Goal: Task Accomplishment & Management: Use online tool/utility

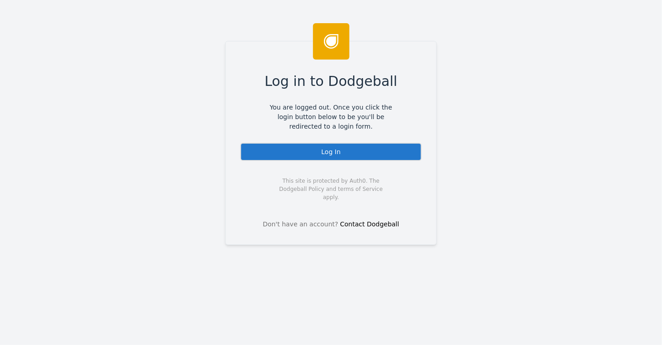
click at [327, 150] on div "Log In" at bounding box center [330, 152] width 181 height 18
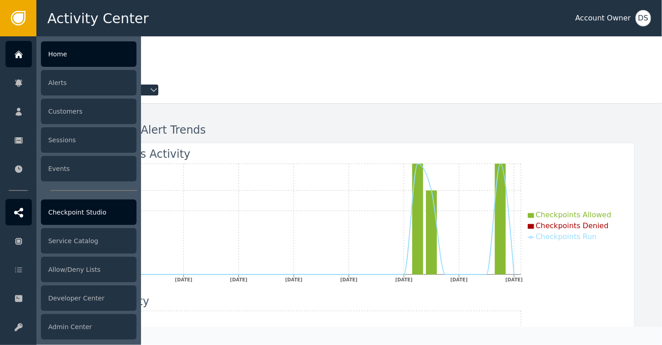
click at [79, 210] on div "Checkpoint Studio" at bounding box center [89, 212] width 96 height 25
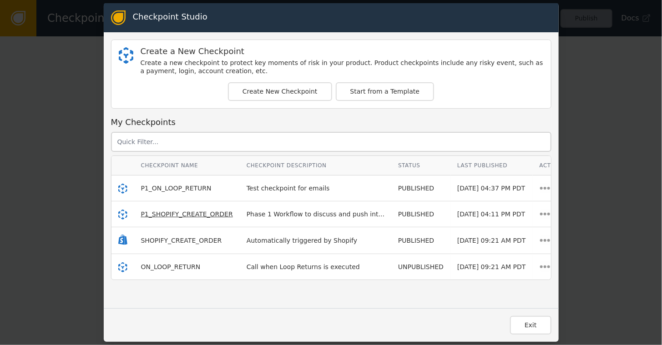
click at [173, 213] on span "P1_SHOPIFY_CREATE_ORDER" at bounding box center [187, 214] width 92 height 7
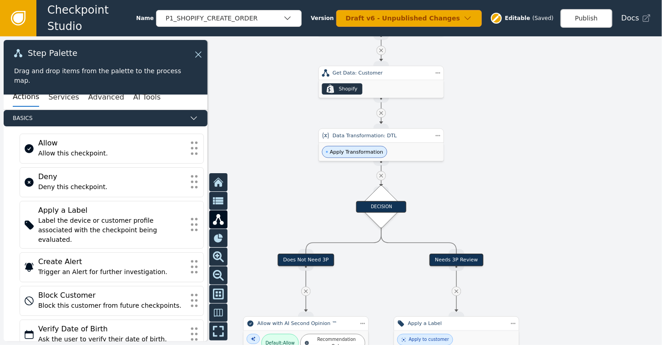
drag, startPoint x: 497, startPoint y: 242, endPoint x: 520, endPoint y: 144, distance: 100.6
click at [520, 144] on div at bounding box center [331, 190] width 662 height 309
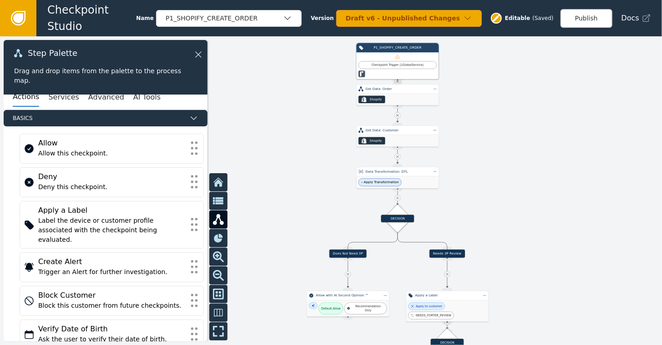
drag, startPoint x: 533, startPoint y: 93, endPoint x: 511, endPoint y: 122, distance: 37.0
click at [511, 122] on div at bounding box center [331, 190] width 662 height 309
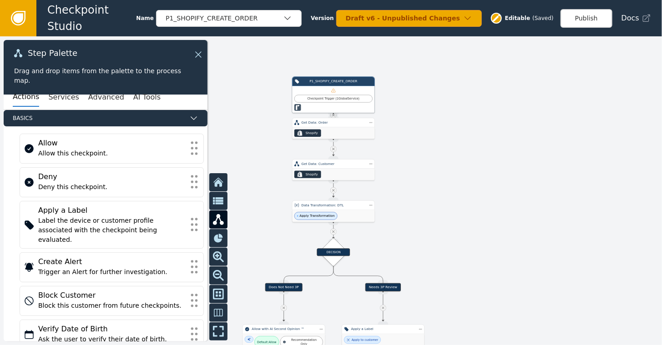
drag, startPoint x: 487, startPoint y: 100, endPoint x: 423, endPoint y: 134, distance: 72.4
click at [423, 134] on div at bounding box center [331, 190] width 662 height 309
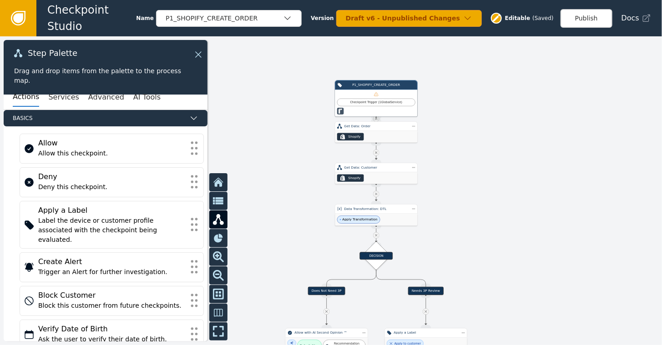
drag, startPoint x: 478, startPoint y: 229, endPoint x: 521, endPoint y: 233, distance: 42.9
click at [521, 233] on div at bounding box center [331, 190] width 662 height 309
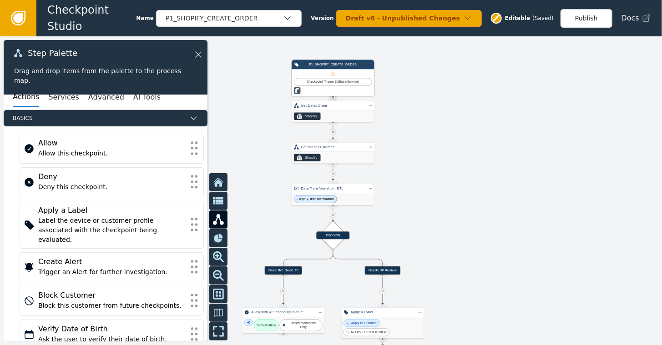
drag, startPoint x: 508, startPoint y: 214, endPoint x: 464, endPoint y: 193, distance: 47.8
click at [464, 193] on div at bounding box center [331, 190] width 662 height 309
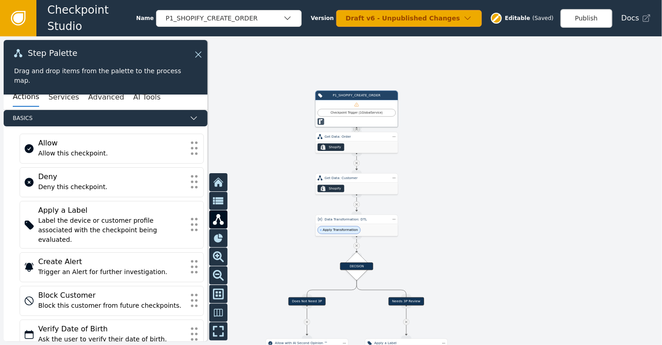
drag, startPoint x: 501, startPoint y: 184, endPoint x: 524, endPoint y: 215, distance: 38.3
click at [524, 215] on div at bounding box center [331, 190] width 662 height 309
click at [199, 53] on icon at bounding box center [197, 55] width 10 height 10
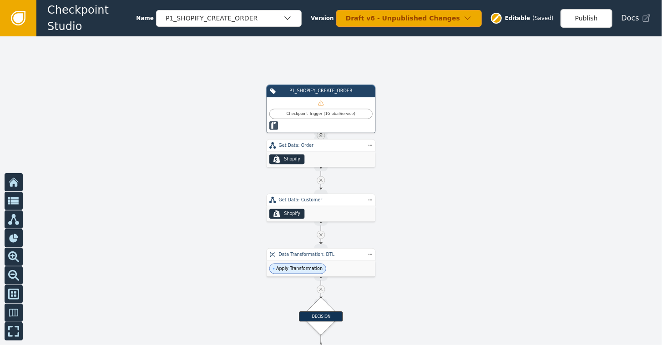
drag, startPoint x: 522, startPoint y: 230, endPoint x: 506, endPoint y: 246, distance: 22.8
click at [506, 246] on div at bounding box center [331, 190] width 662 height 309
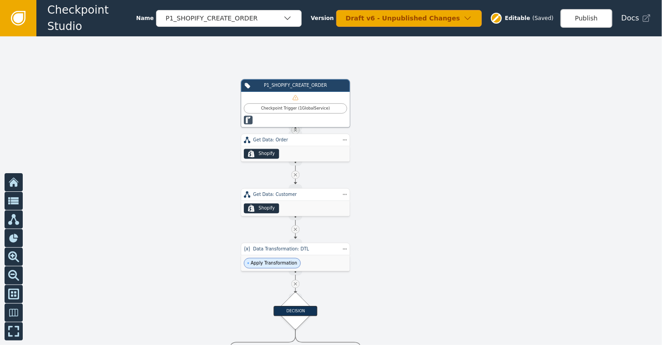
drag, startPoint x: 529, startPoint y: 159, endPoint x: 504, endPoint y: 153, distance: 26.1
click at [504, 153] on div at bounding box center [331, 190] width 662 height 309
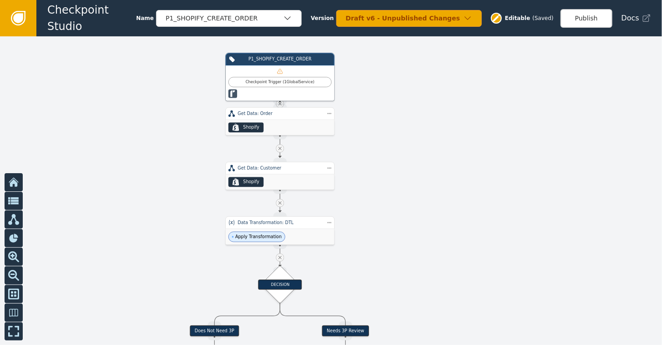
drag, startPoint x: 558, startPoint y: 307, endPoint x: 539, endPoint y: 267, distance: 44.2
click at [539, 267] on div at bounding box center [331, 190] width 662 height 309
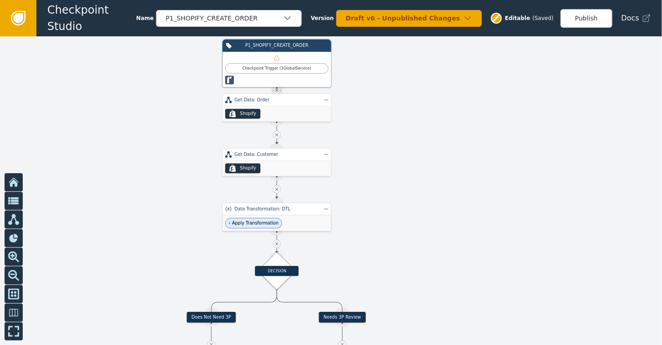
click at [275, 222] on div "Apply Transformation" at bounding box center [276, 224] width 109 height 16
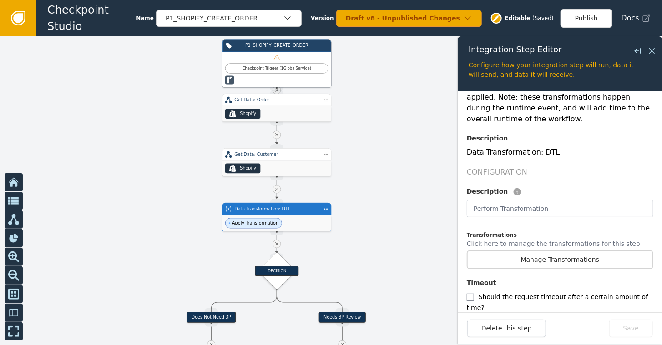
scroll to position [126, 0]
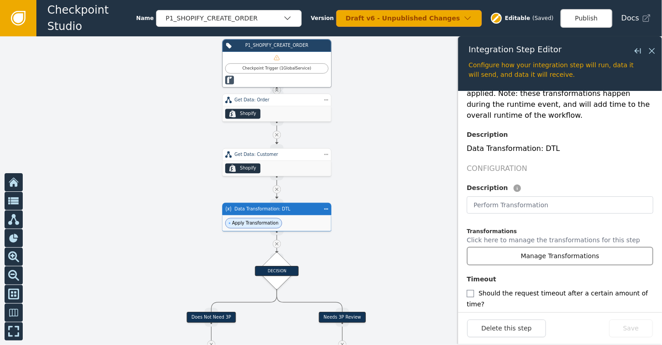
click at [549, 248] on button "Manage Transformations" at bounding box center [560, 256] width 186 height 19
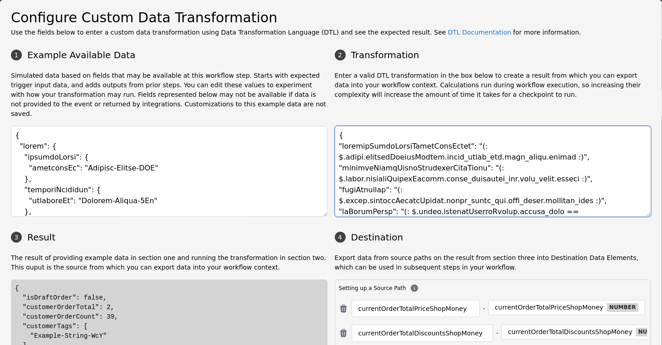
drag, startPoint x: 338, startPoint y: 137, endPoint x: 448, endPoint y: 136, distance: 111.0
click at [448, 136] on textarea at bounding box center [493, 171] width 317 height 91
click at [541, 133] on textarea at bounding box center [493, 171] width 317 height 91
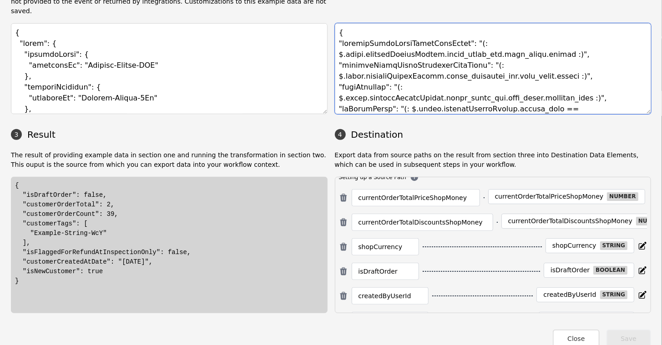
scroll to position [0, 0]
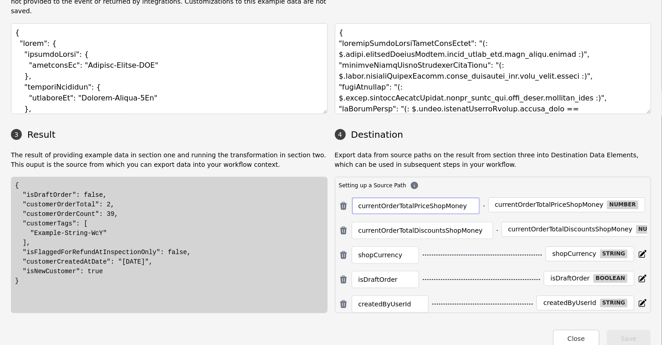
drag, startPoint x: 356, startPoint y: 195, endPoint x: 389, endPoint y: 192, distance: 32.9
click at [389, 201] on input "currentOrderTotalPriceShopMoney" at bounding box center [415, 206] width 115 height 11
click at [483, 157] on p "Export data from source paths on the result from section three into Destination…" at bounding box center [493, 160] width 317 height 19
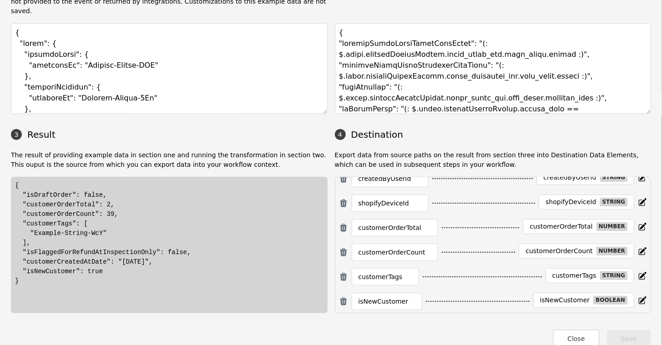
scroll to position [116, 0]
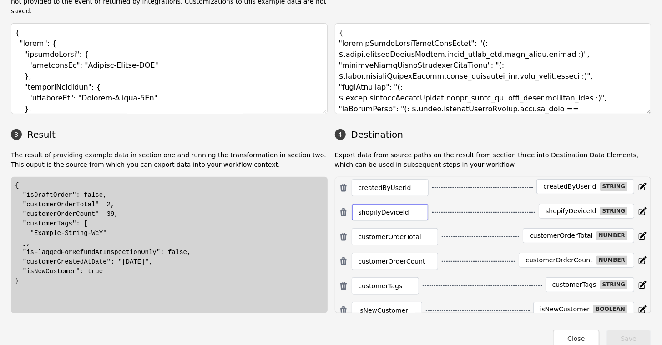
drag, startPoint x: 354, startPoint y: 206, endPoint x: 412, endPoint y: 205, distance: 57.3
click at [412, 205] on div "shopifyDeviceId" at bounding box center [390, 212] width 77 height 17
click at [464, 188] on div "createdByUserId createdByUserId string" at bounding box center [493, 187] width 308 height 17
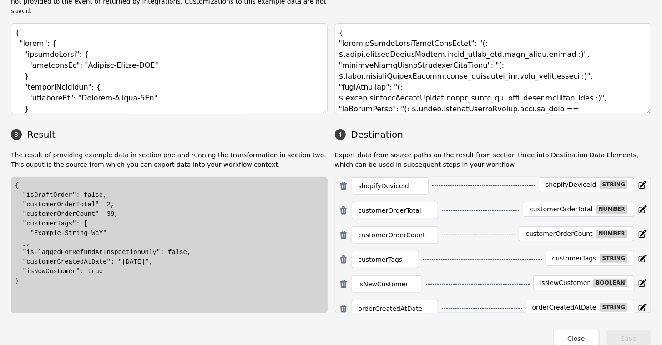
scroll to position [162, 0]
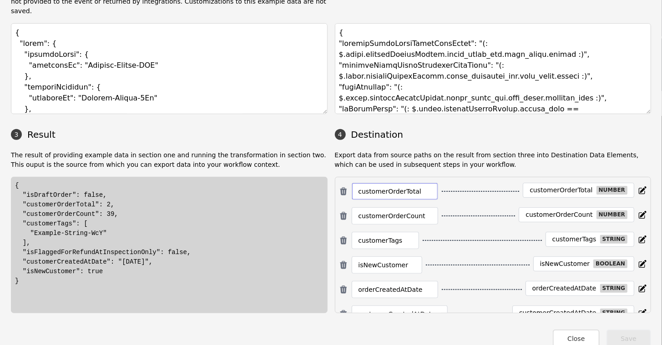
drag, startPoint x: 356, startPoint y: 183, endPoint x: 418, endPoint y: 188, distance: 62.1
click at [418, 188] on input "customerOrderTotal" at bounding box center [394, 191] width 73 height 11
click at [421, 183] on div "customerOrderTotal" at bounding box center [395, 191] width 86 height 17
click at [474, 176] on div "currentOrderTotalPriceShopMoney currentOrderTotalPriceShopMoney number currentO…" at bounding box center [493, 199] width 308 height 328
drag, startPoint x: 418, startPoint y: 182, endPoint x: 428, endPoint y: 211, distance: 30.4
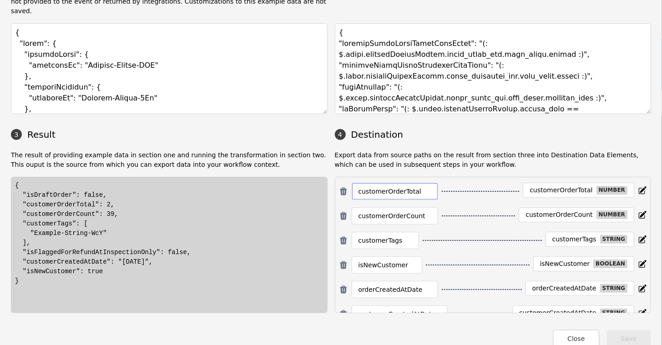
click at [428, 211] on div "currentOrderTotalPriceShopMoney currentOrderTotalPriceShopMoney number currentO…" at bounding box center [493, 199] width 308 height 328
click at [425, 208] on div "customerOrderCount" at bounding box center [395, 215] width 86 height 17
drag, startPoint x: 422, startPoint y: 210, endPoint x: 406, endPoint y: 191, distance: 24.6
click at [406, 191] on div "currentOrderTotalPriceShopMoney currentOrderTotalPriceShopMoney number currentO…" at bounding box center [493, 199] width 308 height 328
drag, startPoint x: 406, startPoint y: 191, endPoint x: 442, endPoint y: 197, distance: 36.0
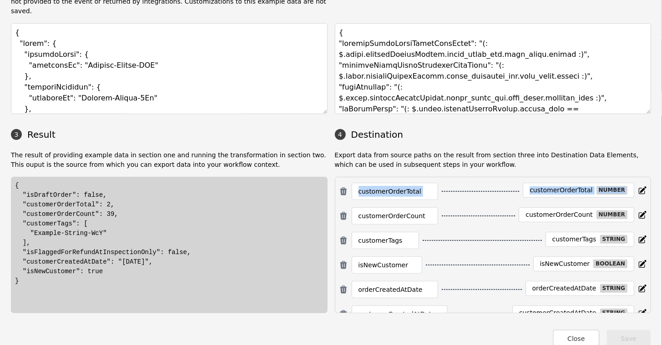
click at [442, 197] on div "currentOrderTotalPriceShopMoney currentOrderTotalPriceShopMoney number currentO…" at bounding box center [493, 199] width 308 height 328
click at [444, 197] on div "currentOrderTotalPriceShopMoney currentOrderTotalPriceShopMoney number currentO…" at bounding box center [493, 199] width 308 height 328
click at [445, 169] on div "shopifyDeviceId shopifyDeviceId string" at bounding box center [493, 166] width 308 height 17
click at [461, 232] on div "customerTags customerTags string" at bounding box center [493, 240] width 308 height 17
drag, startPoint x: 420, startPoint y: 210, endPoint x: 343, endPoint y: 217, distance: 77.2
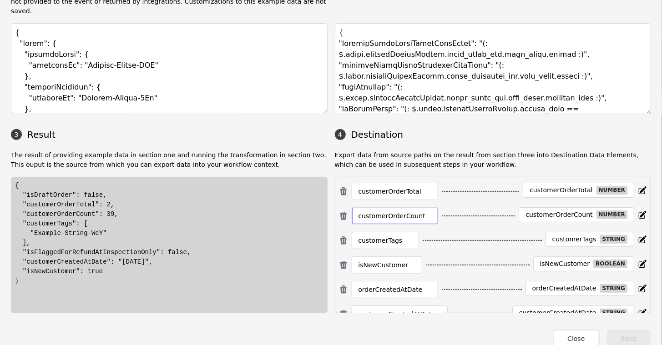
click at [343, 217] on div "customerOrderCount customerOrderCount number" at bounding box center [493, 215] width 308 height 17
click at [466, 219] on div "currentOrderTotalPriceShopMoney currentOrderTotalPriceShopMoney number currentO…" at bounding box center [493, 199] width 308 height 328
click at [485, 242] on div "currentOrderTotalPriceShopMoney currentOrderTotalPriceShopMoney number currentO…" at bounding box center [493, 199] width 308 height 328
click at [419, 211] on input "customerOrderCount" at bounding box center [394, 216] width 73 height 11
click at [448, 216] on div "customerOrderCount customerOrderCount number" at bounding box center [493, 215] width 308 height 17
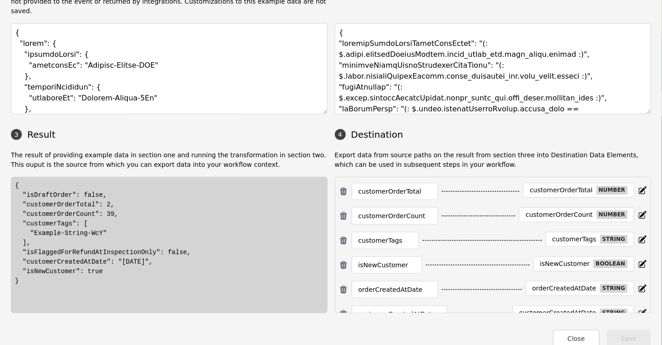
scroll to position [207, 0]
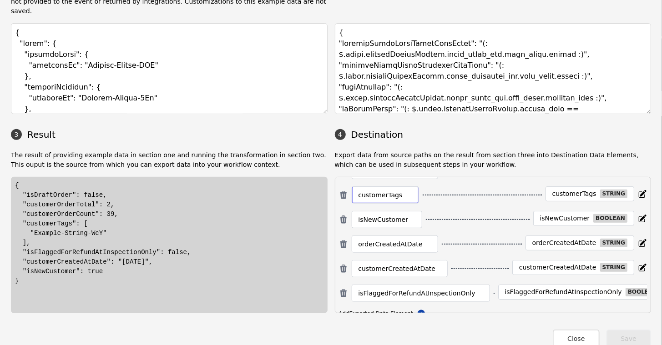
drag, startPoint x: 400, startPoint y: 186, endPoint x: 339, endPoint y: 195, distance: 61.5
click at [339, 195] on div "customerTags customerTags string" at bounding box center [493, 194] width 308 height 17
click at [448, 193] on div "customerTags customerTags string" at bounding box center [493, 194] width 308 height 17
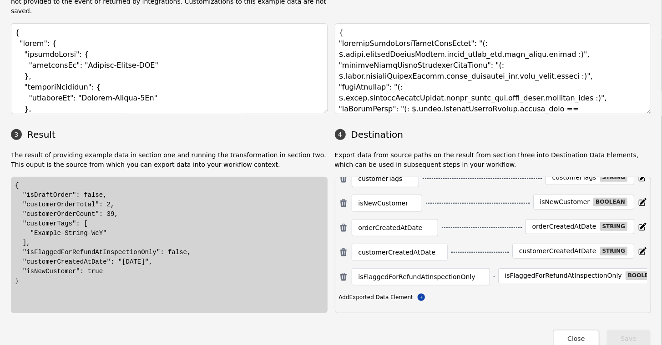
scroll to position [232, 0]
drag, startPoint x: 462, startPoint y: 261, endPoint x: 345, endPoint y: 270, distance: 117.2
click at [345, 270] on div "isFlaggedForRefundAtInspectionOnly isFlaggedForRefundAtInspectionOnly boolean" at bounding box center [493, 276] width 308 height 17
click at [453, 244] on div "customerCreatedAtDate customerCreatedAtDate string" at bounding box center [493, 252] width 308 height 17
click at [376, 222] on input "orderCreatedAtDate" at bounding box center [394, 227] width 73 height 11
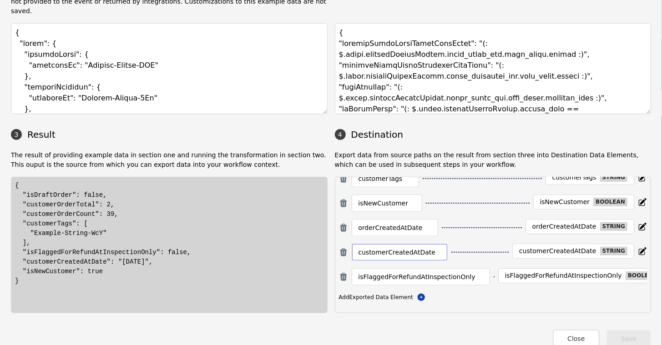
click at [384, 247] on input "customerCreatedAtDate" at bounding box center [399, 252] width 82 height 11
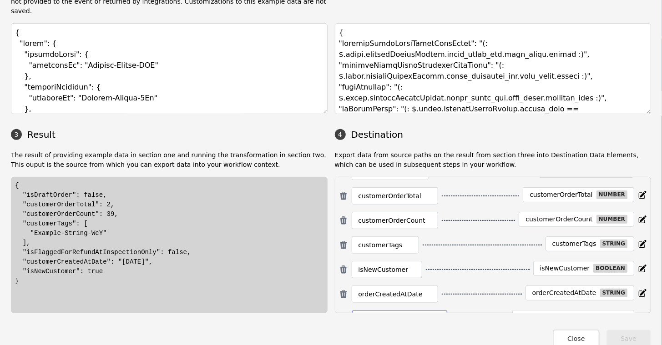
scroll to position [186, 0]
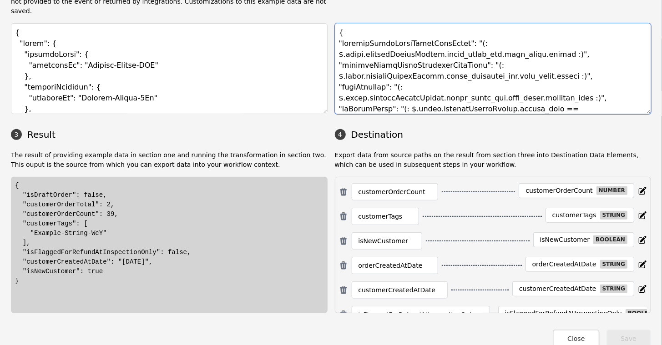
click at [520, 30] on textarea at bounding box center [493, 68] width 317 height 91
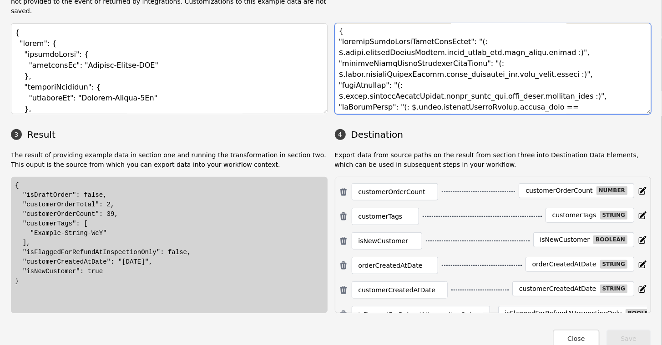
scroll to position [0, 0]
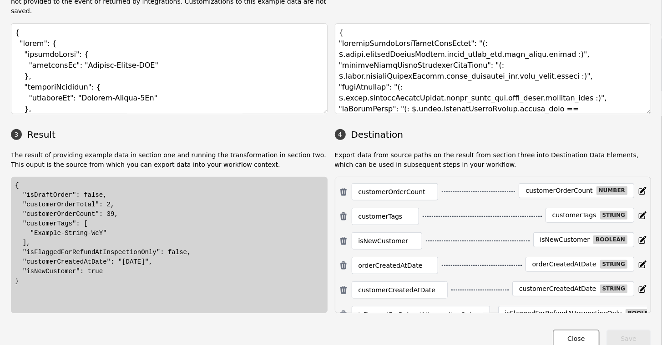
click at [564, 330] on button "Close" at bounding box center [576, 339] width 46 height 19
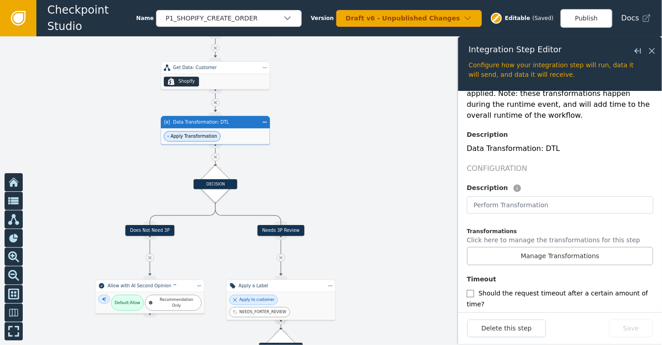
drag, startPoint x: 425, startPoint y: 191, endPoint x: 363, endPoint y: 105, distance: 106.4
click at [363, 105] on div at bounding box center [331, 190] width 662 height 309
click at [655, 46] on icon at bounding box center [652, 51] width 10 height 10
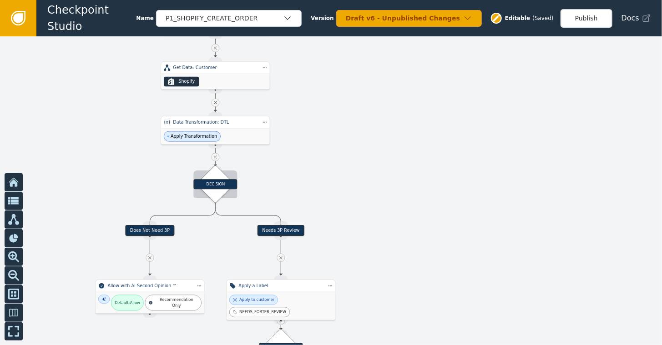
click at [224, 180] on div "DECISION" at bounding box center [215, 184] width 44 height 10
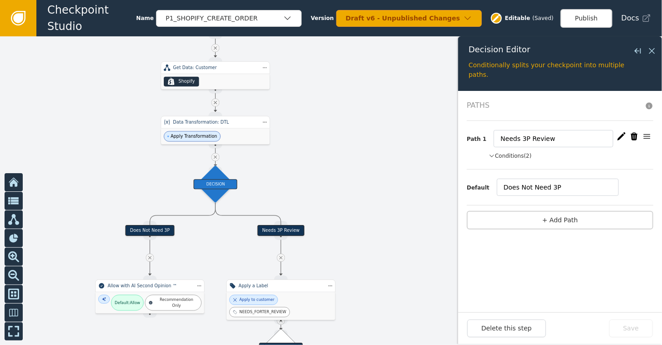
click at [491, 152] on icon "button" at bounding box center [492, 156] width 6 height 8
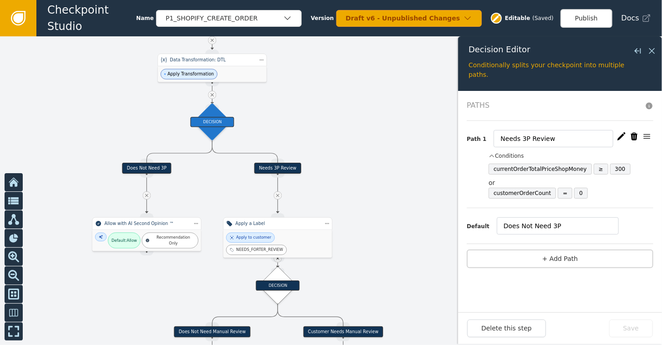
drag, startPoint x: 356, startPoint y: 224, endPoint x: 353, endPoint y: 162, distance: 62.4
click at [353, 162] on div at bounding box center [331, 190] width 662 height 309
click at [372, 232] on div at bounding box center [331, 190] width 662 height 309
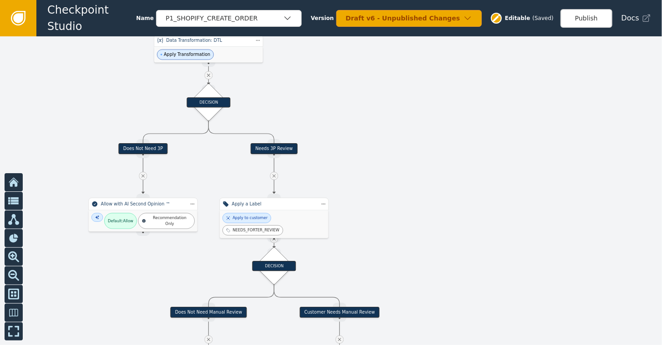
drag, startPoint x: 392, startPoint y: 200, endPoint x: 388, endPoint y: 181, distance: 19.9
click at [388, 181] on div at bounding box center [331, 190] width 662 height 309
click at [267, 215] on div "Apply to customer NEEDS_FORTER_REVIEW" at bounding box center [273, 224] width 103 height 22
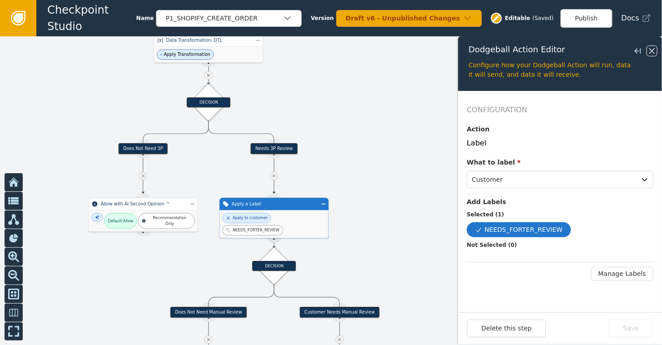
click at [656, 51] on icon at bounding box center [652, 51] width 10 height 10
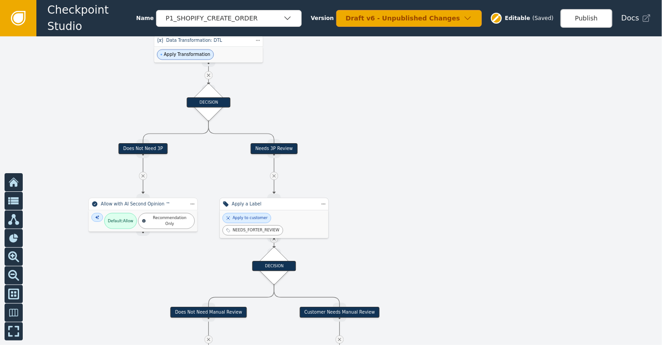
click at [273, 211] on div "Apply to customer NEEDS_FORTER_REVIEW" at bounding box center [274, 225] width 109 height 28
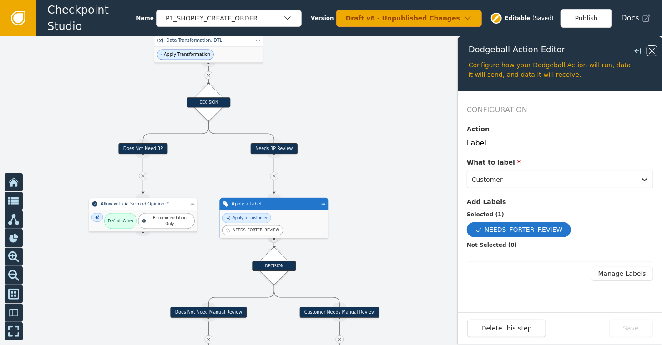
click at [651, 48] on icon at bounding box center [652, 51] width 10 height 10
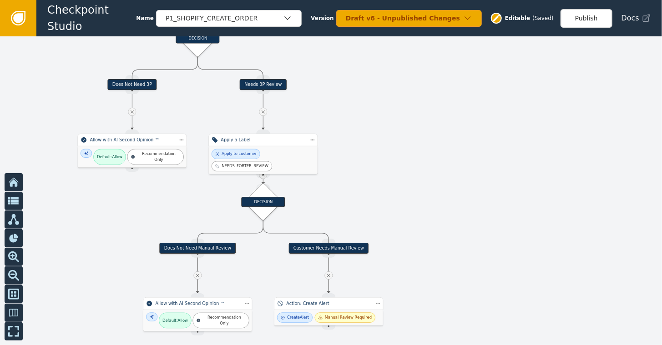
drag, startPoint x: 441, startPoint y: 195, endPoint x: 432, endPoint y: 123, distance: 73.0
click at [432, 124] on div at bounding box center [331, 190] width 662 height 309
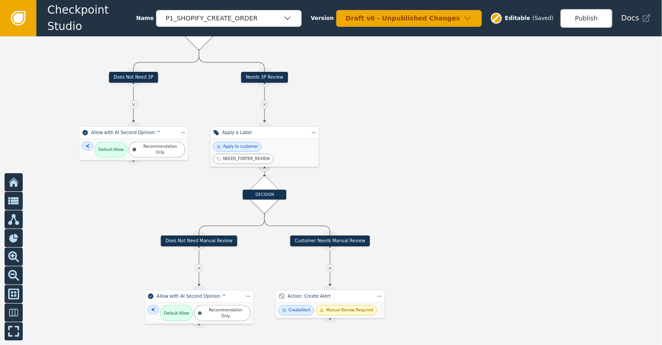
click at [273, 137] on div "Apply a Label" at bounding box center [264, 132] width 109 height 13
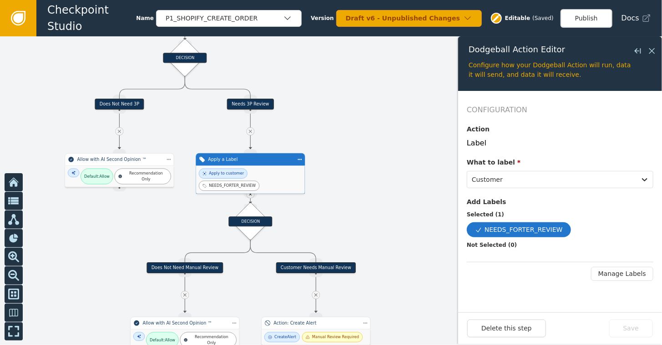
drag, startPoint x: 401, startPoint y: 170, endPoint x: 390, endPoint y: 193, distance: 25.6
click at [390, 193] on div at bounding box center [331, 190] width 662 height 309
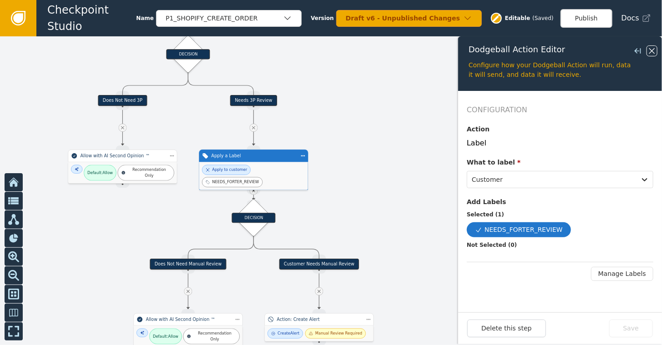
click at [652, 51] on icon at bounding box center [651, 50] width 5 height 5
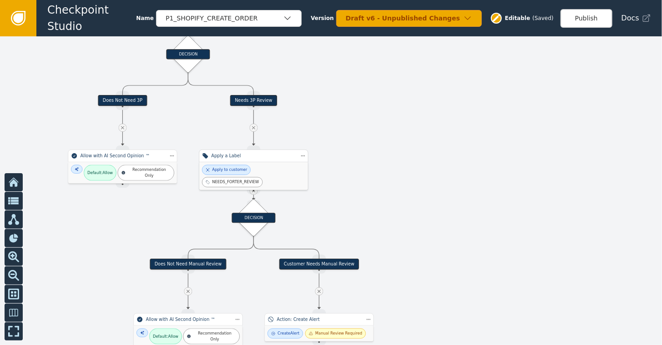
click at [258, 164] on div "Apply to customer NEEDS_FORTER_REVIEW" at bounding box center [253, 176] width 109 height 28
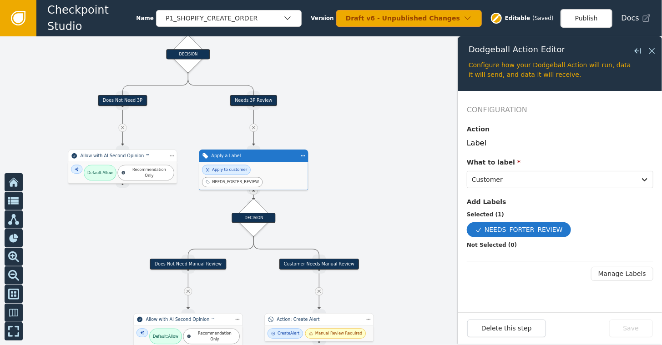
click at [264, 164] on div "Apply to customer NEEDS_FORTER_REVIEW" at bounding box center [253, 176] width 109 height 28
click at [652, 46] on icon at bounding box center [652, 51] width 10 height 10
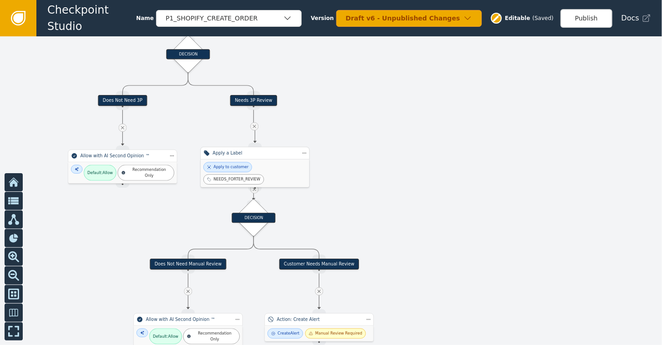
click at [263, 157] on div "Apply a Label" at bounding box center [254, 153] width 109 height 13
click at [261, 160] on div "Apply to customer NEEDS_FORTER_REVIEW" at bounding box center [255, 174] width 109 height 28
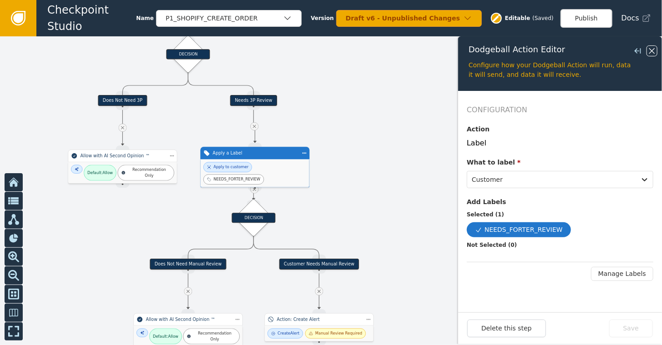
click at [652, 49] on icon at bounding box center [652, 51] width 10 height 10
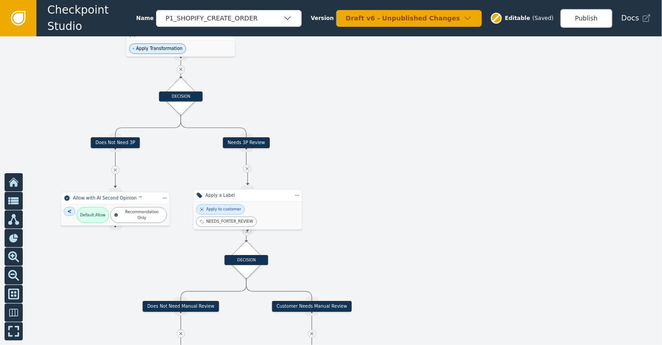
drag, startPoint x: 419, startPoint y: 131, endPoint x: 412, endPoint y: 173, distance: 42.9
click at [412, 173] on div at bounding box center [331, 190] width 662 height 309
click at [247, 169] on icon at bounding box center [247, 168] width 3 height 3
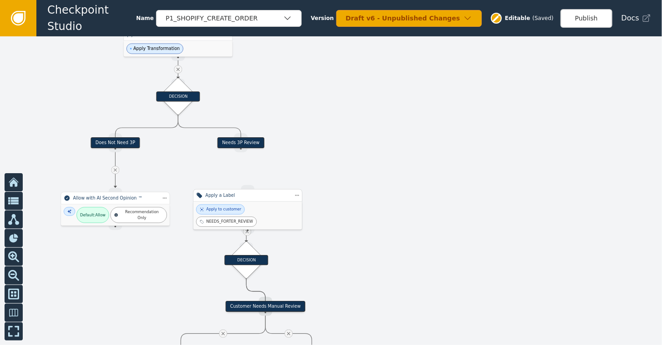
click at [253, 197] on div "Apply a Label" at bounding box center [247, 195] width 85 height 6
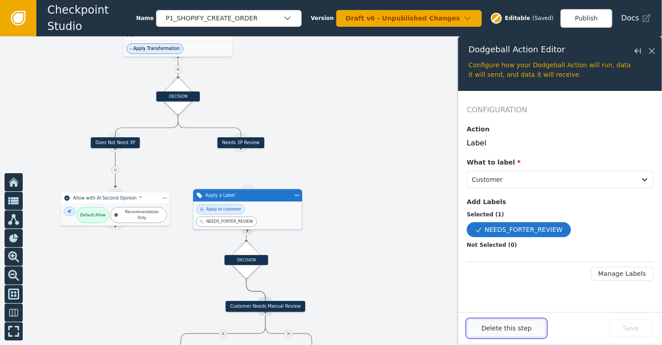
click at [504, 330] on button "Delete this step" at bounding box center [506, 329] width 79 height 18
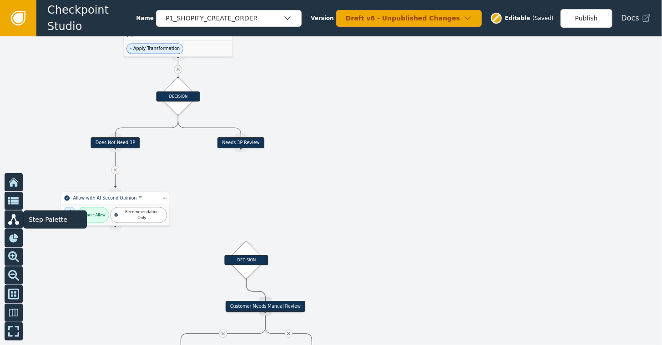
click at [12, 219] on icon at bounding box center [13, 219] width 11 height 11
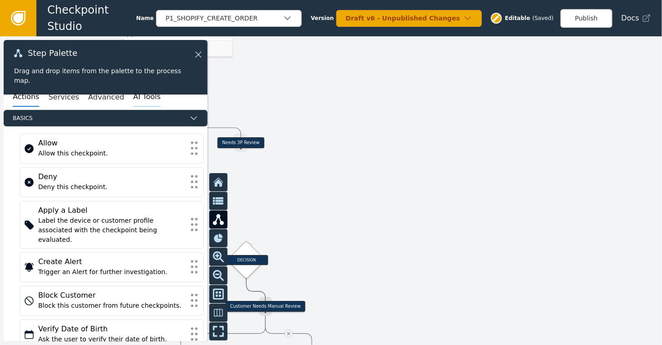
click at [133, 96] on button "AI Tools" at bounding box center [146, 97] width 27 height 19
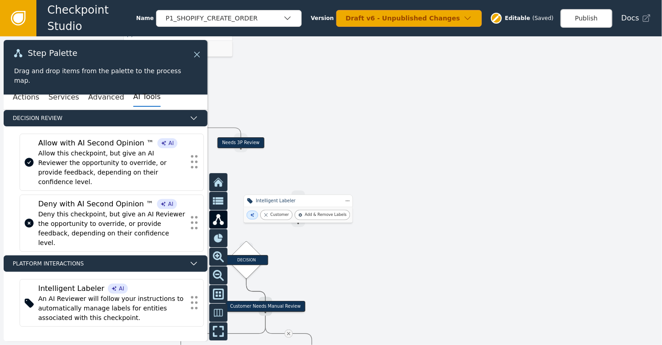
click at [193, 55] on icon at bounding box center [197, 55] width 10 height 10
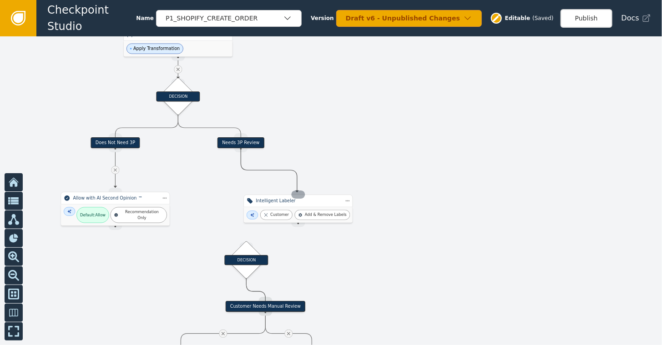
drag, startPoint x: 244, startPoint y: 150, endPoint x: 297, endPoint y: 192, distance: 67.9
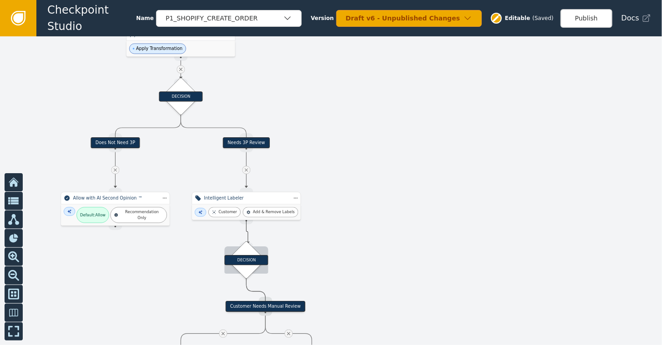
drag, startPoint x: 244, startPoint y: 220, endPoint x: 247, endPoint y: 242, distance: 22.5
drag, startPoint x: 247, startPoint y: 222, endPoint x: 247, endPoint y: 244, distance: 21.4
drag, startPoint x: 245, startPoint y: 218, endPoint x: 247, endPoint y: 244, distance: 25.5
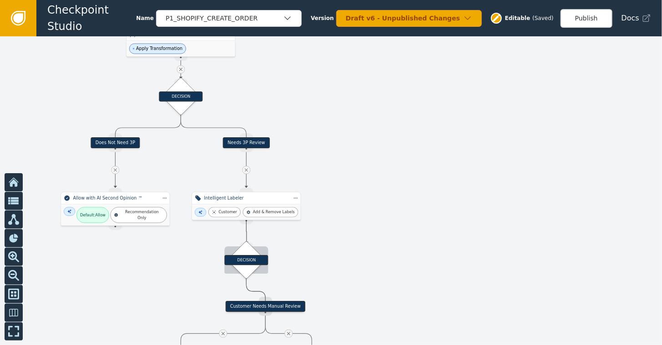
click at [246, 197] on div "Intelligent Labeler" at bounding box center [246, 198] width 85 height 6
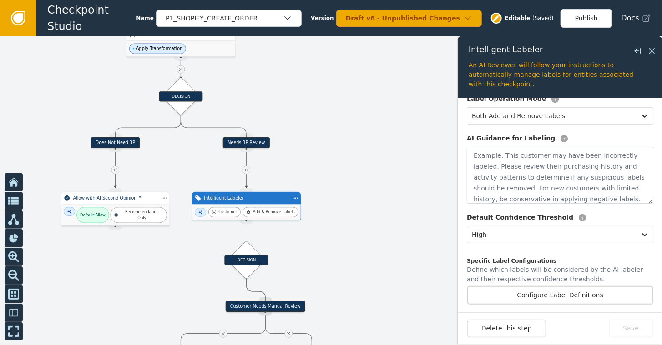
scroll to position [115, 0]
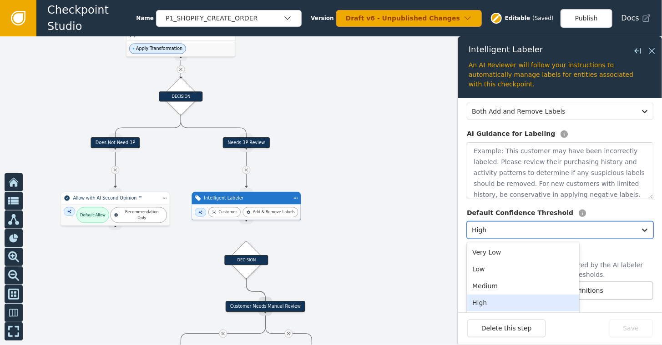
click at [493, 232] on div at bounding box center [552, 230] width 160 height 13
click at [492, 231] on div at bounding box center [552, 230] width 160 height 13
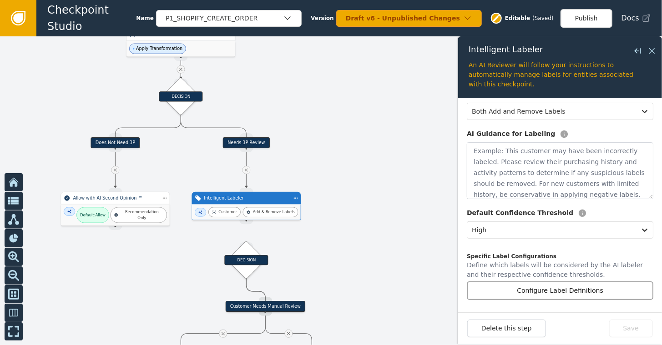
click at [518, 292] on button "Configure Label Definitions" at bounding box center [560, 291] width 186 height 19
select select "HIGH"
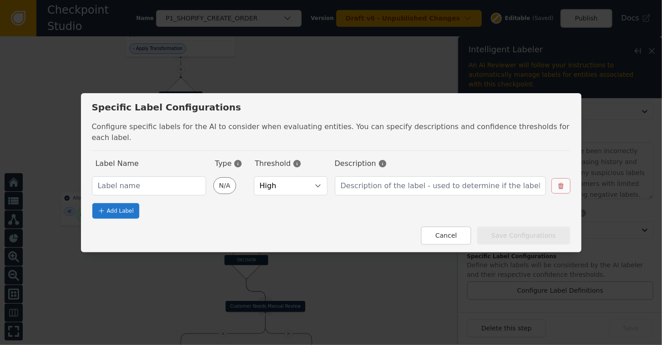
select select "HIGH"
click at [173, 182] on input "text" at bounding box center [149, 185] width 114 height 19
type input "F"
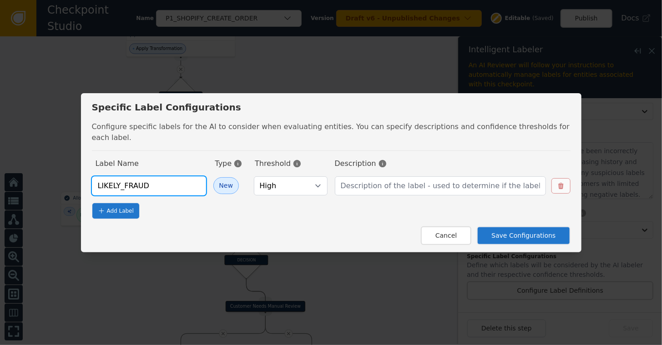
type input "LIKELY_FRAUD"
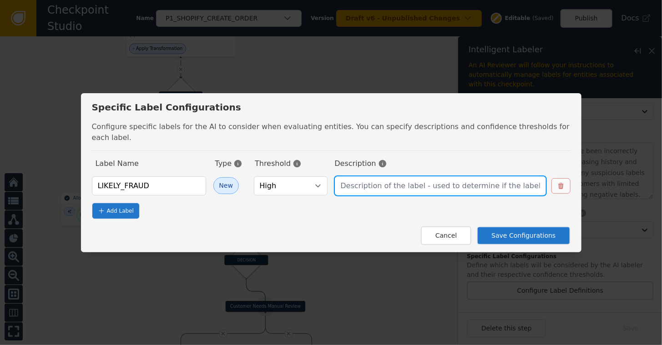
click at [355, 182] on input "text" at bounding box center [440, 185] width 211 height 19
type input "Considering the customer name, email address, and other signals, it appears hig…"
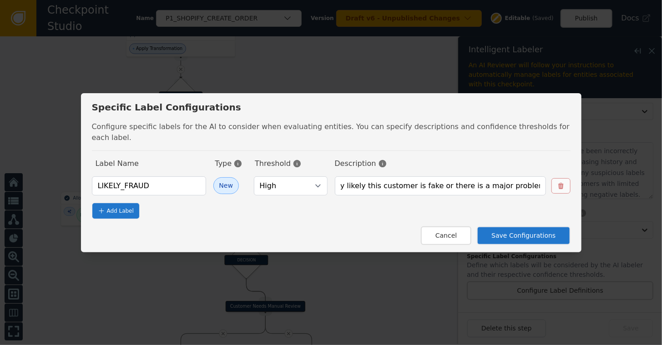
scroll to position [0, 0]
click at [131, 207] on span "Add Label" at bounding box center [120, 211] width 27 height 8
select select "HIGH"
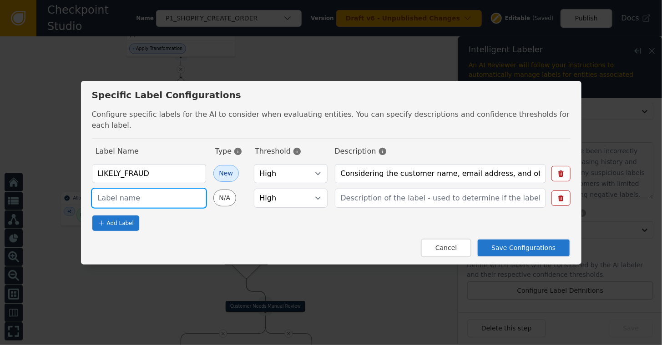
click at [129, 189] on input "text" at bounding box center [149, 198] width 114 height 19
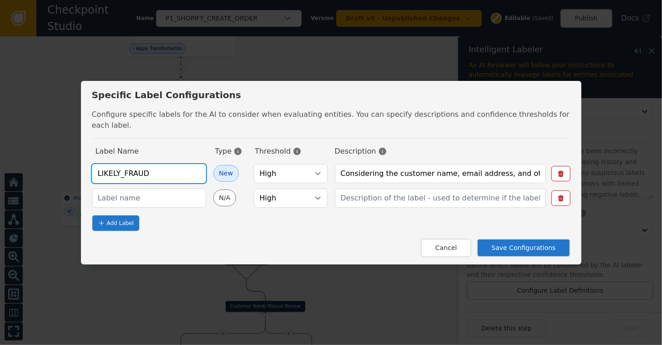
drag, startPoint x: 155, startPoint y: 169, endPoint x: 85, endPoint y: 178, distance: 70.6
click at [85, 178] on div "Specific Label Configurations Configure specific labels for the AI to consider …" at bounding box center [331, 172] width 662 height 345
type input "GIFT_CARD_ABUSER"
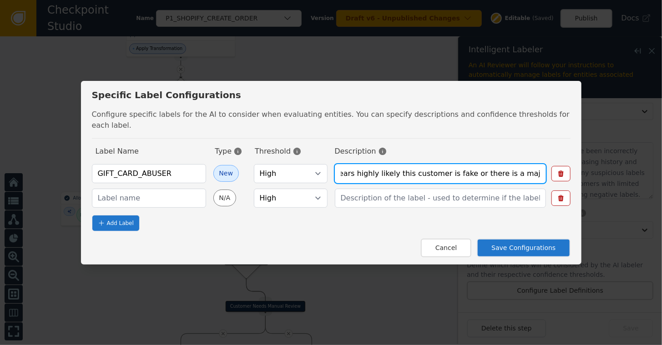
scroll to position [0, 302]
drag, startPoint x: 335, startPoint y: 171, endPoint x: 557, endPoint y: 185, distance: 222.0
click at [557, 185] on div "Specific Label Configurations Configure specific labels for the AI to consider …" at bounding box center [331, 173] width 500 height 184
type input "This order is being made via a gift card, and the customer history shows this c…"
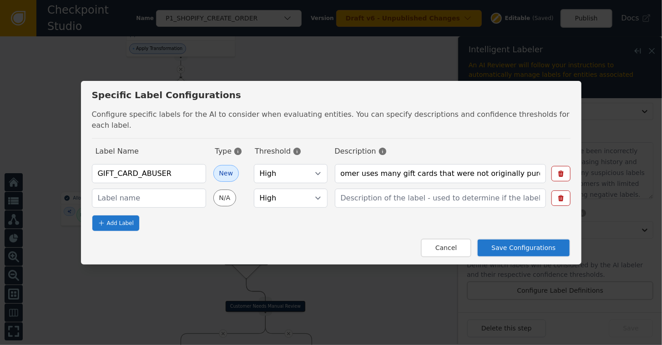
scroll to position [0, 0]
click at [517, 242] on button "Save Configurations" at bounding box center [523, 248] width 93 height 19
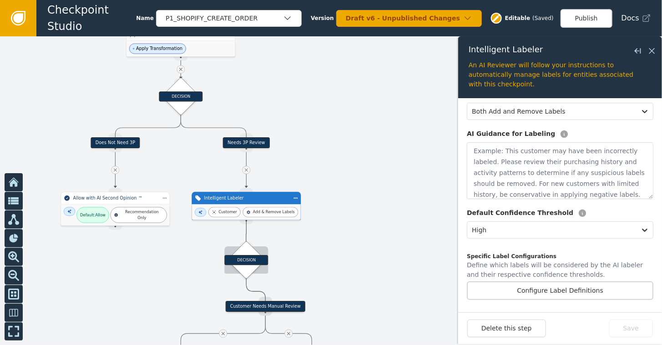
drag, startPoint x: 246, startPoint y: 223, endPoint x: 246, endPoint y: 248, distance: 25.5
drag, startPoint x: 244, startPoint y: 219, endPoint x: 248, endPoint y: 247, distance: 28.5
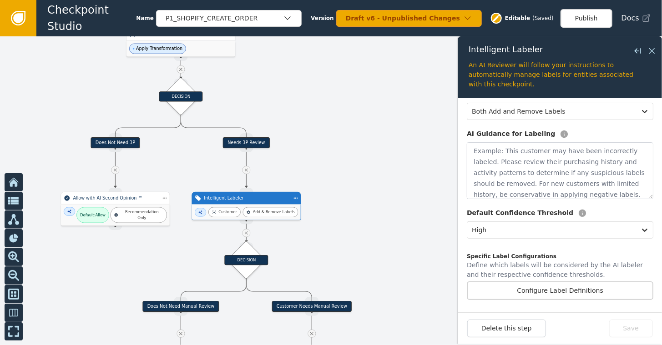
click at [254, 205] on div "Customer Add & Remove Labels" at bounding box center [246, 212] width 109 height 15
click at [651, 52] on icon at bounding box center [652, 51] width 10 height 10
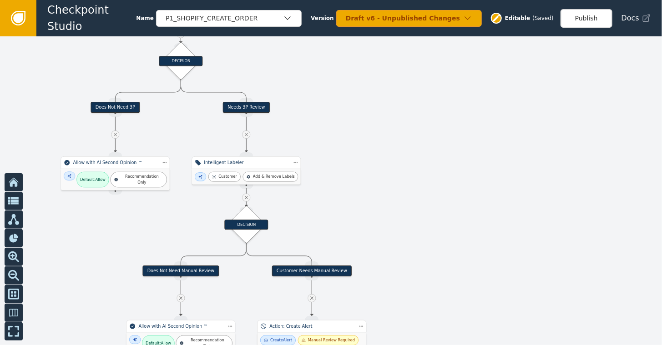
drag, startPoint x: 371, startPoint y: 163, endPoint x: 364, endPoint y: 113, distance: 50.5
click at [364, 113] on div at bounding box center [331, 190] width 662 height 309
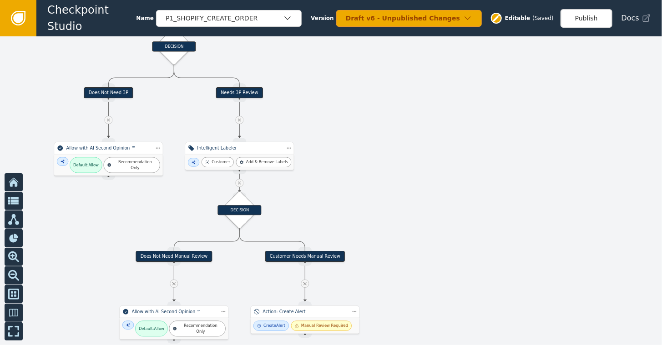
click at [239, 186] on icon at bounding box center [239, 183] width 5 height 5
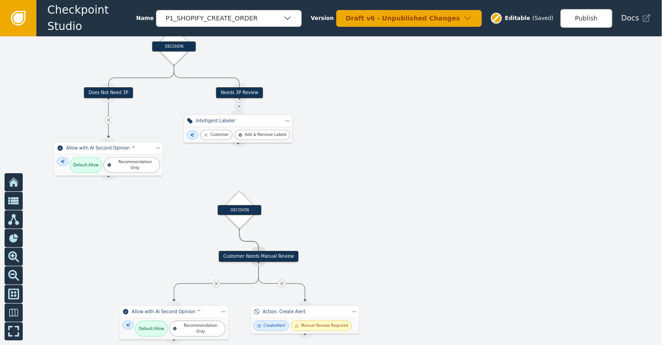
drag, startPoint x: 238, startPoint y: 152, endPoint x: 237, endPoint y: 124, distance: 27.8
click at [237, 124] on div "Intelligent Labeler" at bounding box center [237, 121] width 109 height 13
click at [17, 228] on button at bounding box center [14, 220] width 18 height 18
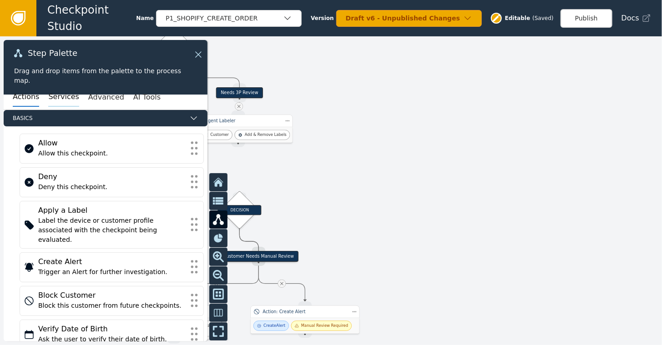
click at [53, 103] on button "Services" at bounding box center [63, 97] width 30 height 19
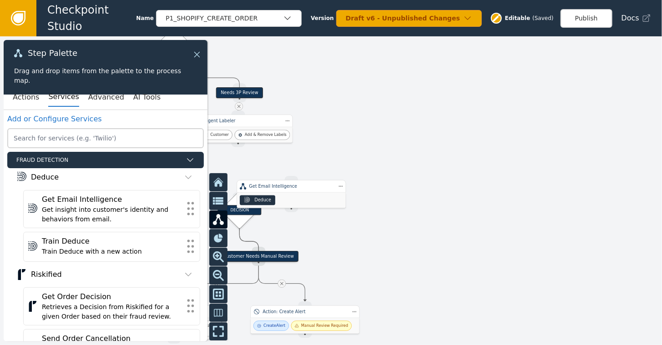
click at [200, 53] on icon at bounding box center [197, 55] width 10 height 10
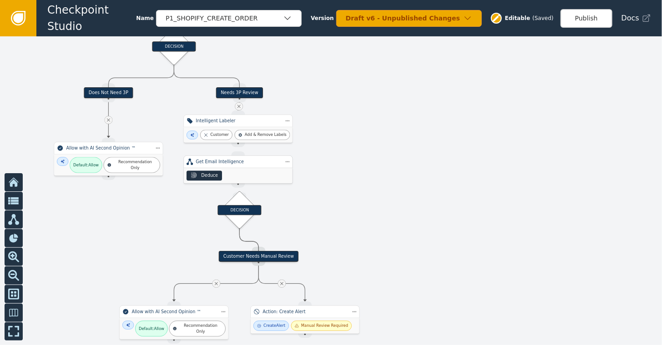
drag, startPoint x: 285, startPoint y: 195, endPoint x: 231, endPoint y: 171, distance: 59.0
click at [231, 171] on div "Deduce" at bounding box center [238, 175] width 109 height 15
drag, startPoint x: 239, startPoint y: 141, endPoint x: 237, endPoint y: 155, distance: 13.8
drag, startPoint x: 252, startPoint y: 208, endPoint x: 250, endPoint y: 159, distance: 49.1
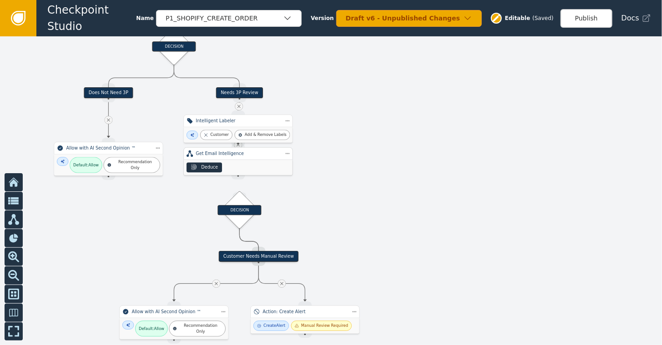
click at [250, 159] on div "Get Email Intelligence" at bounding box center [237, 153] width 109 height 13
drag, startPoint x: 236, startPoint y: 177, endPoint x: 239, endPoint y: 196, distance: 19.0
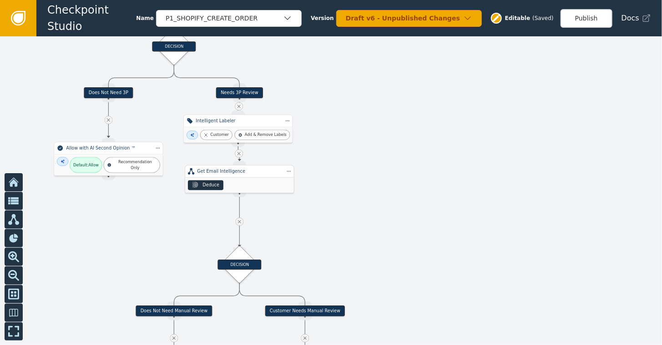
drag, startPoint x: 245, startPoint y: 163, endPoint x: 247, endPoint y: 181, distance: 18.3
click at [247, 181] on div "Deduce" at bounding box center [239, 185] width 109 height 15
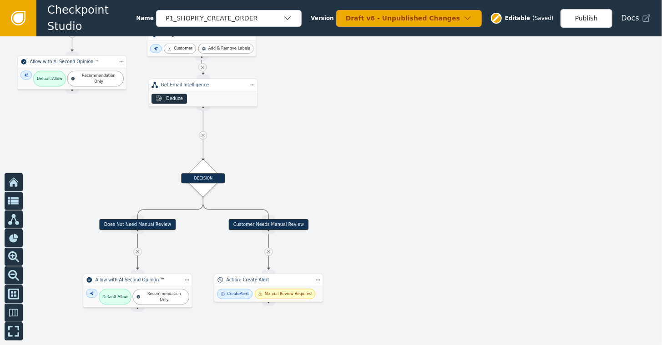
drag, startPoint x: 418, startPoint y: 232, endPoint x: 381, endPoint y: 146, distance: 93.8
click at [381, 146] on div at bounding box center [331, 190] width 662 height 309
click at [207, 177] on div "DECISION" at bounding box center [203, 178] width 44 height 10
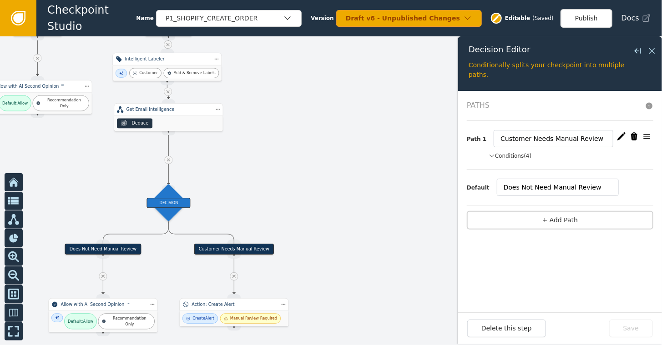
drag, startPoint x: 339, startPoint y: 165, endPoint x: 307, endPoint y: 167, distance: 32.8
click at [307, 170] on div at bounding box center [331, 190] width 662 height 309
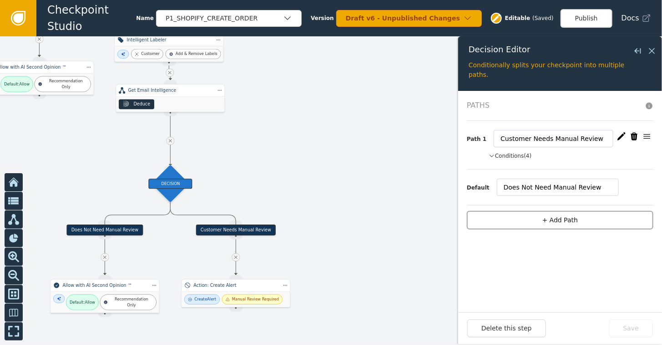
click at [558, 225] on button "+ Add Path" at bounding box center [560, 220] width 186 height 19
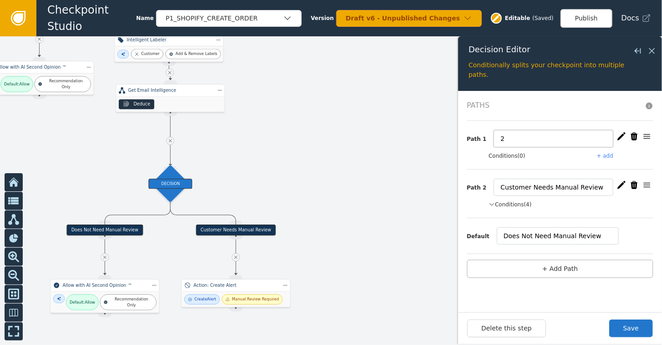
click at [514, 137] on input "2" at bounding box center [554, 138] width 120 height 17
type input "Likely Fraud"
click at [608, 154] on button "+ add" at bounding box center [605, 156] width 16 height 8
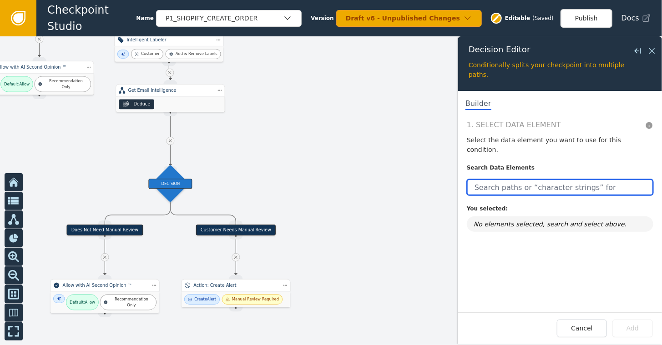
click at [526, 179] on input "text" at bounding box center [560, 187] width 186 height 16
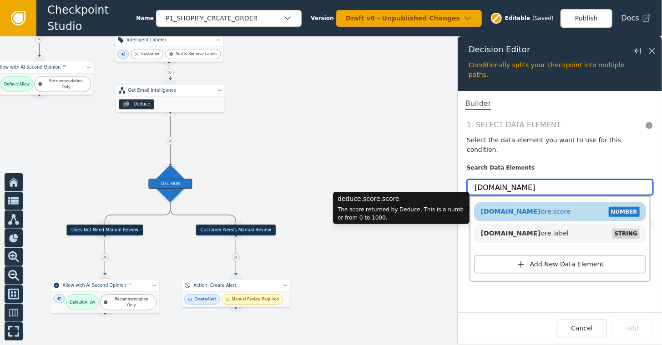
type input "[DOMAIN_NAME]"
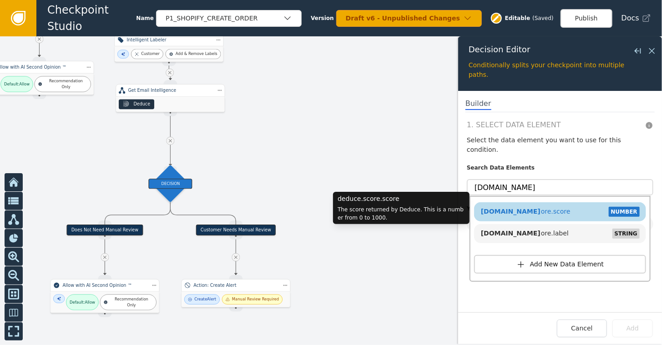
click at [519, 208] on span "[DOMAIN_NAME] [DOMAIN_NAME]" at bounding box center [525, 211] width 90 height 7
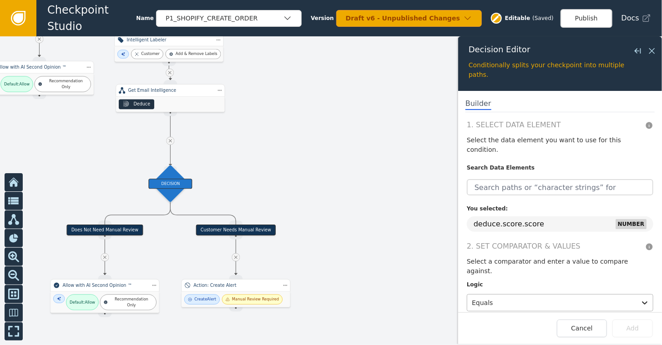
click at [504, 297] on div at bounding box center [552, 303] width 160 height 13
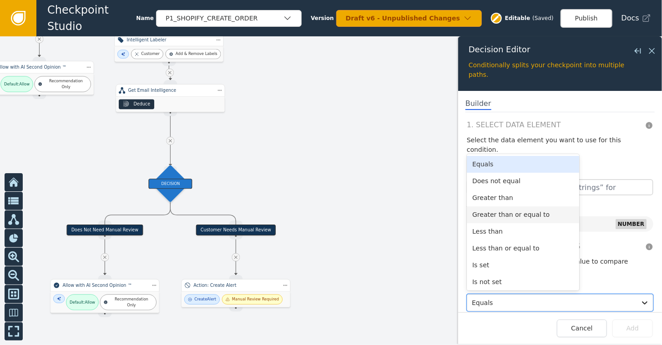
click at [497, 207] on div "Greater than or equal to" at bounding box center [523, 215] width 112 height 17
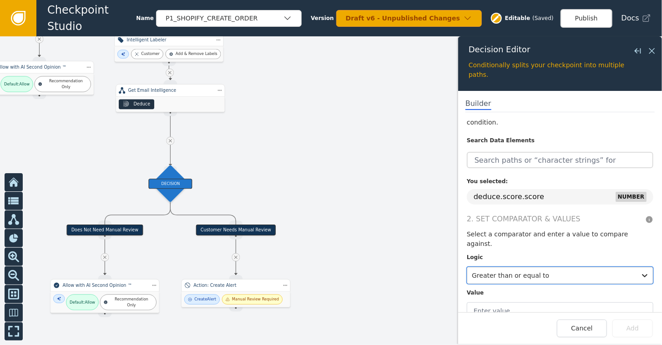
scroll to position [27, 0]
click at [501, 302] on input "text" at bounding box center [560, 310] width 186 height 17
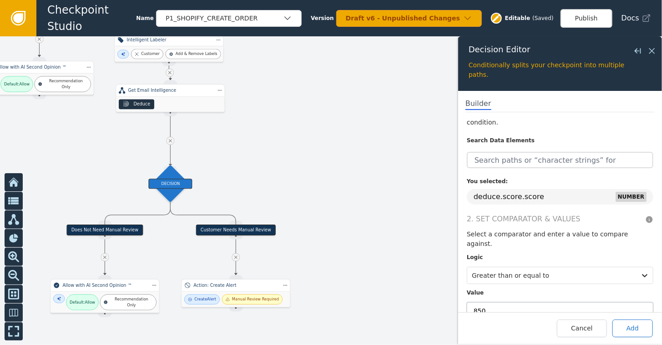
type input "850"
click at [627, 335] on button "Add" at bounding box center [632, 329] width 40 height 18
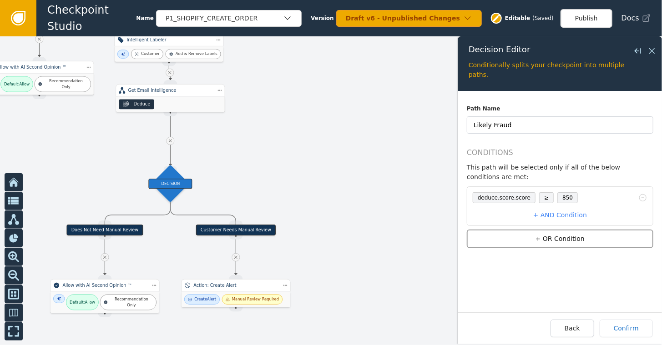
click at [554, 230] on button "+ OR Condition" at bounding box center [560, 239] width 186 height 19
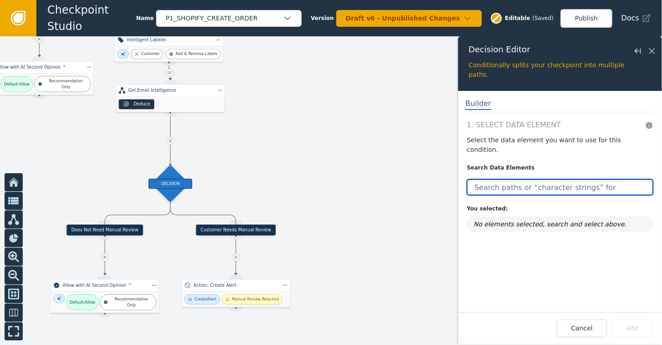
click at [501, 179] on input "text" at bounding box center [560, 187] width 186 height 16
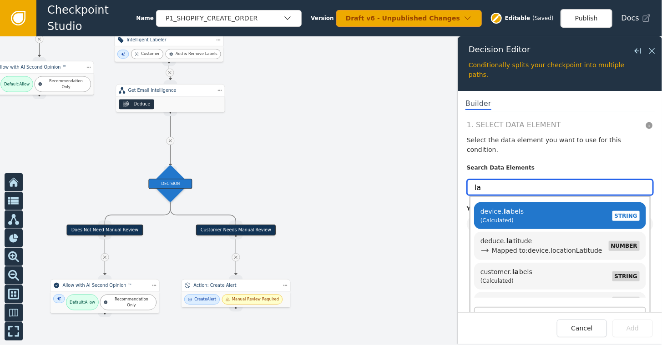
type input "la"
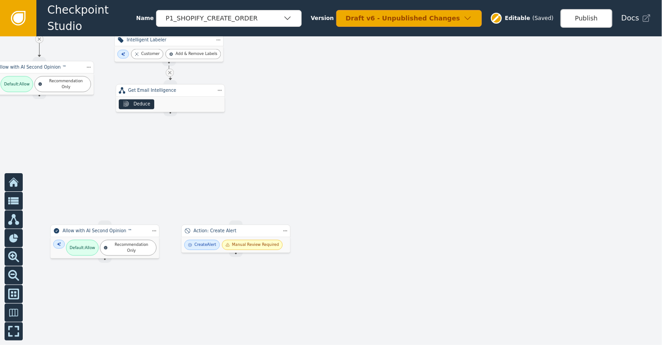
click at [196, 152] on div at bounding box center [331, 190] width 662 height 309
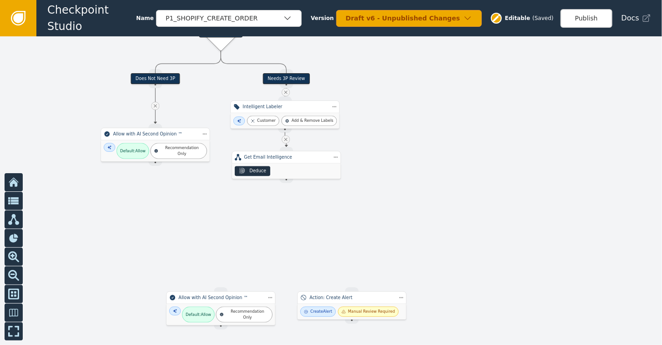
drag, startPoint x: 236, startPoint y: 158, endPoint x: 351, endPoint y: 222, distance: 131.3
click at [351, 222] on div at bounding box center [331, 190] width 662 height 309
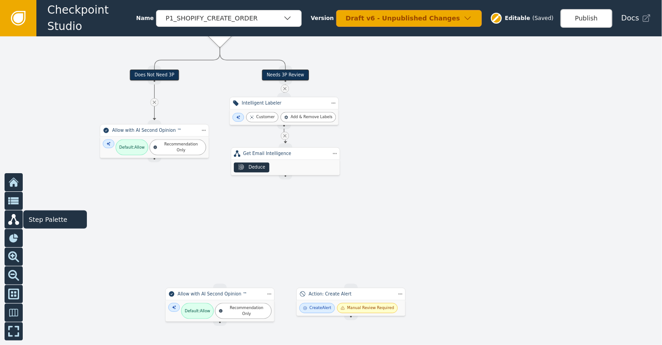
click at [10, 220] on icon at bounding box center [13, 219] width 11 height 11
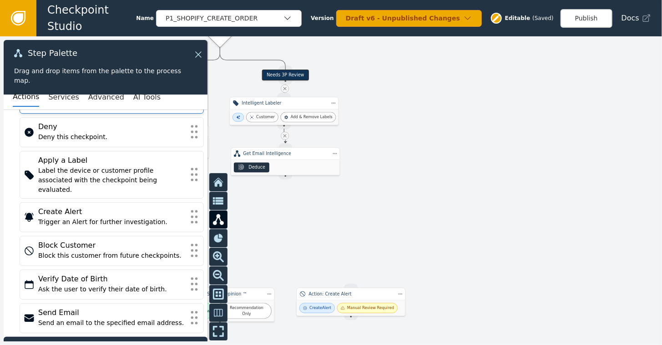
scroll to position [119, 0]
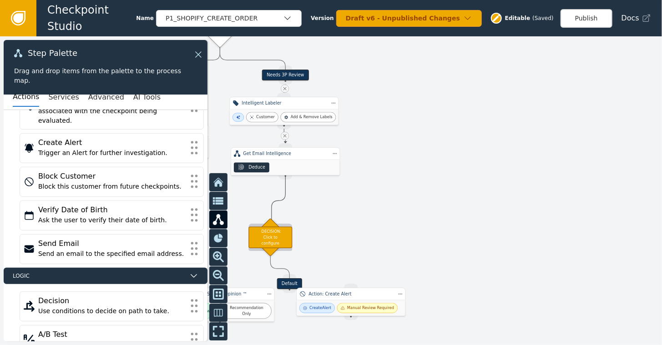
drag, startPoint x: 286, startPoint y: 175, endPoint x: 272, endPoint y: 227, distance: 53.9
drag, startPoint x: 285, startPoint y: 175, endPoint x: 272, endPoint y: 198, distance: 26.7
click at [271, 212] on div "Target Handle for step Does Not Need 3P Source Handle for step Target Handle fo…" at bounding box center [331, 190] width 662 height 309
drag, startPoint x: 283, startPoint y: 178, endPoint x: 269, endPoint y: 220, distance: 44.0
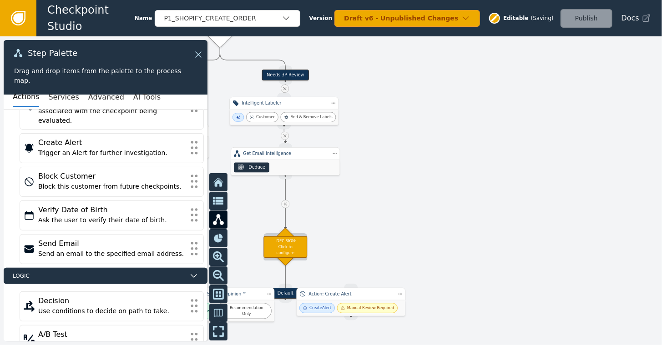
click at [291, 248] on div "DECISION: Click to configure" at bounding box center [285, 246] width 44 height 21
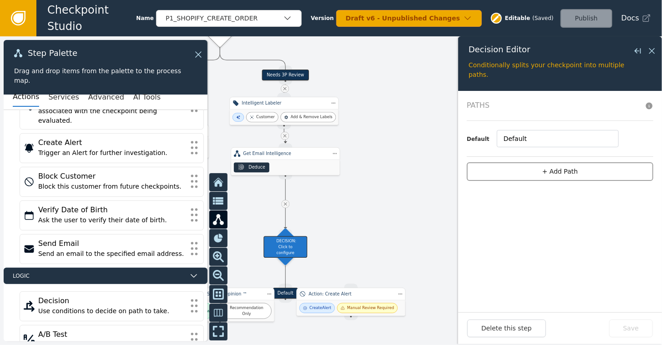
click at [554, 169] on button "+ Add Path" at bounding box center [560, 171] width 186 height 19
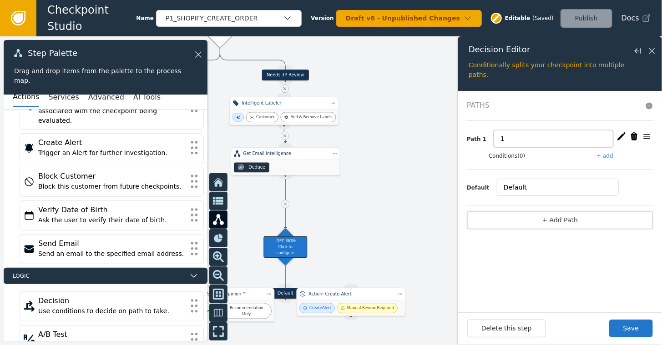
click at [514, 141] on input "1" at bounding box center [554, 138] width 120 height 17
type input "Likely Fraud"
click at [634, 332] on button "Save" at bounding box center [631, 329] width 44 height 18
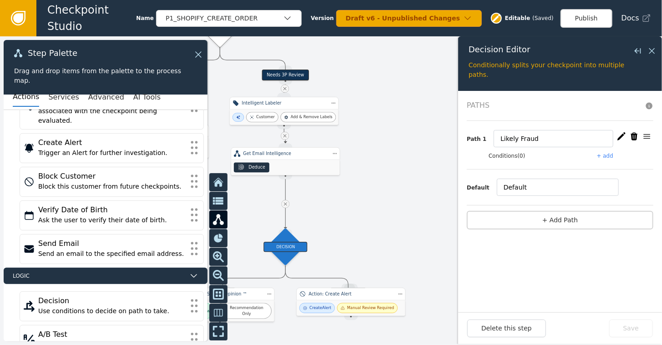
click at [604, 156] on button "+ add" at bounding box center [605, 156] width 16 height 8
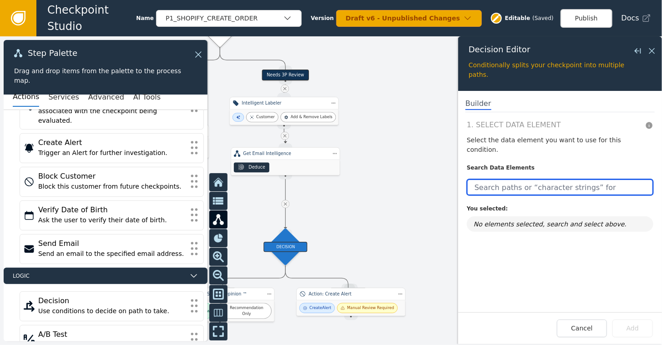
click at [488, 179] on input "text" at bounding box center [560, 187] width 186 height 16
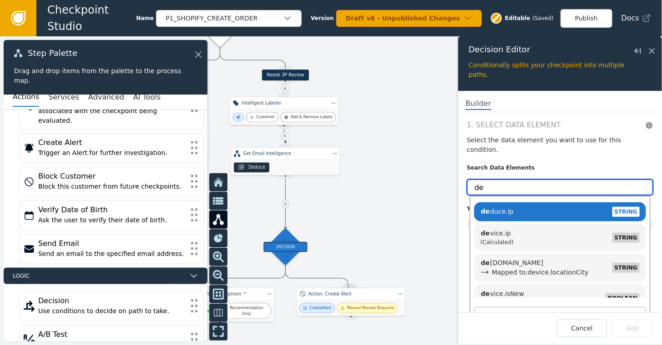
type input "d"
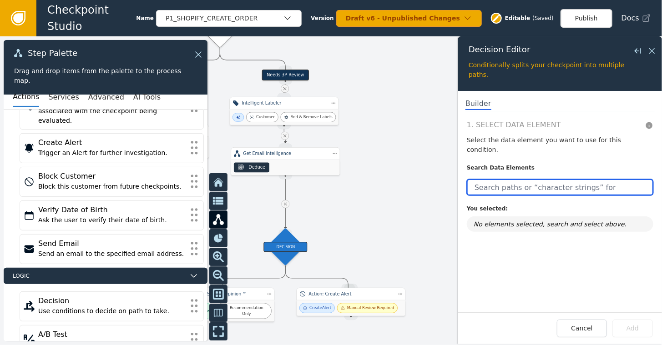
type input "d"
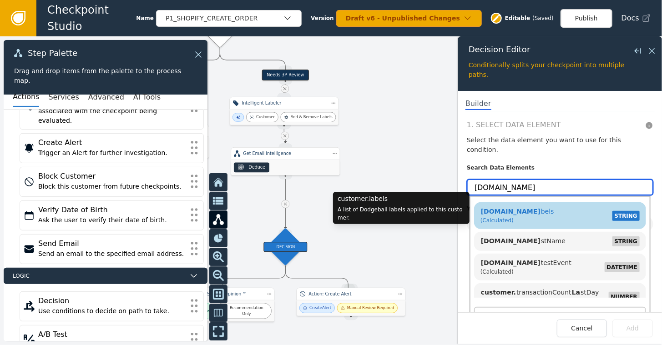
type input "[DOMAIN_NAME]"
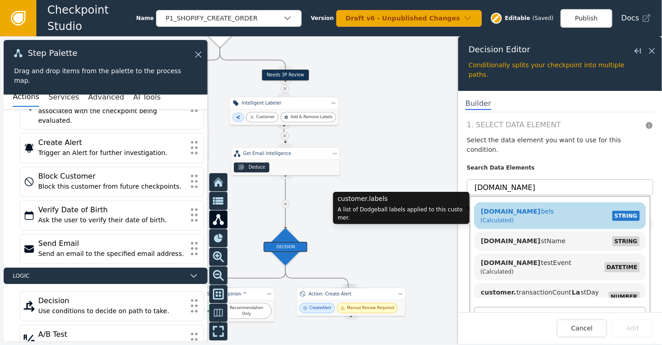
click at [523, 217] on div "(Calculated)" at bounding box center [517, 221] width 74 height 8
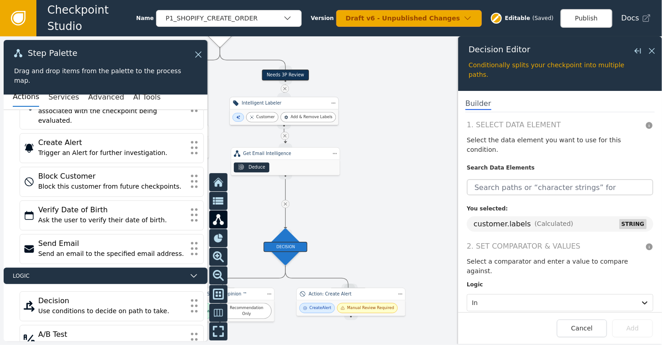
click at [281, 108] on div "Intelligent Labeler" at bounding box center [283, 103] width 109 height 13
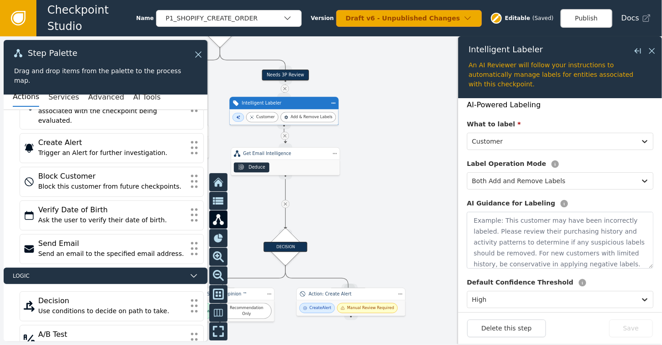
scroll to position [24, 0]
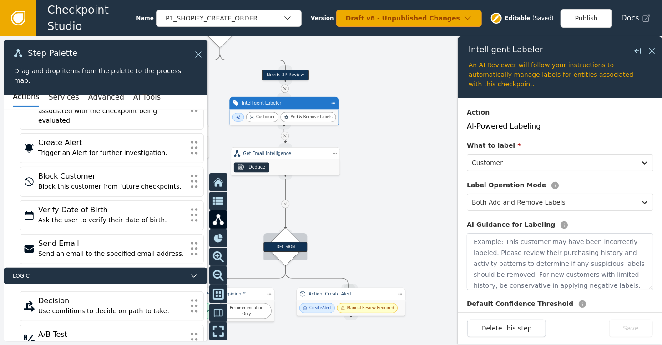
click at [285, 249] on div "DECISION" at bounding box center [285, 247] width 44 height 10
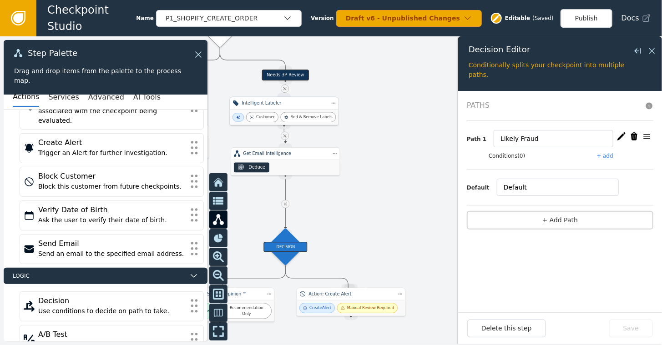
click at [282, 111] on div "Customer Add & Remove Labels" at bounding box center [284, 117] width 109 height 15
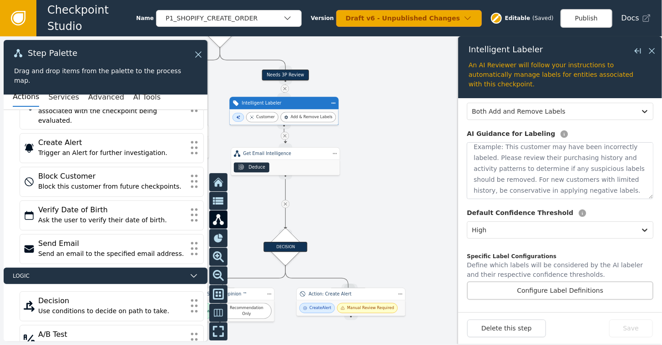
scroll to position [11, 0]
click at [537, 296] on button "Configure Label Definitions" at bounding box center [560, 291] width 186 height 19
select select "HIGH"
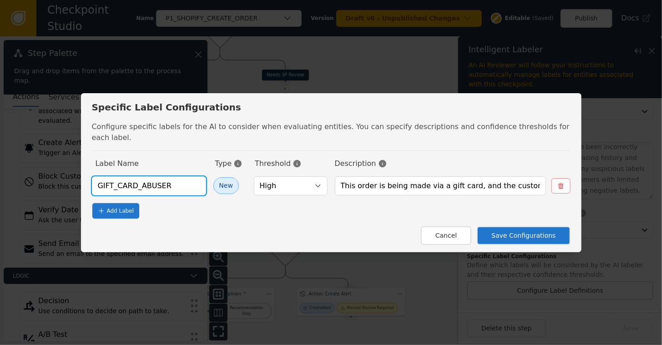
drag, startPoint x: 176, startPoint y: 183, endPoint x: 53, endPoint y: 183, distance: 122.8
click at [53, 183] on div "Specific Label Configurations Configure specific labels for the AI to consider …" at bounding box center [331, 172] width 662 height 345
click at [449, 231] on button "Cancel" at bounding box center [446, 236] width 50 height 19
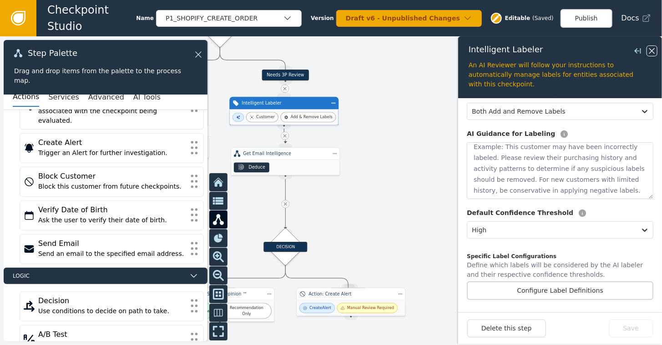
click at [654, 52] on icon at bounding box center [652, 51] width 10 height 10
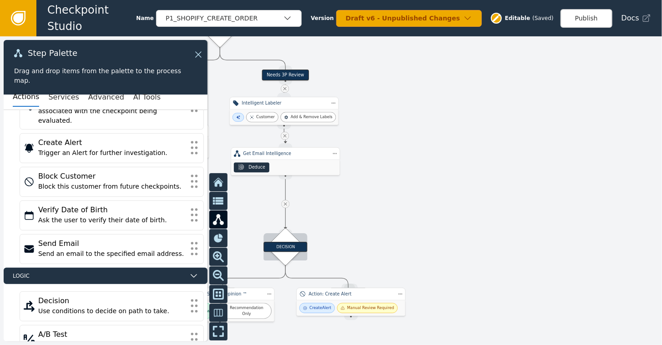
click at [282, 243] on div "DECISION" at bounding box center [285, 247] width 44 height 10
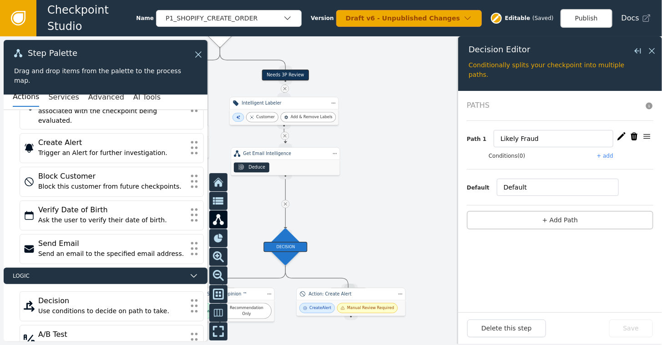
click at [500, 153] on button "Conditions (0)" at bounding box center [507, 156] width 37 height 8
click at [610, 156] on button "+ add" at bounding box center [605, 156] width 16 height 8
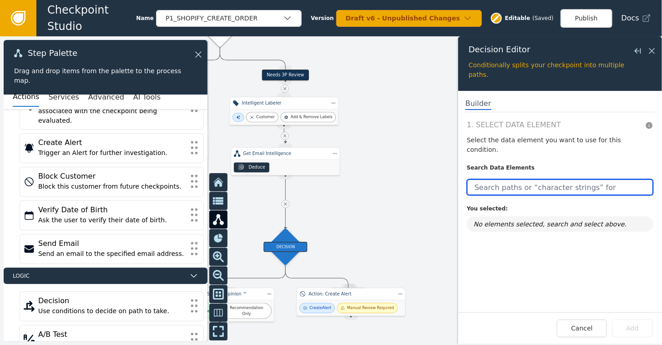
click at [524, 179] on input "text" at bounding box center [560, 187] width 186 height 16
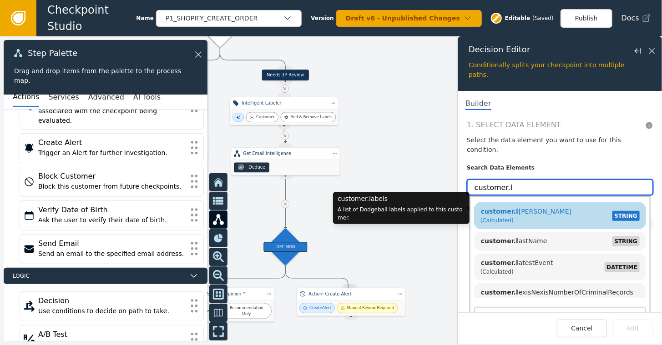
type input "customer.l"
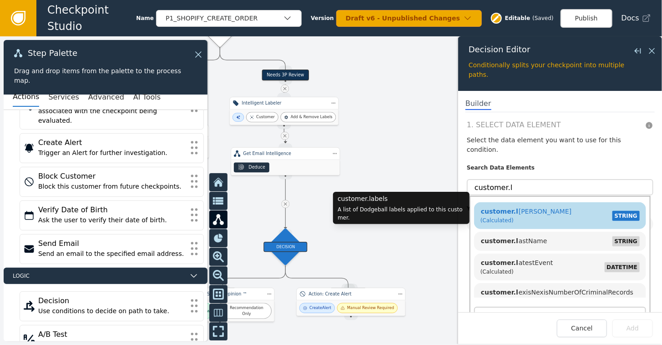
click at [528, 205] on div "customer.l [PERSON_NAME] (Calculated) STRING" at bounding box center [560, 215] width 163 height 21
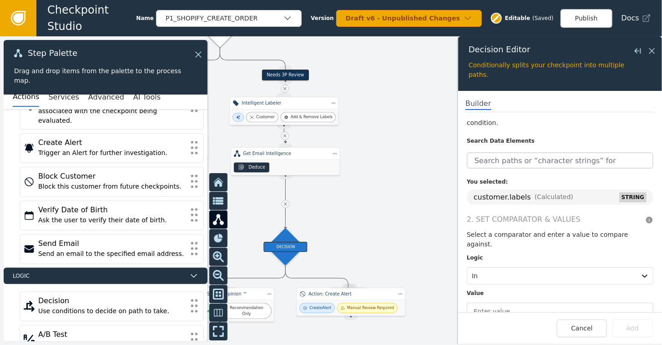
scroll to position [27, 0]
click at [546, 302] on input "text" at bounding box center [560, 310] width 186 height 17
paste input "GIFT_CARD_ABUSER"
type input "GIFT_CARD_ABUSER"
click at [378, 161] on div at bounding box center [331, 190] width 662 height 309
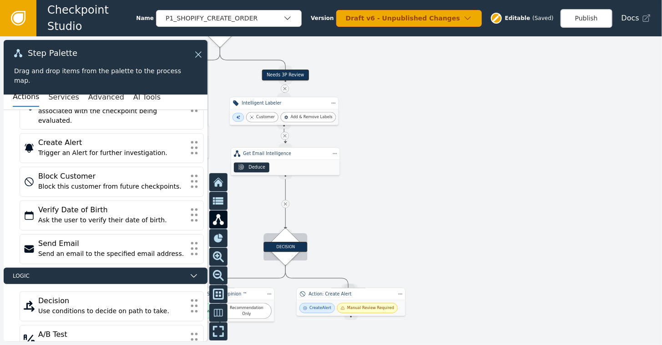
click at [293, 241] on div "DECISION" at bounding box center [285, 247] width 27 height 27
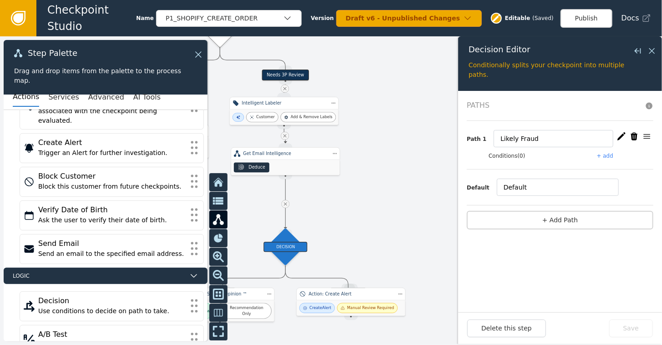
click at [604, 157] on button "+ add" at bounding box center [605, 156] width 16 height 8
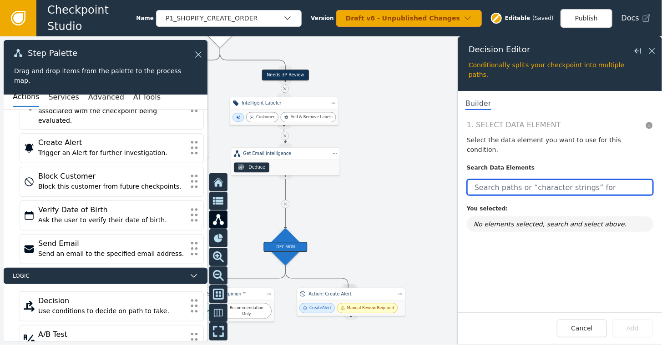
click at [512, 179] on input "text" at bounding box center [560, 187] width 186 height 16
click at [520, 179] on input "customer.l" at bounding box center [560, 187] width 186 height 16
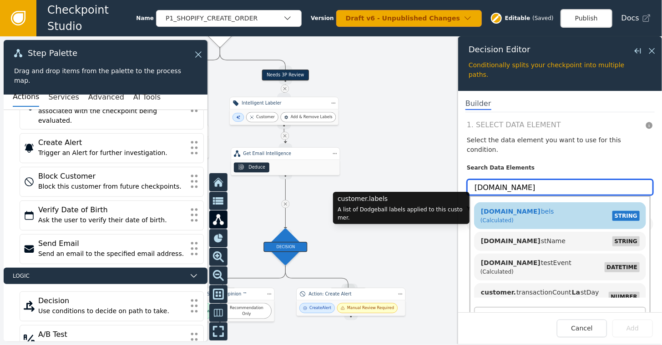
type input "[DOMAIN_NAME]"
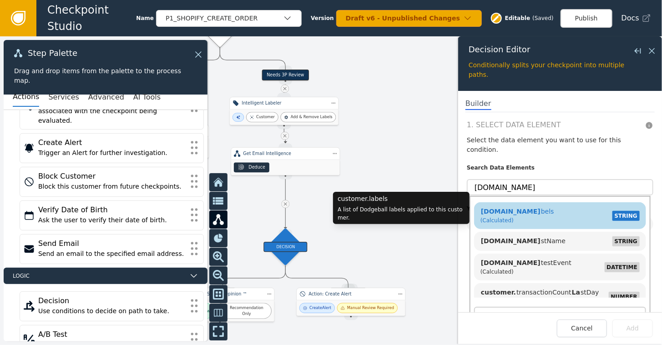
click at [518, 208] on span "[DOMAIN_NAME] bels" at bounding box center [517, 211] width 74 height 7
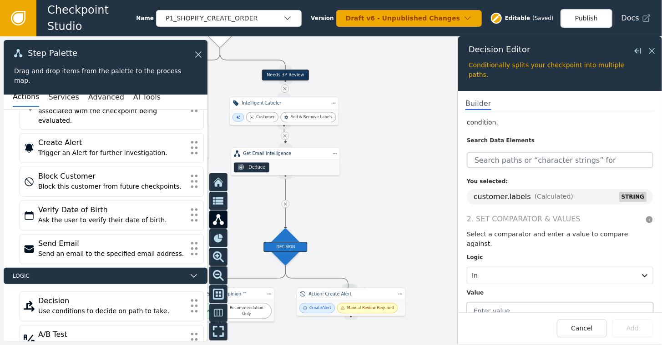
click at [527, 302] on input "text" at bounding box center [560, 310] width 186 height 17
paste input "GIFT_CARD_ABUSER"
type input "GIFT_CARD_ABUSER"
click at [631, 326] on button "Add" at bounding box center [632, 329] width 40 height 18
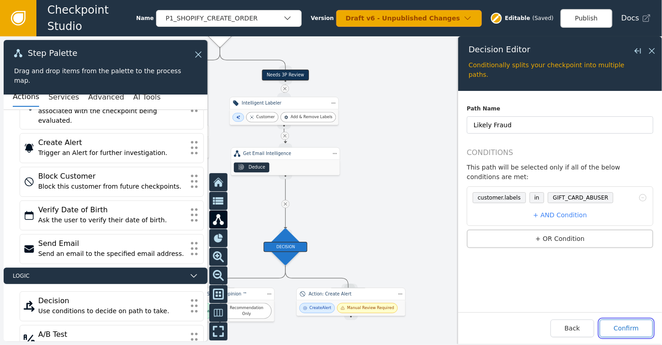
click at [626, 328] on button "Confirm" at bounding box center [626, 329] width 53 height 18
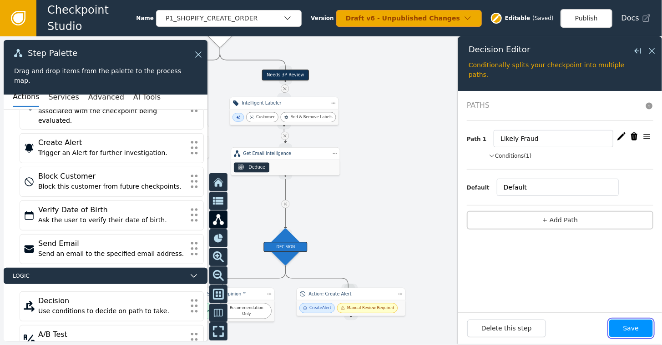
click at [625, 326] on button "Save" at bounding box center [631, 329] width 44 height 18
click at [506, 157] on button "Conditions (1)" at bounding box center [510, 156] width 43 height 8
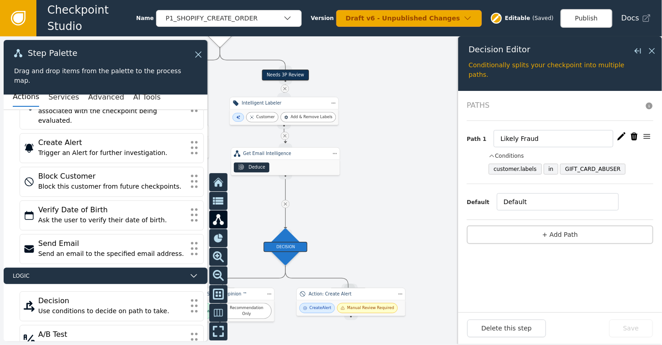
click at [622, 136] on icon "button" at bounding box center [621, 136] width 8 height 8
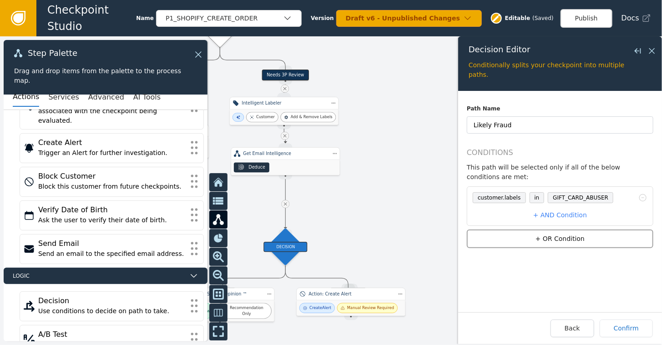
click at [542, 230] on button "+ OR Condition" at bounding box center [560, 239] width 186 height 19
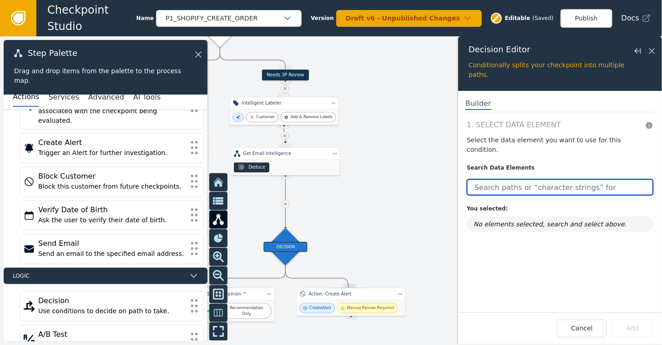
click at [517, 179] on input "text" at bounding box center [560, 187] width 186 height 16
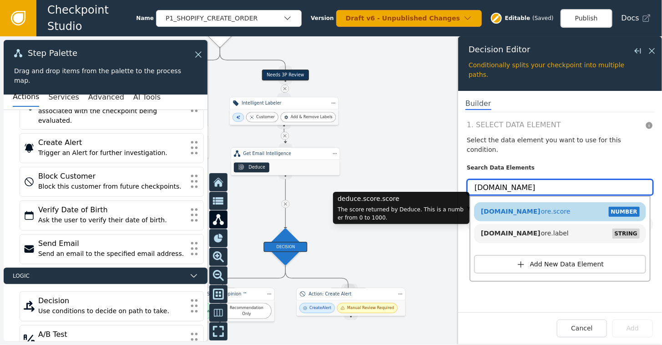
type input "[DOMAIN_NAME]"
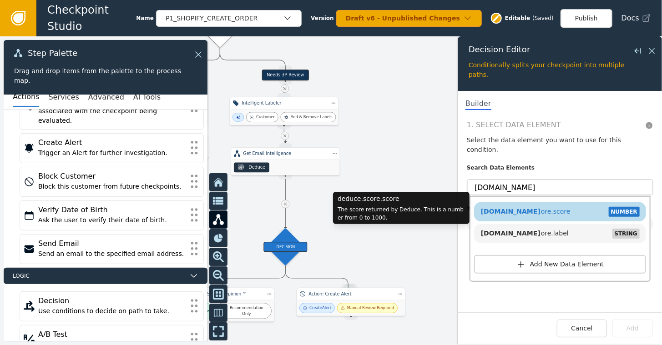
click at [517, 208] on span "[DOMAIN_NAME] [DOMAIN_NAME]" at bounding box center [525, 211] width 90 height 7
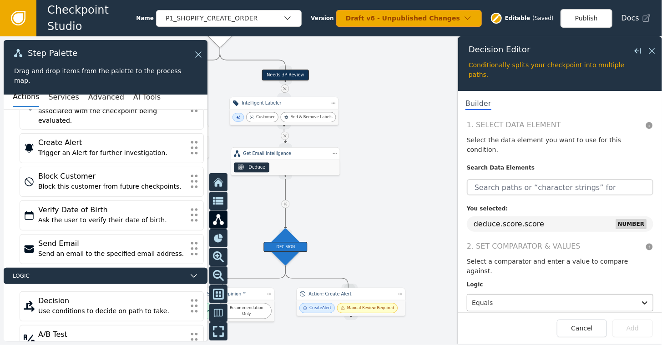
click at [512, 297] on div at bounding box center [552, 303] width 160 height 13
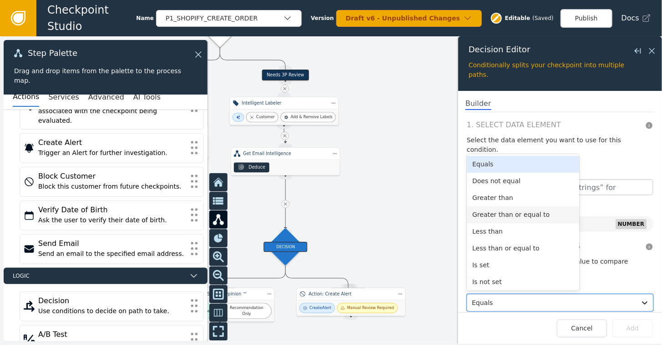
click at [504, 207] on div "Greater than or equal to" at bounding box center [523, 215] width 112 height 17
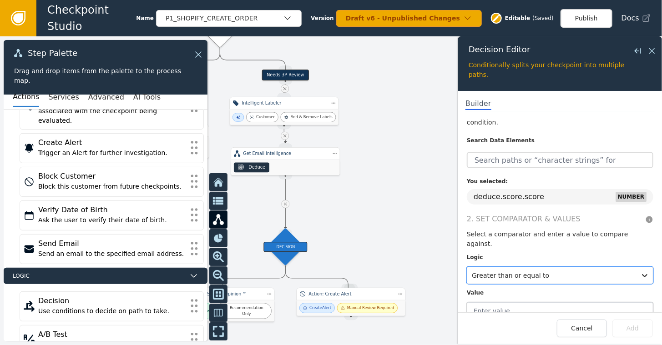
click at [513, 302] on input "text" at bounding box center [560, 310] width 186 height 17
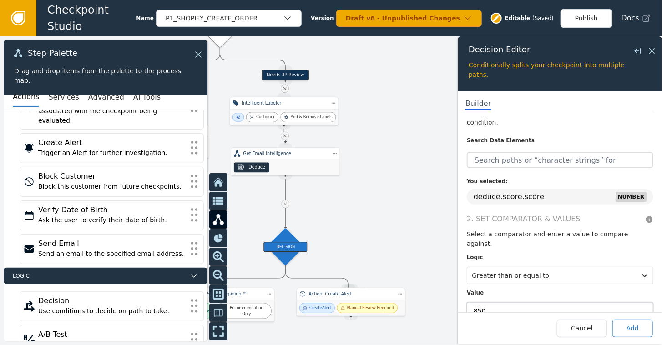
type input "850"
click at [635, 328] on button "Add" at bounding box center [632, 329] width 40 height 18
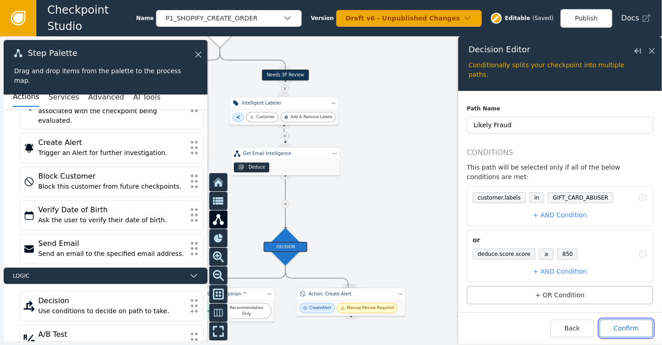
click at [635, 328] on button "Confirm" at bounding box center [626, 329] width 53 height 18
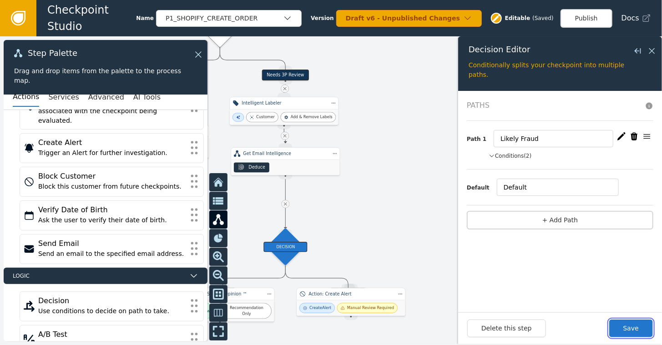
click at [635, 328] on button "Save" at bounding box center [631, 329] width 44 height 18
drag, startPoint x: 523, startPoint y: 186, endPoint x: 483, endPoint y: 191, distance: 40.3
click at [483, 191] on div "Default Default" at bounding box center [560, 187] width 186 height 17
type input "Not Likely Fraud"
click at [643, 325] on button "Save" at bounding box center [631, 329] width 44 height 18
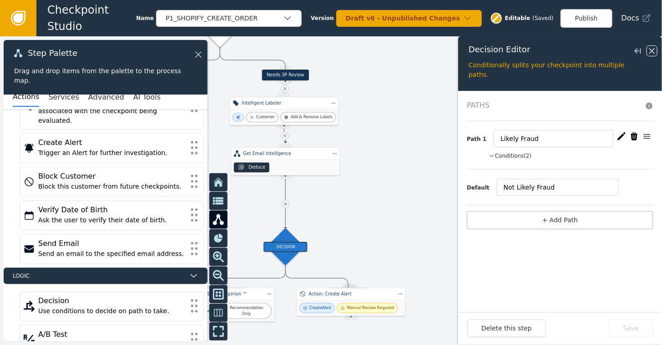
click at [654, 46] on icon at bounding box center [652, 51] width 10 height 10
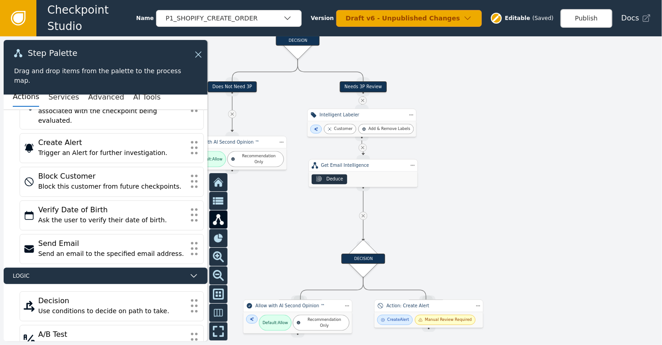
drag, startPoint x: 479, startPoint y: 172, endPoint x: 557, endPoint y: 184, distance: 78.7
click at [557, 184] on div at bounding box center [331, 190] width 662 height 309
click at [377, 121] on div "Intelligent Labeler" at bounding box center [364, 120] width 85 height 6
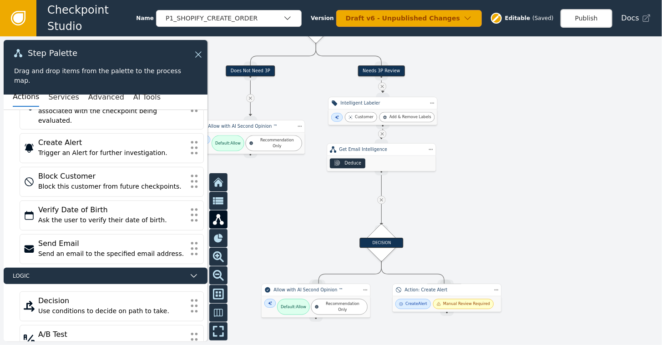
drag, startPoint x: 477, startPoint y: 191, endPoint x: 495, endPoint y: 175, distance: 24.2
click at [495, 175] on div at bounding box center [331, 190] width 662 height 309
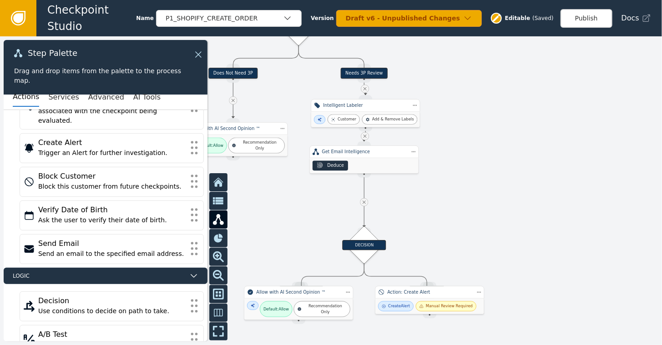
drag, startPoint x: 484, startPoint y: 134, endPoint x: 465, endPoint y: 119, distance: 23.6
click at [465, 119] on div at bounding box center [331, 190] width 662 height 309
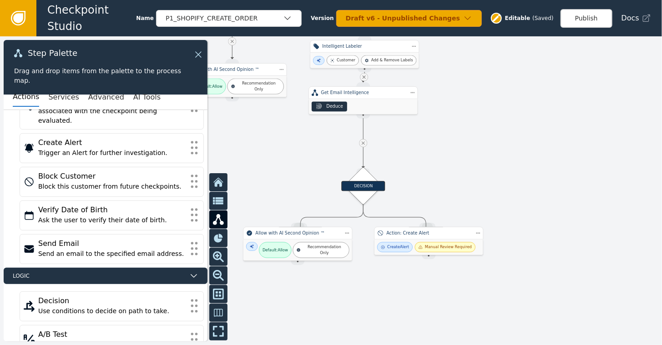
drag, startPoint x: 488, startPoint y: 168, endPoint x: 487, endPoint y: 112, distance: 56.4
click at [487, 112] on div at bounding box center [331, 190] width 662 height 309
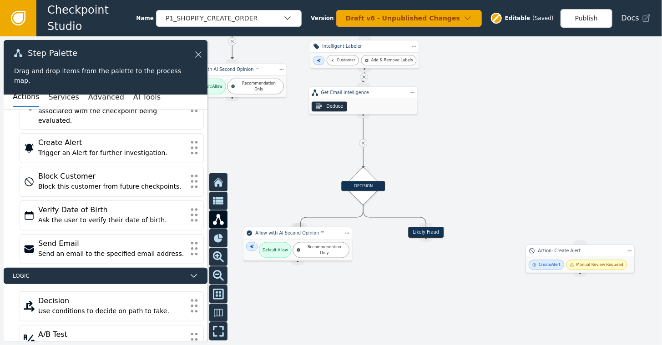
drag, startPoint x: 415, startPoint y: 239, endPoint x: 567, endPoint y: 248, distance: 152.6
click at [567, 257] on div "Create Alert Manual Review Required" at bounding box center [580, 264] width 109 height 15
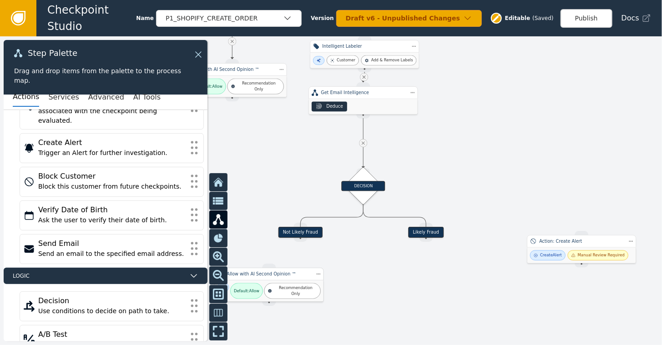
drag, startPoint x: 282, startPoint y: 241, endPoint x: 253, endPoint y: 281, distance: 48.9
click at [253, 281] on div "Default: Allow Recommendation Only" at bounding box center [269, 291] width 109 height 21
click at [370, 190] on div "DECISION" at bounding box center [363, 186] width 44 height 10
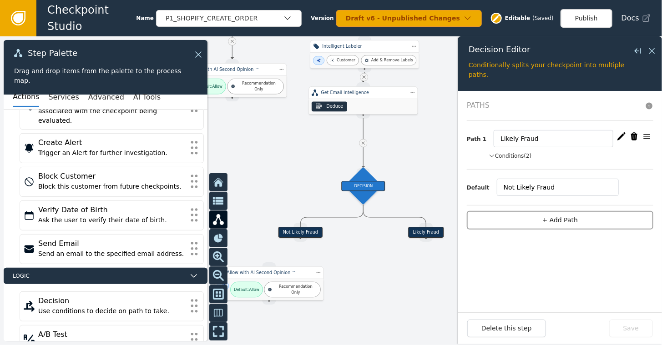
click at [549, 221] on button "+ Add Path" at bounding box center [560, 220] width 186 height 19
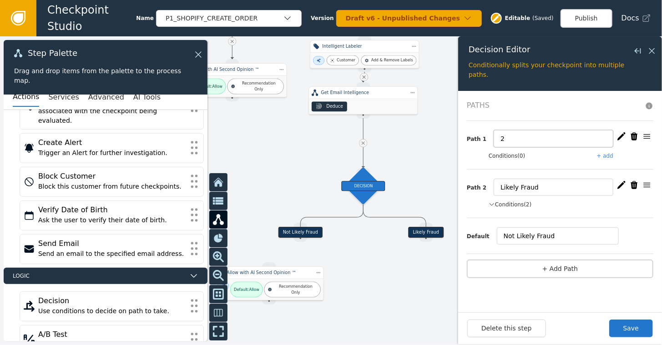
click at [517, 138] on input "2" at bounding box center [554, 138] width 120 height 17
type input "Needs Manual Review"
click at [649, 51] on icon at bounding box center [652, 51] width 10 height 10
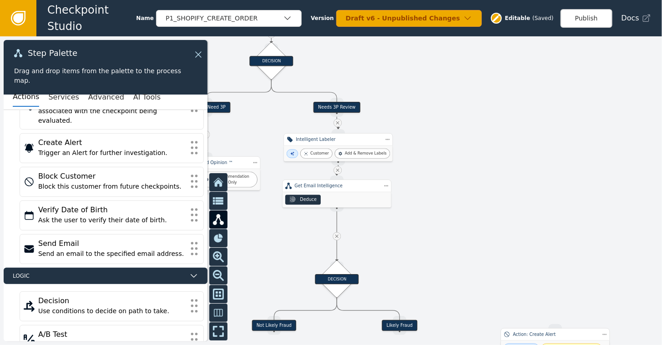
drag, startPoint x: 521, startPoint y: 99, endPoint x: 494, endPoint y: 188, distance: 93.0
click at [494, 188] on div at bounding box center [331, 190] width 662 height 309
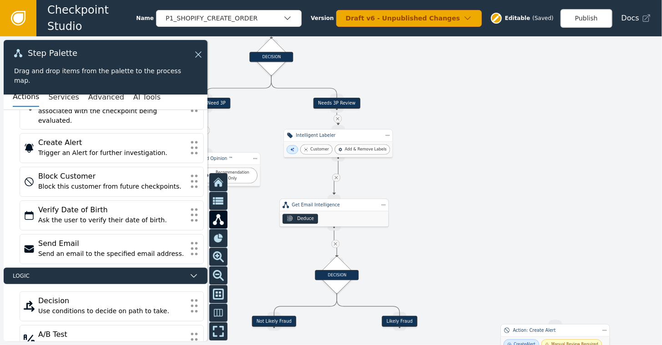
drag, startPoint x: 335, startPoint y: 193, endPoint x: 333, endPoint y: 216, distance: 22.8
click at [333, 216] on div "Deduce" at bounding box center [334, 219] width 109 height 15
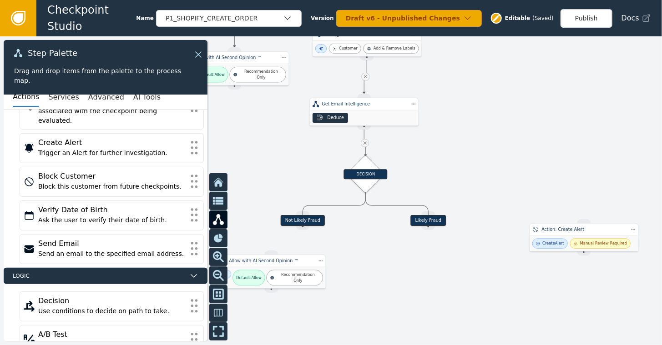
drag, startPoint x: 461, startPoint y: 246, endPoint x: 488, endPoint y: 125, distance: 124.0
click at [488, 125] on div at bounding box center [331, 190] width 662 height 309
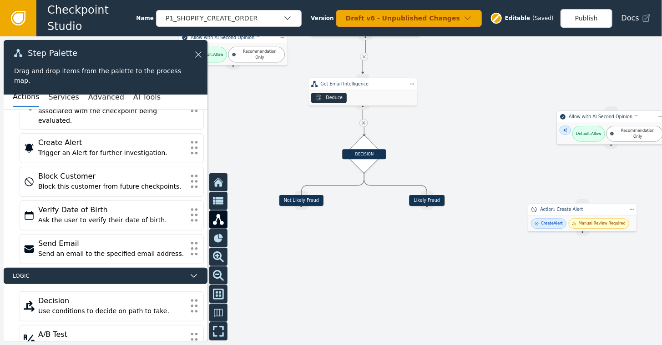
drag, startPoint x: 263, startPoint y: 247, endPoint x: 603, endPoint y: 120, distance: 362.5
click at [603, 123] on div "Default: Allow Recommendation Only" at bounding box center [611, 133] width 109 height 21
click at [344, 166] on div "DECISION" at bounding box center [364, 154] width 44 height 27
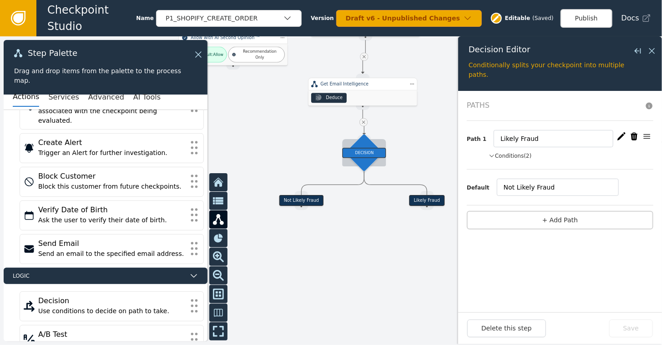
drag, startPoint x: 357, startPoint y: 153, endPoint x: 344, endPoint y: 139, distance: 18.7
click at [344, 148] on div "DECISION" at bounding box center [364, 153] width 44 height 10
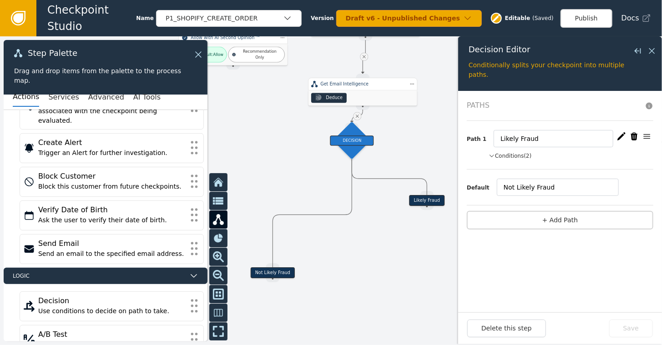
drag, startPoint x: 293, startPoint y: 204, endPoint x: 253, endPoint y: 287, distance: 91.3
click at [253, 278] on div "Not Likely Fraud" at bounding box center [273, 272] width 45 height 11
drag, startPoint x: 424, startPoint y: 203, endPoint x: 413, endPoint y: 218, distance: 19.2
click at [417, 221] on div "Target Handle for step Does Not Need 3P Source Handle for step Target Handle fo…" at bounding box center [331, 190] width 662 height 309
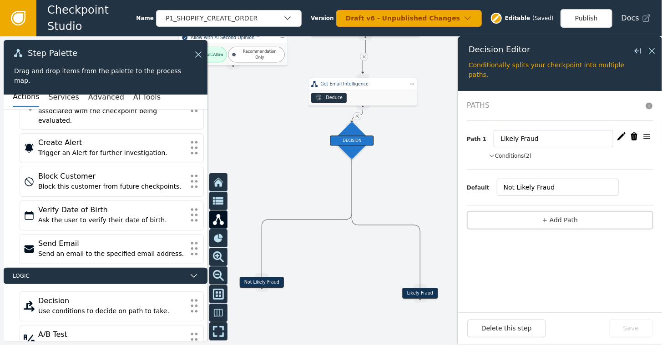
drag, startPoint x: 424, startPoint y: 200, endPoint x: 413, endPoint y: 288, distance: 89.3
click at [413, 288] on div "Likely Fraud" at bounding box center [420, 293] width 35 height 11
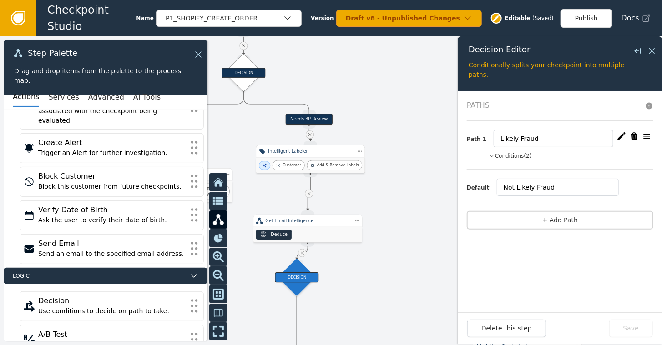
drag, startPoint x: 410, startPoint y: 172, endPoint x: 355, endPoint y: 309, distance: 147.6
click at [355, 309] on div at bounding box center [331, 190] width 662 height 309
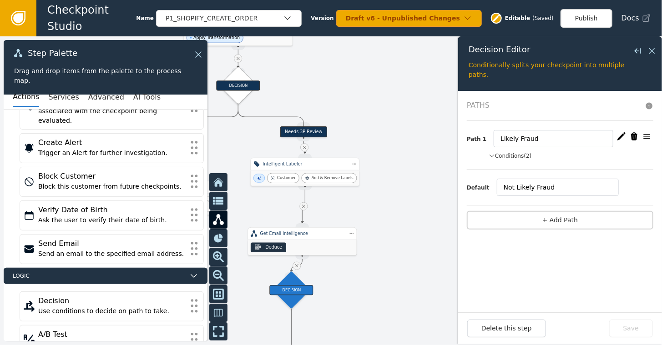
drag, startPoint x: 406, startPoint y: 151, endPoint x: 399, endPoint y: 151, distance: 7.3
click at [399, 151] on div at bounding box center [331, 190] width 662 height 309
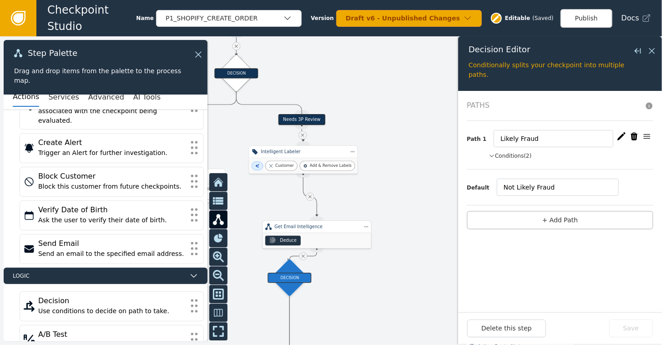
drag, startPoint x: 302, startPoint y: 232, endPoint x: 317, endPoint y: 227, distance: 15.7
click at [320, 233] on div "Deduce" at bounding box center [316, 240] width 109 height 15
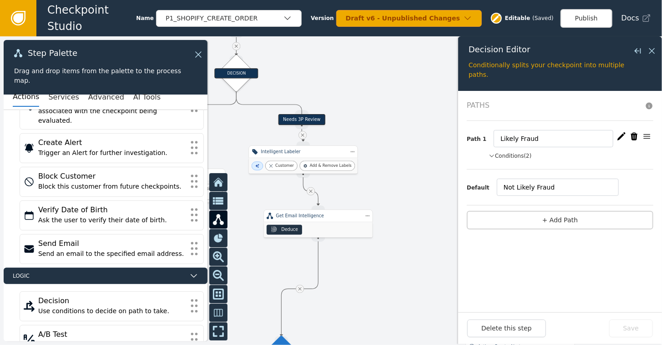
drag, startPoint x: 288, startPoint y: 274, endPoint x: 274, endPoint y: 348, distance: 75.6
click at [274, 0] on html "Checkpoint Studio Name P1_SHOPIFY_CREATE_ORDER Version Draft v6 - Unpublished C…" at bounding box center [331, 0] width 662 height 0
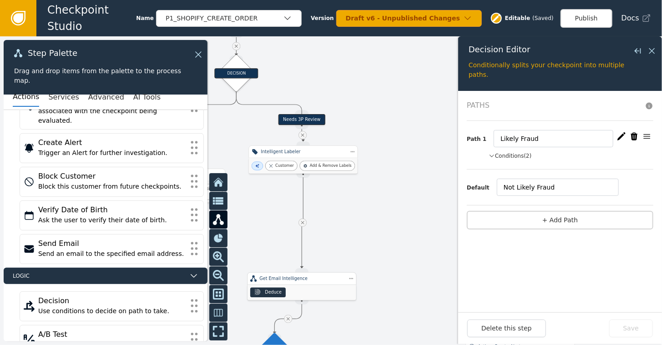
drag, startPoint x: 315, startPoint y: 222, endPoint x: 299, endPoint y: 278, distance: 59.2
click at [299, 279] on div "Get Email Intelligence Deduce" at bounding box center [301, 286] width 109 height 28
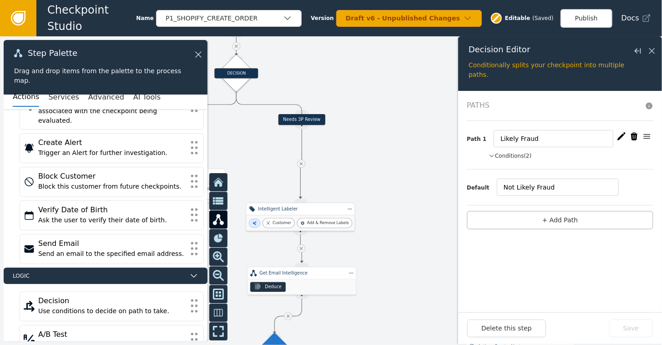
drag, startPoint x: 313, startPoint y: 151, endPoint x: 309, endPoint y: 207, distance: 55.6
click at [309, 207] on div "Intelligent Labeler" at bounding box center [300, 209] width 85 height 6
click at [300, 161] on icon at bounding box center [299, 163] width 5 height 5
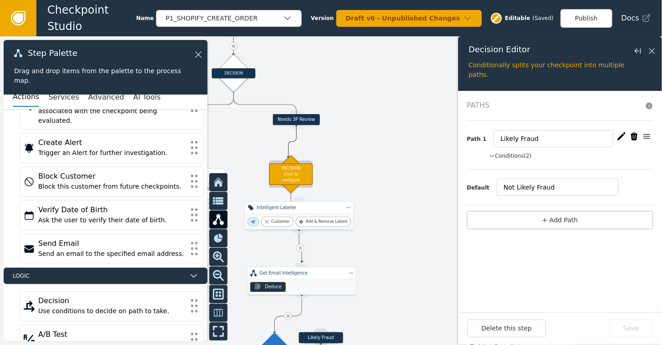
drag, startPoint x: 297, startPoint y: 126, endPoint x: 288, endPoint y: 158, distance: 33.6
click at [288, 158] on div "DECISION: Click to configure" at bounding box center [291, 174] width 39 height 39
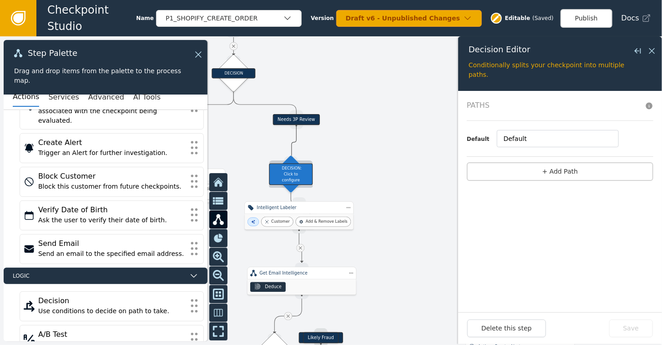
drag, startPoint x: 295, startPoint y: 125, endPoint x: 292, endPoint y: 160, distance: 34.8
drag, startPoint x: 295, startPoint y: 175, endPoint x: 299, endPoint y: 166, distance: 10.0
click at [299, 166] on div "DECISION: Click to configure" at bounding box center [295, 164] width 44 height 21
drag, startPoint x: 295, startPoint y: 126, endPoint x: 297, endPoint y: 154, distance: 27.8
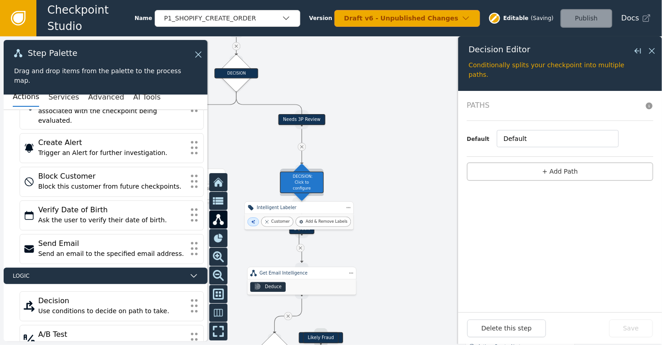
click at [307, 179] on div "DECISION: Click to configure" at bounding box center [302, 181] width 44 height 21
click at [535, 139] on input "Default" at bounding box center [558, 138] width 122 height 17
type input "D"
type input "N"
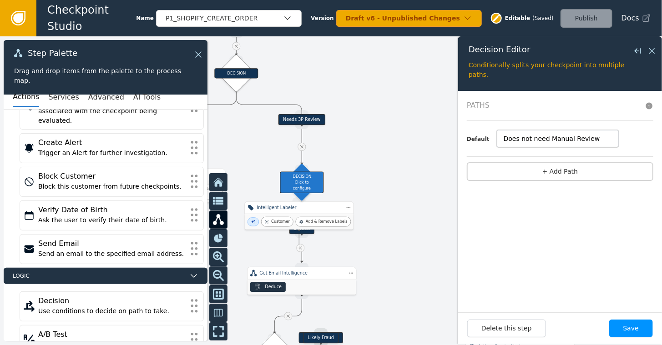
type input "Does not need Manual Review"
click at [630, 328] on button "Save" at bounding box center [631, 329] width 44 height 18
click at [559, 173] on button "+ Add Path" at bounding box center [560, 171] width 186 height 19
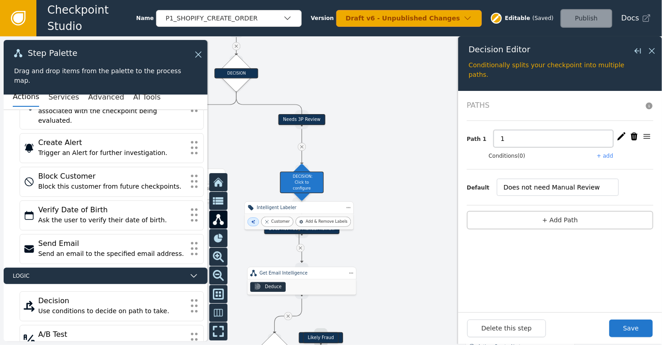
click at [505, 139] on input "1" at bounding box center [554, 138] width 120 height 17
type input "Needs Manual Review"
click at [607, 156] on button "+ add" at bounding box center [605, 156] width 16 height 8
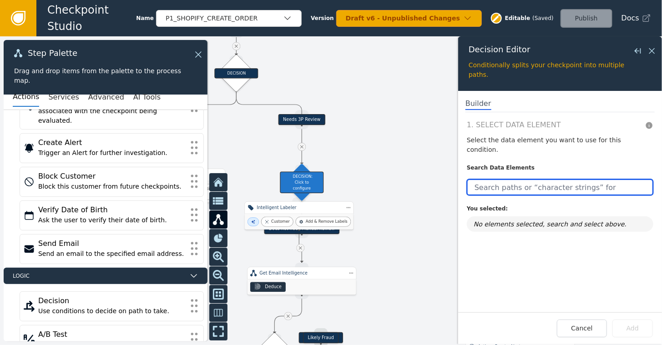
click at [532, 179] on input "text" at bounding box center [560, 187] width 186 height 16
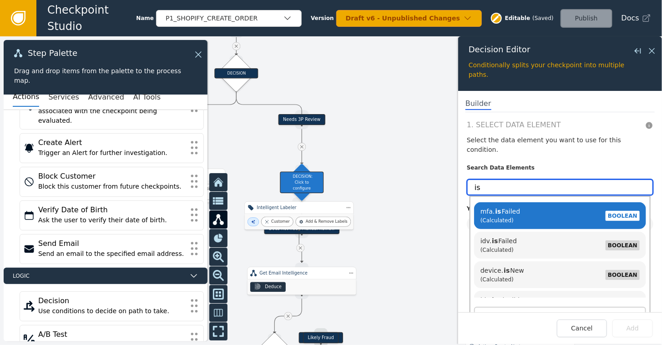
type input "i"
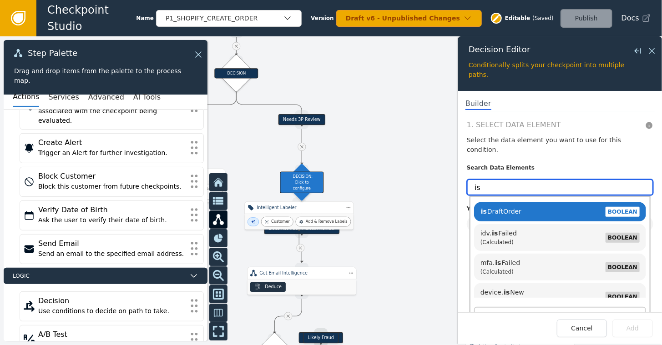
click at [496, 179] on input "is" at bounding box center [560, 187] width 186 height 16
type input "i"
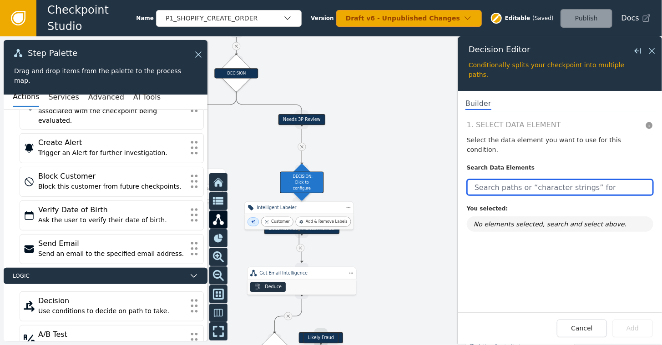
paste input "customerOrderCount"
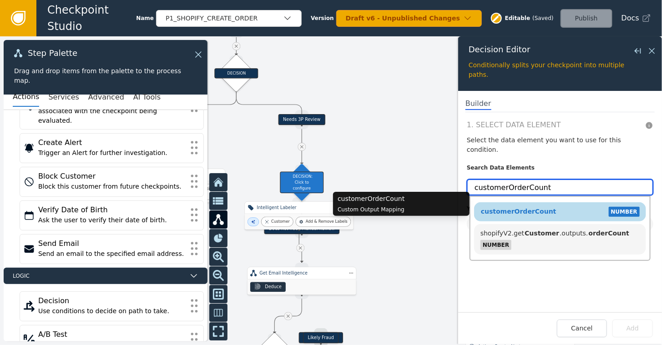
type input "customerOrderCount"
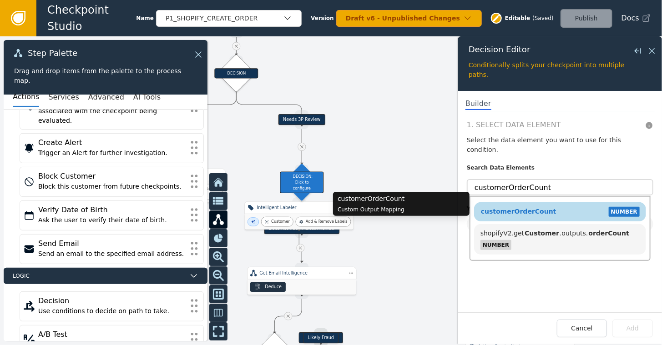
click at [547, 208] on span "customerOrderCount" at bounding box center [518, 211] width 76 height 7
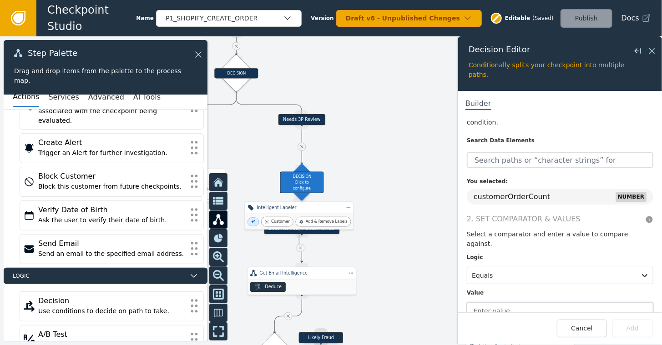
click at [500, 302] on input "text" at bounding box center [560, 310] width 186 height 17
type input "9"
type input "0"
click at [634, 324] on button "Add" at bounding box center [632, 329] width 40 height 18
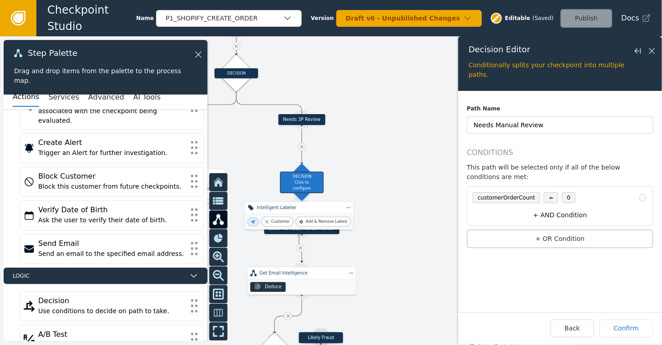
click at [561, 207] on button "+ AND Condition" at bounding box center [560, 215] width 182 height 17
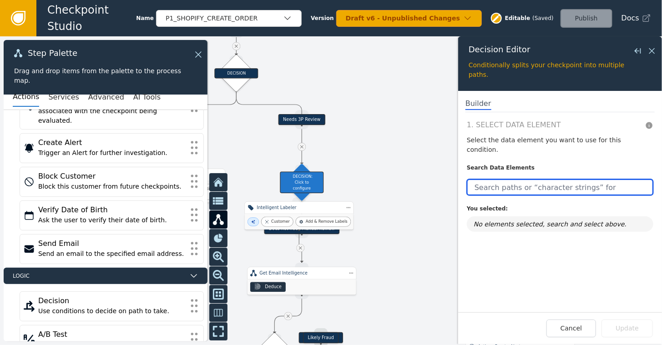
click at [519, 179] on input "text" at bounding box center [560, 187] width 186 height 16
type input "o"
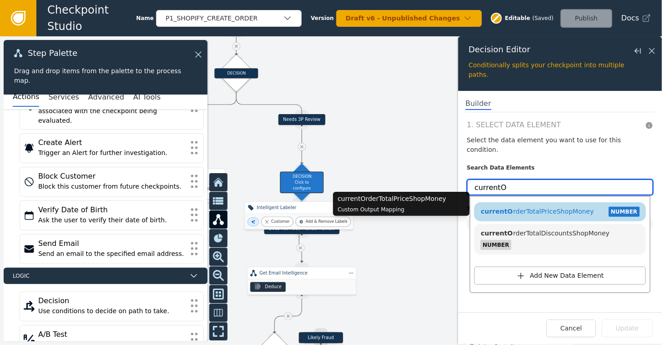
type input "currentO"
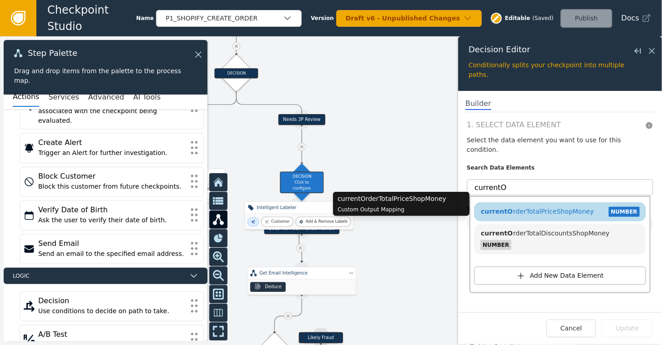
click at [509, 208] on span "currentO rderTotalPriceShopMoney" at bounding box center [536, 211] width 113 height 7
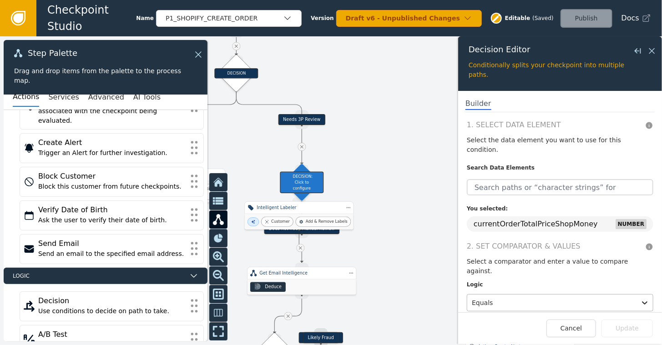
click at [500, 297] on div at bounding box center [552, 303] width 160 height 13
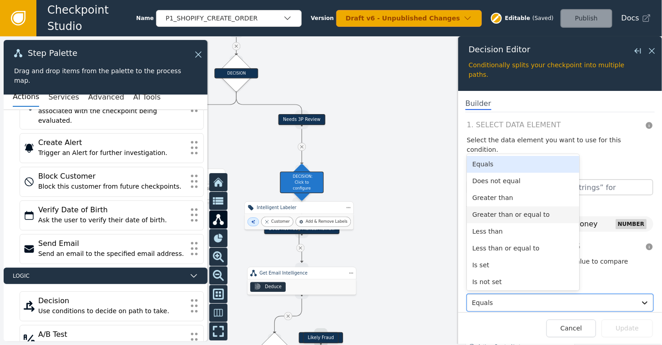
click at [496, 207] on div "Greater than or equal to" at bounding box center [523, 215] width 112 height 17
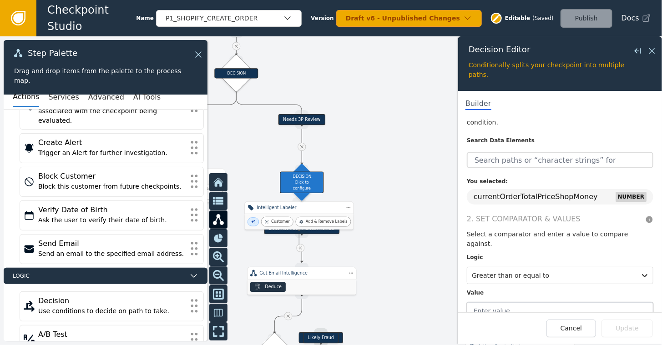
click at [534, 302] on input "text" at bounding box center [560, 310] width 186 height 17
type input "1000"
click at [630, 329] on button "Update" at bounding box center [626, 329] width 51 height 18
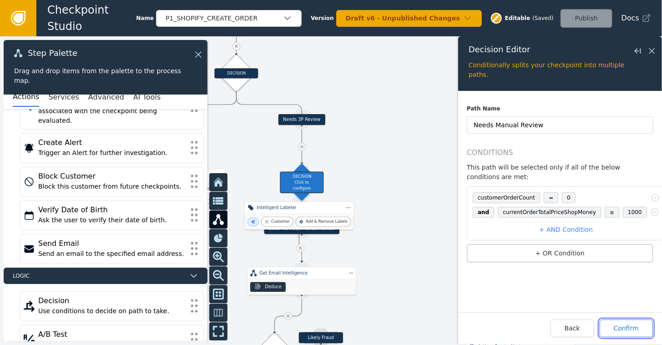
click at [630, 329] on button "Confirm" at bounding box center [626, 329] width 53 height 18
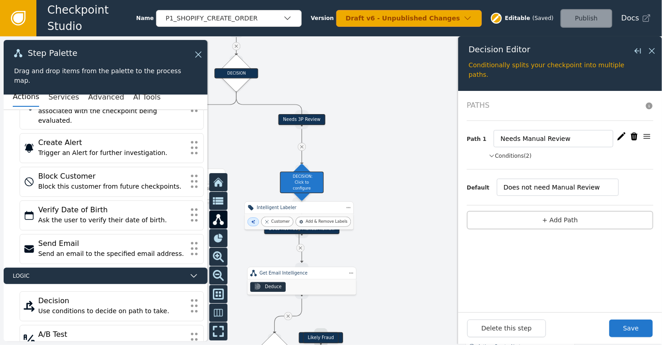
click at [625, 136] on icon "button" at bounding box center [621, 136] width 9 height 9
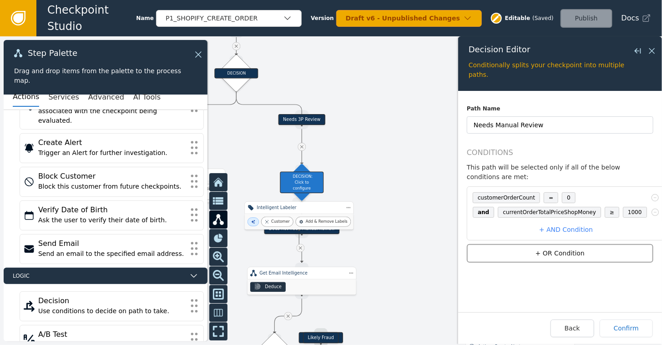
click at [559, 244] on button "+ OR Condition" at bounding box center [560, 253] width 186 height 19
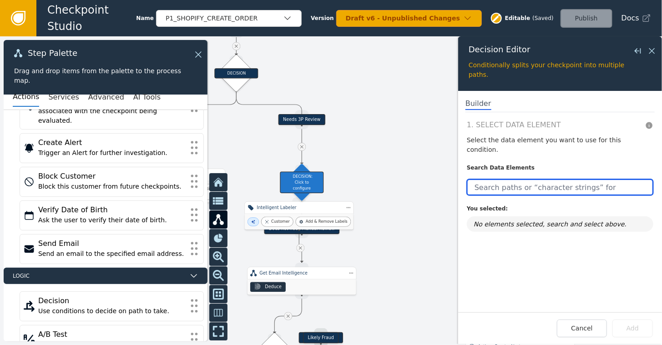
click at [528, 179] on input "text" at bounding box center [560, 187] width 186 height 16
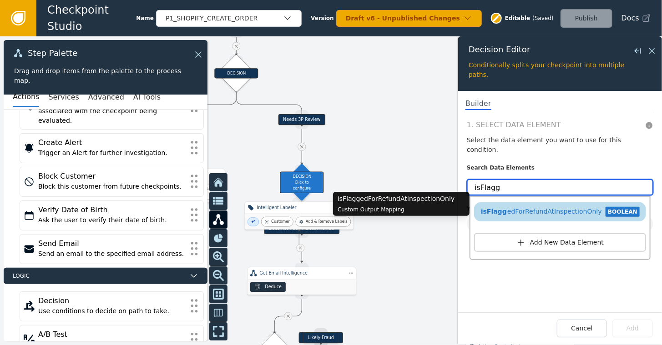
type input "isFlagg"
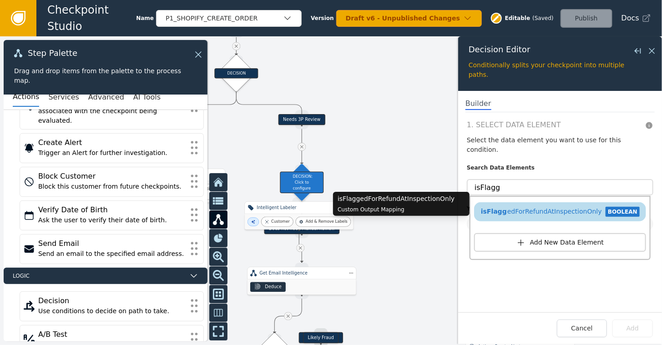
click at [524, 208] on span "isFlagg edForRefundAtInspectionOnly" at bounding box center [540, 211] width 121 height 7
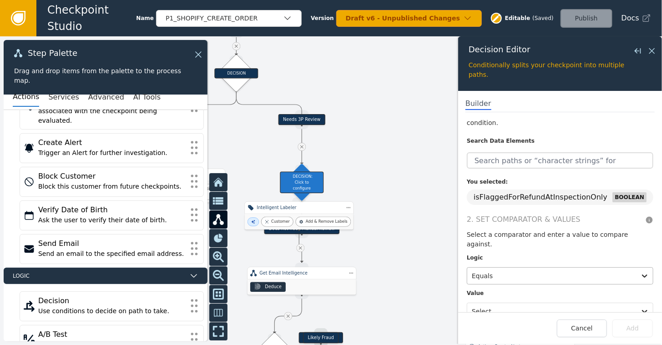
scroll to position [28, 0]
click at [509, 304] on div at bounding box center [552, 310] width 160 height 13
click at [488, 263] on div "True" at bounding box center [523, 271] width 112 height 17
click at [632, 328] on button "Add" at bounding box center [632, 329] width 40 height 18
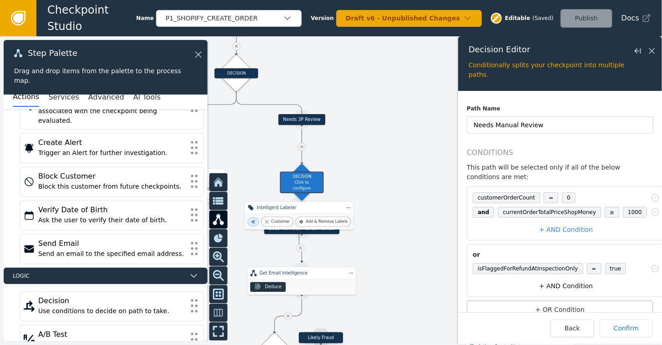
click at [553, 278] on button "+ AND Condition" at bounding box center [566, 286] width 194 height 17
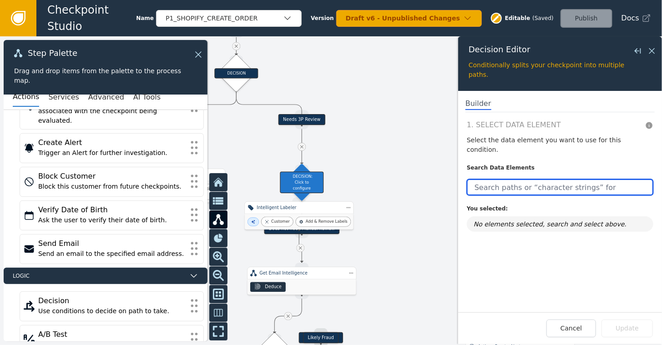
click at [508, 179] on input "text" at bounding box center [560, 187] width 186 height 16
click at [508, 179] on input "s" at bounding box center [560, 187] width 186 height 16
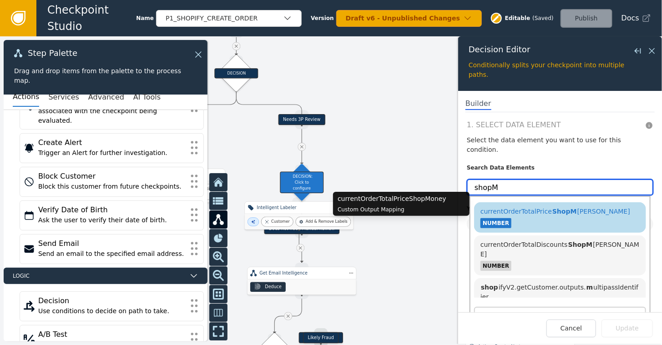
type input "shopM"
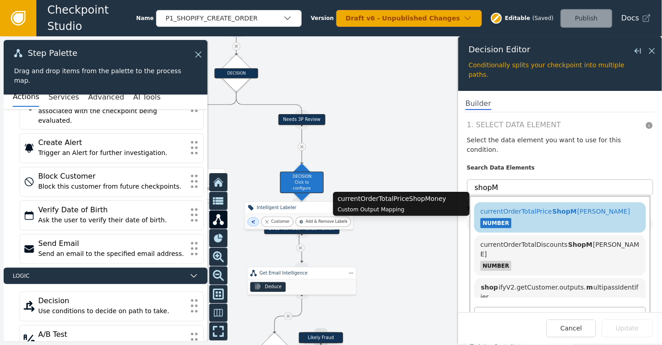
click at [538, 208] on span "currentOrderTotalPrice ShopM [PERSON_NAME]" at bounding box center [555, 211] width 150 height 7
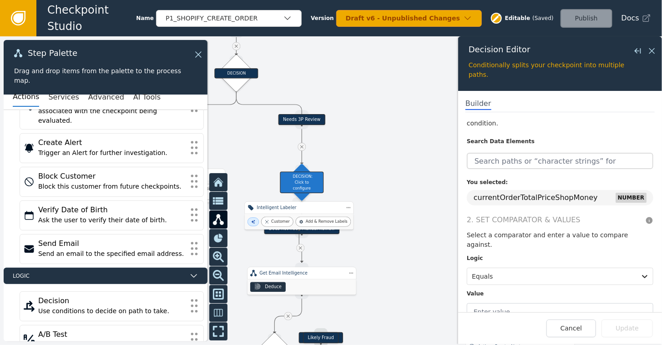
scroll to position [27, 0]
click at [520, 269] on div at bounding box center [552, 275] width 160 height 13
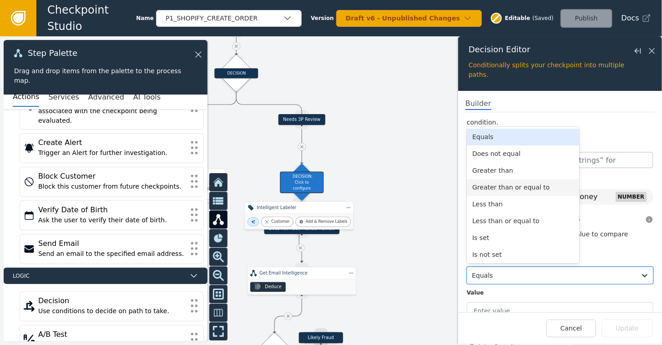
click at [498, 179] on div "Greater than or equal to" at bounding box center [523, 187] width 112 height 17
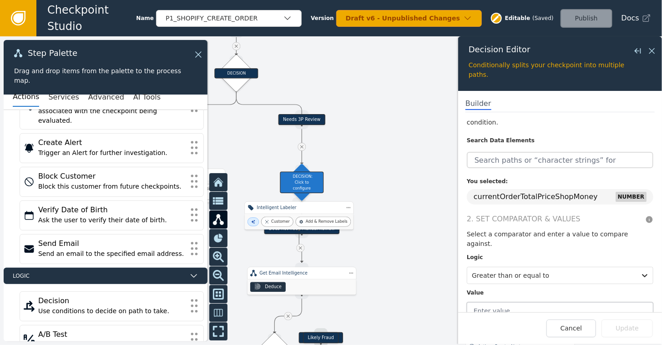
click at [501, 302] on input "text" at bounding box center [560, 310] width 186 height 17
type input "1000"
click at [627, 327] on button "Update" at bounding box center [626, 329] width 51 height 18
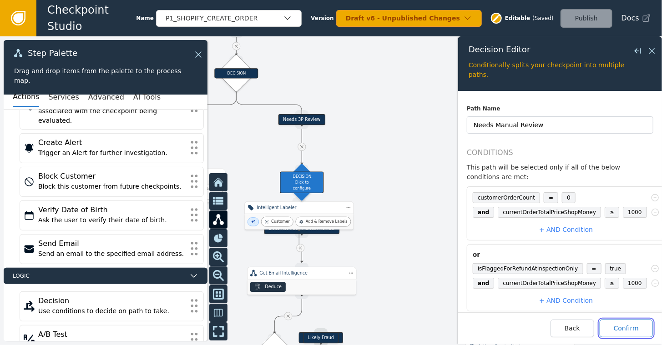
click at [627, 326] on button "Confirm" at bounding box center [626, 329] width 53 height 18
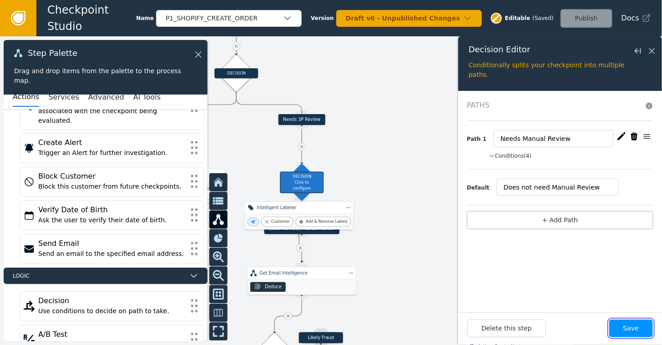
click at [627, 325] on button "Save" at bounding box center [631, 329] width 44 height 18
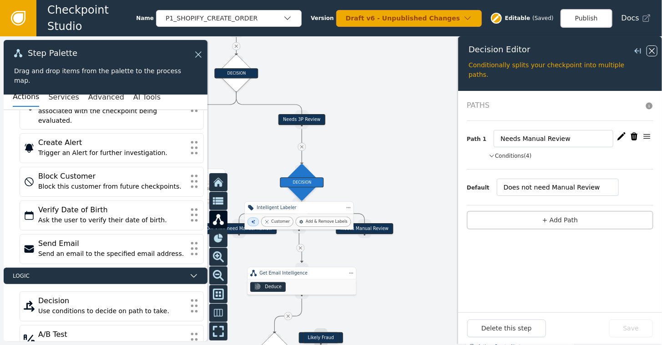
click at [653, 47] on icon at bounding box center [652, 51] width 10 height 10
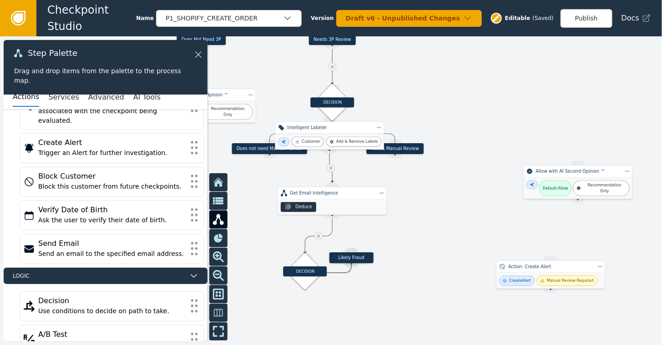
drag, startPoint x: 463, startPoint y: 145, endPoint x: 493, endPoint y: 65, distance: 85.7
click at [493, 65] on div at bounding box center [331, 190] width 662 height 309
drag, startPoint x: 315, startPoint y: 201, endPoint x: 255, endPoint y: 249, distance: 77.4
click at [255, 250] on div "Deduce" at bounding box center [271, 257] width 109 height 15
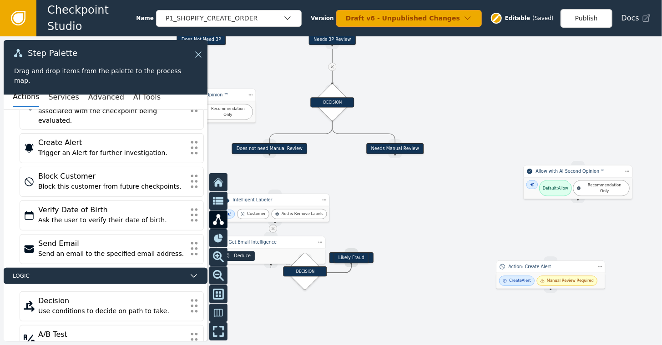
drag, startPoint x: 318, startPoint y: 134, endPoint x: 260, endPoint y: 207, distance: 92.9
click at [260, 207] on div "Customer Add & Remove Labels" at bounding box center [275, 214] width 109 height 15
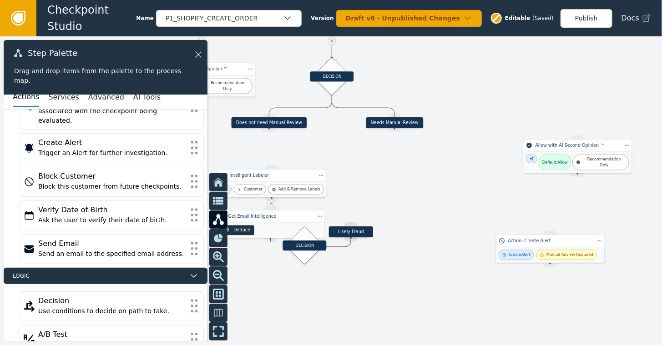
drag, startPoint x: 407, startPoint y: 197, endPoint x: 407, endPoint y: 168, distance: 29.1
click at [407, 168] on div at bounding box center [331, 190] width 662 height 309
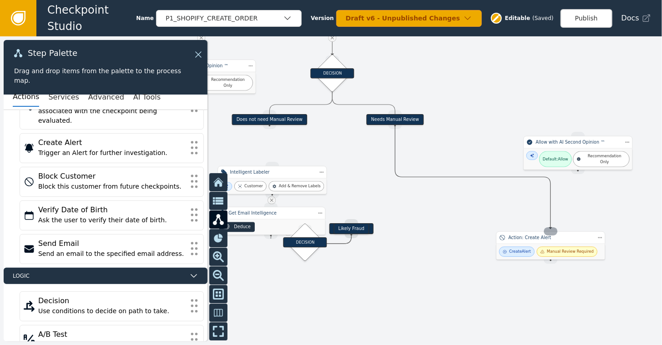
drag, startPoint x: 393, startPoint y: 126, endPoint x: 550, endPoint y: 229, distance: 188.5
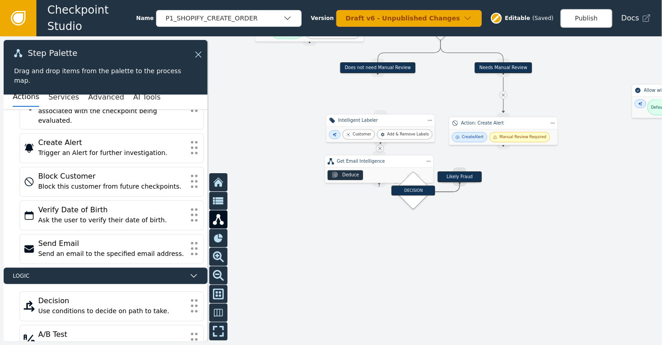
drag, startPoint x: 462, startPoint y: 237, endPoint x: 563, endPoint y: 182, distance: 115.4
click at [563, 182] on div at bounding box center [331, 190] width 662 height 309
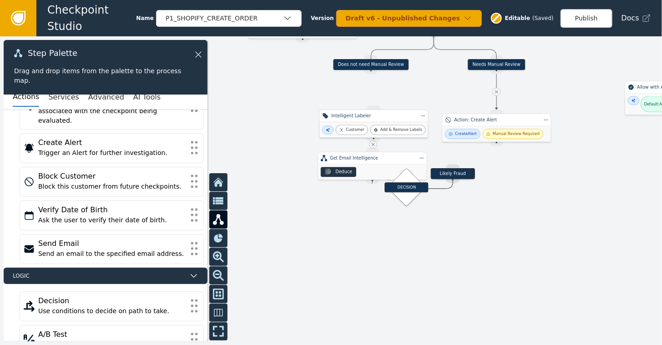
click at [362, 119] on div "Intelligent Labeler" at bounding box center [373, 116] width 109 height 13
drag, startPoint x: 368, startPoint y: 70, endPoint x: 375, endPoint y: 108, distance: 38.7
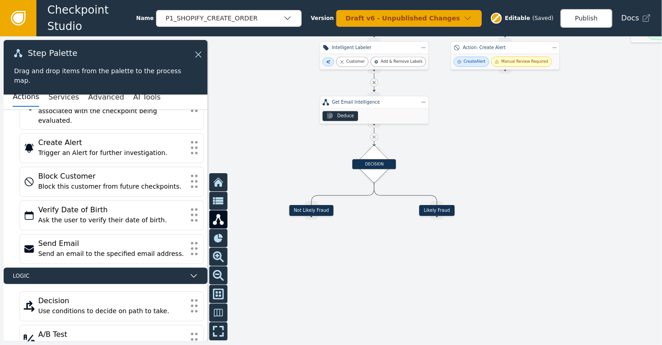
drag, startPoint x: 490, startPoint y: 220, endPoint x: 496, endPoint y: 146, distance: 73.9
click at [496, 146] on div at bounding box center [331, 190] width 662 height 309
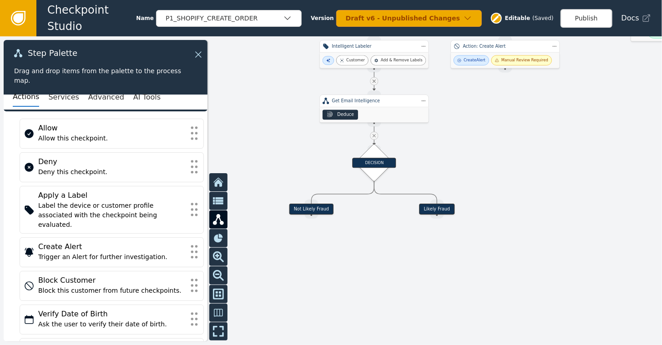
scroll to position [14, 0]
click at [377, 156] on div "DECISION" at bounding box center [374, 163] width 27 height 27
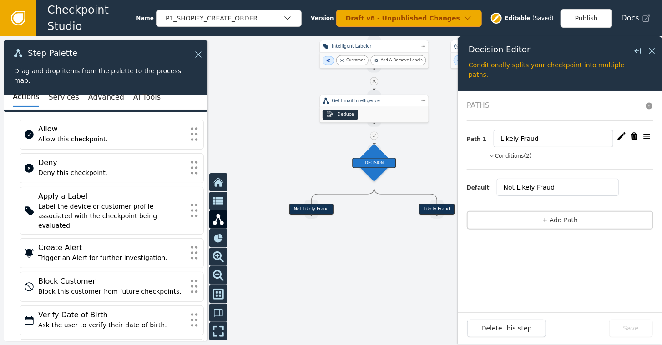
click at [517, 155] on button "Conditions (2)" at bounding box center [510, 156] width 43 height 8
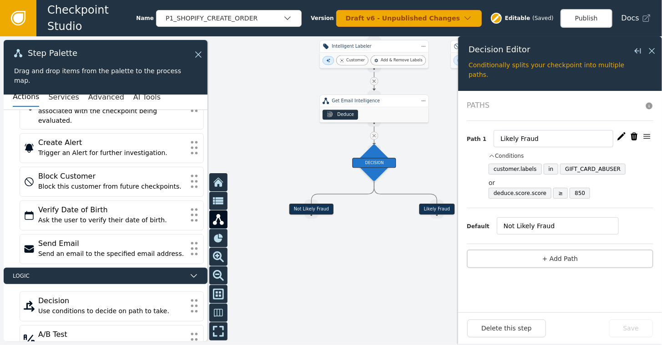
scroll to position [0, 0]
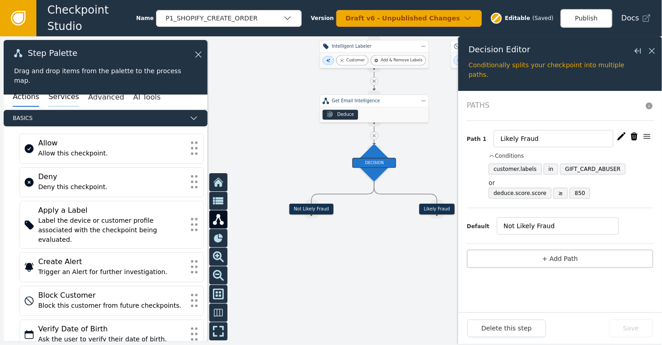
click at [49, 96] on button "Services" at bounding box center [63, 97] width 30 height 19
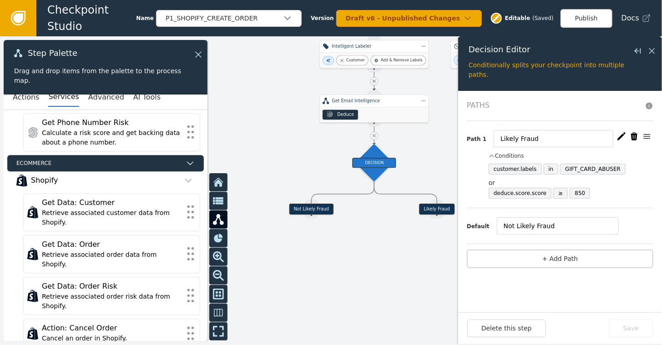
scroll to position [955, 0]
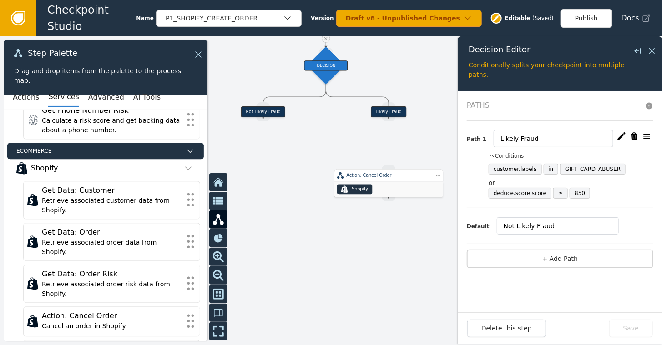
drag, startPoint x: 318, startPoint y: 264, endPoint x: 271, endPoint y: 156, distance: 117.5
click at [271, 156] on div at bounding box center [331, 190] width 662 height 309
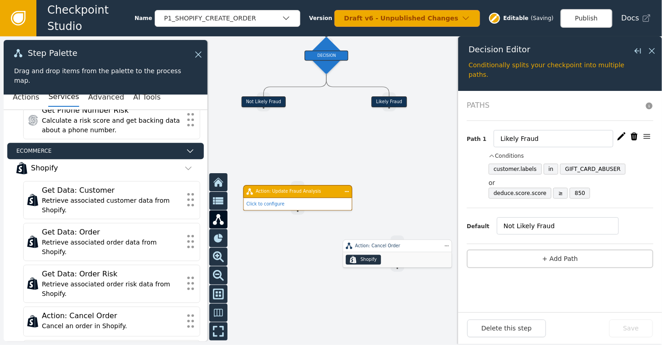
drag, startPoint x: 397, startPoint y: 174, endPoint x: 405, endPoint y: 248, distance: 74.6
click at [405, 252] on div ".shopify-icon_svg__st0{fill:currentColor} Shopify" at bounding box center [397, 259] width 109 height 15
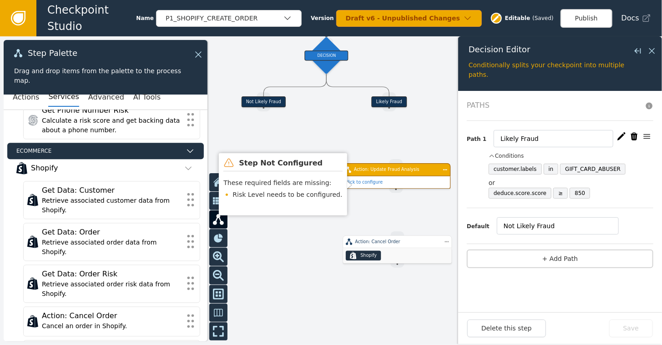
drag, startPoint x: 284, startPoint y: 192, endPoint x: 382, endPoint y: 170, distance: 100.7
click at [382, 170] on div "Action: Update Fraud Analysis" at bounding box center [396, 169] width 84 height 6
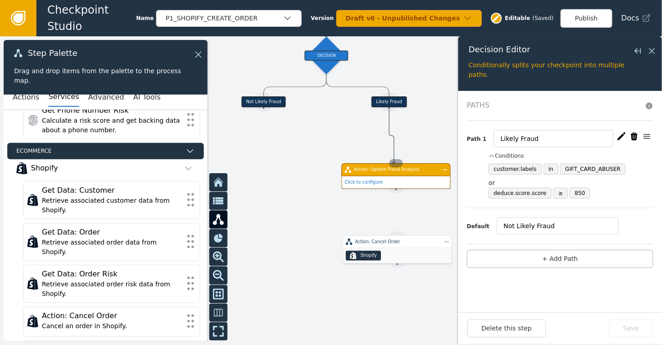
drag, startPoint x: 390, startPoint y: 106, endPoint x: 394, endPoint y: 164, distance: 57.9
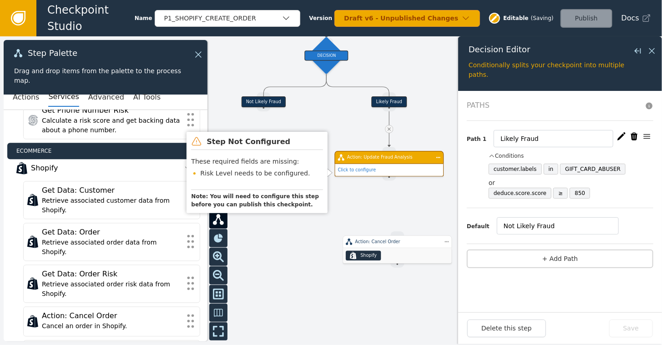
click at [382, 161] on div "Action: Update Fraud Analysis" at bounding box center [388, 157] width 109 height 13
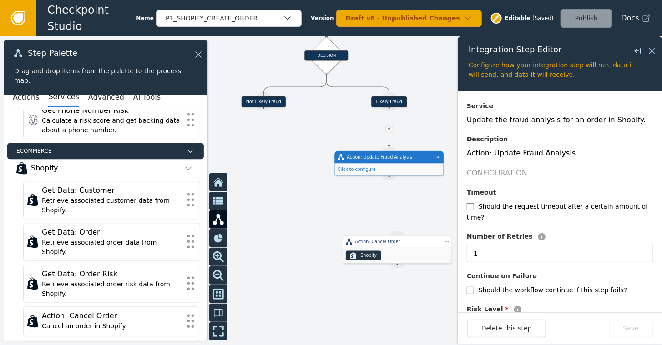
scroll to position [91, 0]
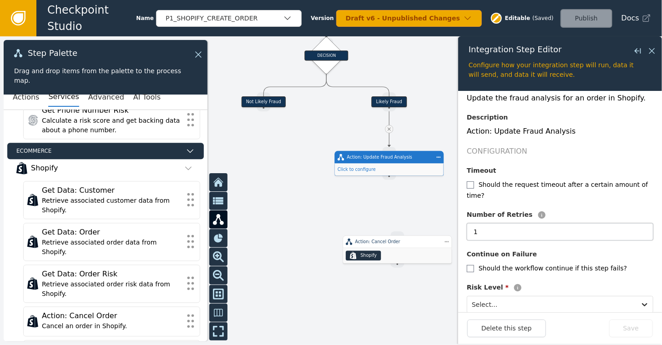
click at [501, 223] on input "1" at bounding box center [560, 231] width 186 height 17
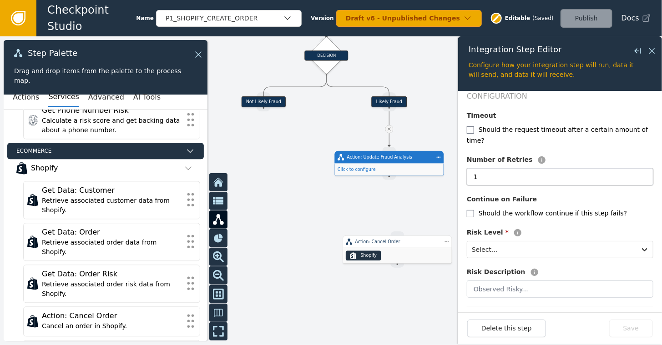
scroll to position [157, 0]
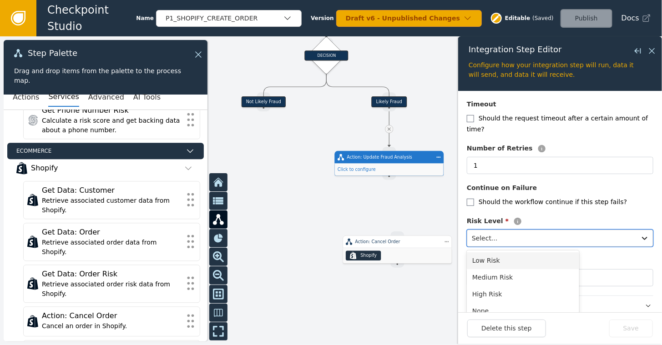
click at [529, 232] on div at bounding box center [552, 238] width 160 height 13
click at [491, 286] on div "High Risk" at bounding box center [523, 294] width 112 height 17
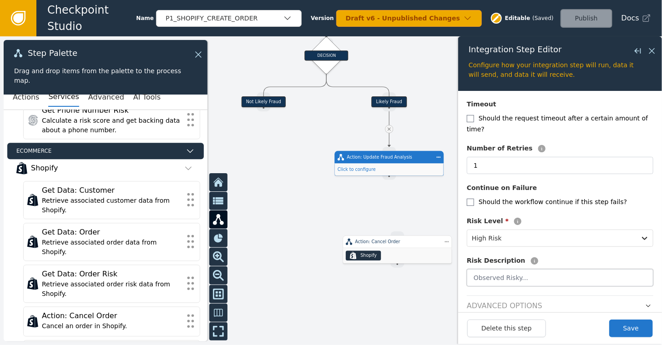
click at [533, 269] on input "text" at bounding box center [560, 277] width 186 height 17
type input "Labeled risky by Deduce and the Intelligent Labeler"
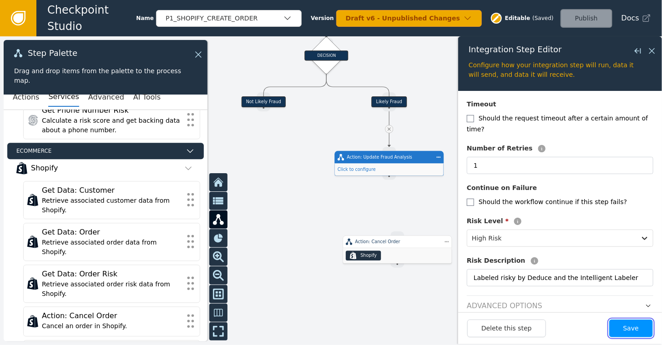
click at [640, 328] on button "Save" at bounding box center [631, 329] width 44 height 18
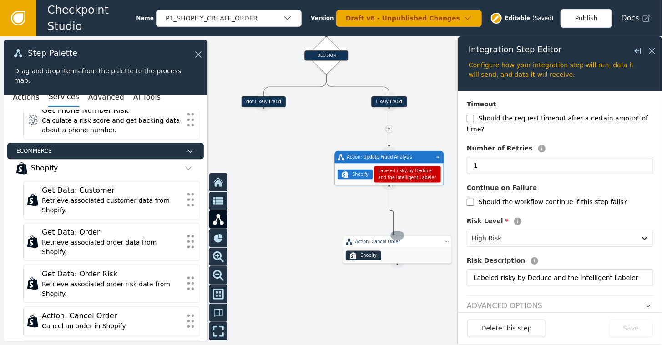
drag, startPoint x: 391, startPoint y: 188, endPoint x: 393, endPoint y: 237, distance: 48.3
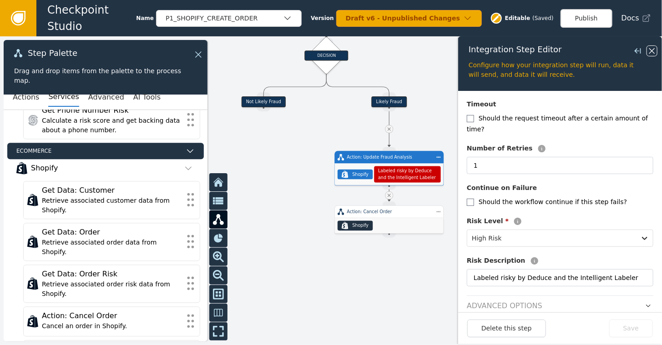
click at [654, 51] on icon at bounding box center [652, 51] width 10 height 10
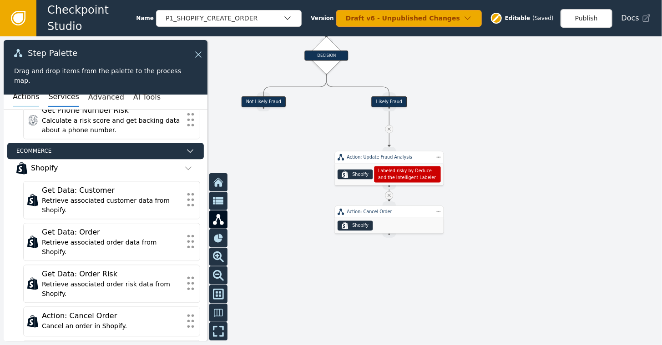
click at [15, 101] on button "Actions" at bounding box center [26, 97] width 26 height 19
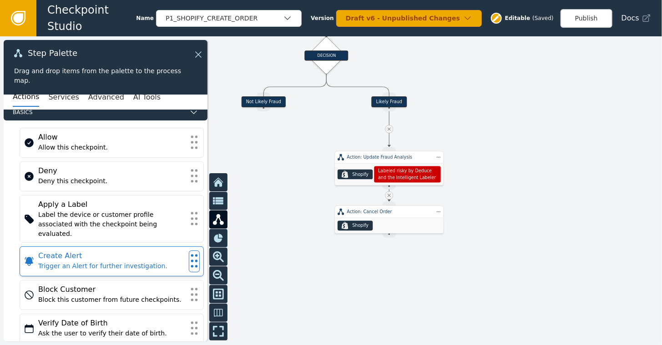
scroll to position [0, 0]
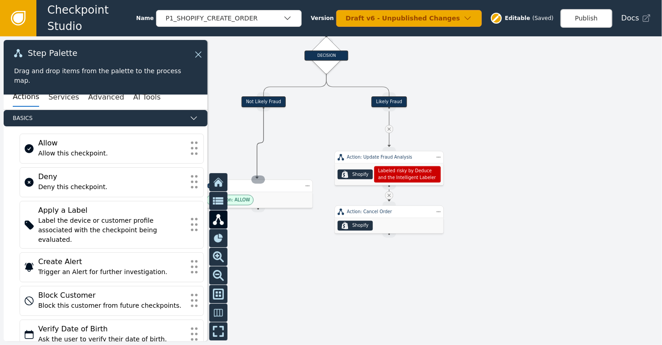
drag, startPoint x: 262, startPoint y: 109, endPoint x: 257, endPoint y: 179, distance: 70.2
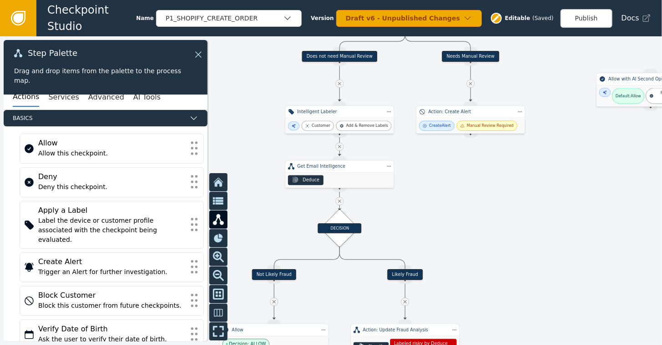
drag, startPoint x: 528, startPoint y: 91, endPoint x: 541, endPoint y: 264, distance: 173.4
click at [541, 264] on div at bounding box center [331, 190] width 662 height 309
click at [337, 199] on icon at bounding box center [339, 201] width 5 height 5
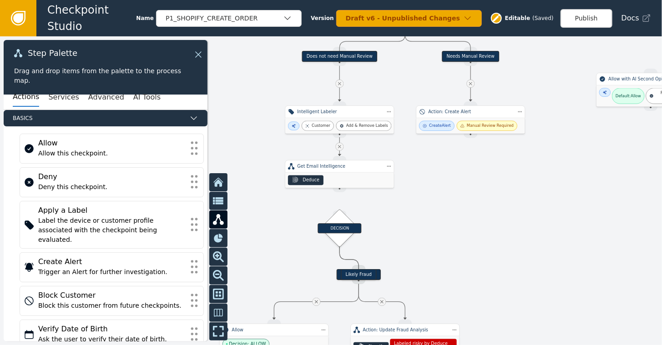
click at [340, 150] on div at bounding box center [339, 147] width 8 height 8
click at [340, 85] on icon at bounding box center [339, 83] width 3 height 3
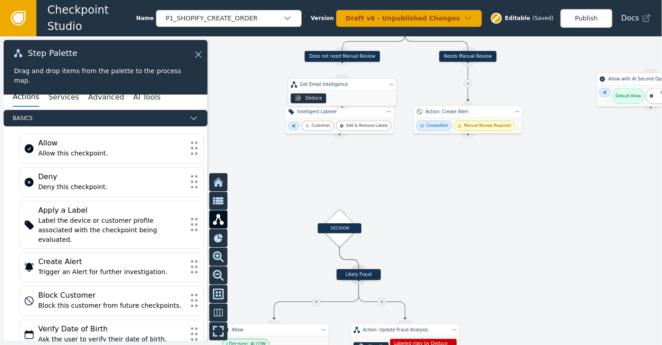
drag, startPoint x: 335, startPoint y: 176, endPoint x: 337, endPoint y: 93, distance: 83.7
click at [337, 93] on div "Deduce" at bounding box center [342, 98] width 109 height 15
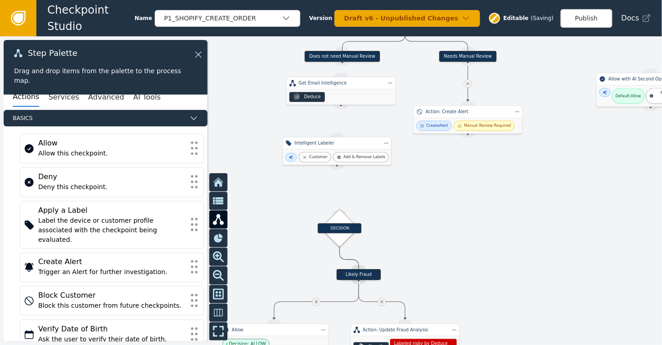
drag, startPoint x: 333, startPoint y: 116, endPoint x: 329, endPoint y: 146, distance: 29.4
click at [329, 146] on div "Intelligent Labeler" at bounding box center [336, 143] width 109 height 13
drag, startPoint x: 335, startPoint y: 106, endPoint x: 333, endPoint y: 134, distance: 27.8
drag, startPoint x: 333, startPoint y: 164, endPoint x: 339, endPoint y: 213, distance: 49.9
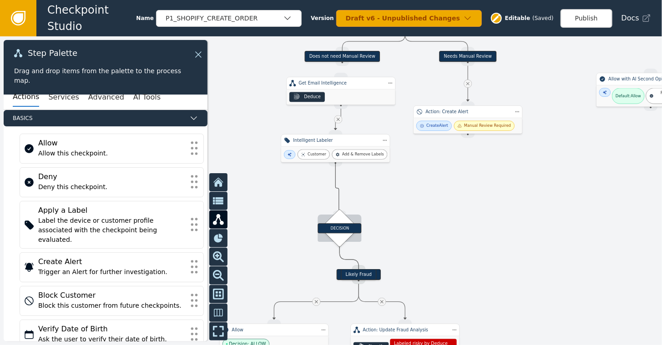
drag, startPoint x: 330, startPoint y: 149, endPoint x: 335, endPoint y: 166, distance: 17.9
click at [335, 166] on div "Customer Add & Remove Labels" at bounding box center [339, 172] width 109 height 15
drag, startPoint x: 338, startPoint y: 183, endPoint x: 341, endPoint y: 210, distance: 27.4
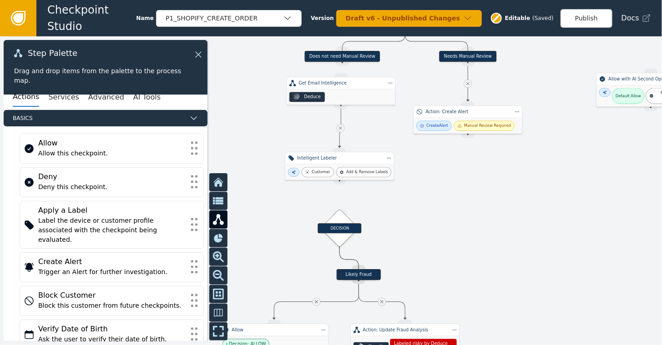
drag, startPoint x: 340, startPoint y: 181, endPoint x: 336, endPoint y: 191, distance: 11.8
click at [336, 192] on div "Target Handle for step Does Not Need 3P Source Handle for step Target Handle fo…" at bounding box center [331, 190] width 662 height 309
drag, startPoint x: 340, startPoint y: 184, endPoint x: 340, endPoint y: 215, distance: 30.9
drag, startPoint x: 341, startPoint y: 93, endPoint x: 342, endPoint y: 98, distance: 5.6
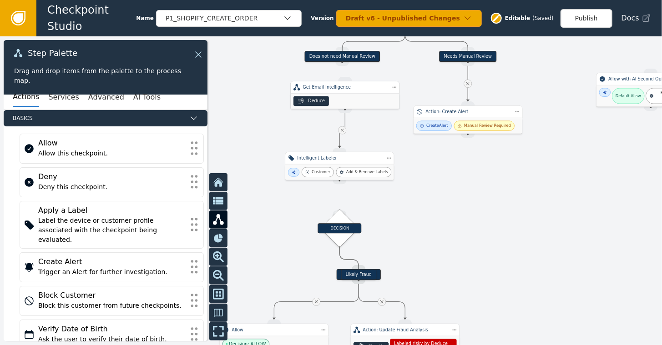
click at [344, 98] on div "Deduce" at bounding box center [345, 101] width 109 height 15
drag, startPoint x: 342, startPoint y: 61, endPoint x: 343, endPoint y: 86, distance: 25.1
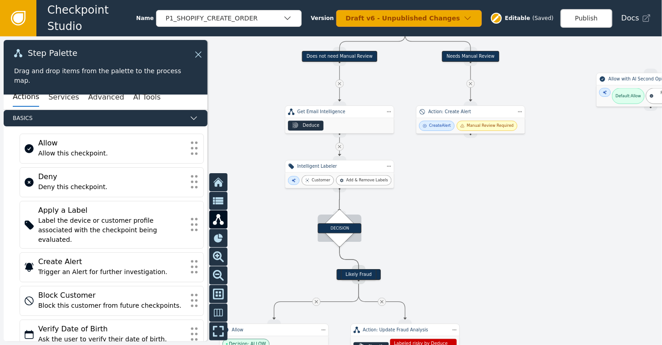
drag, startPoint x: 338, startPoint y: 189, endPoint x: 339, endPoint y: 212, distance: 22.4
drag, startPoint x: 339, startPoint y: 189, endPoint x: 341, endPoint y: 214, distance: 24.6
click at [338, 192] on div at bounding box center [331, 190] width 662 height 309
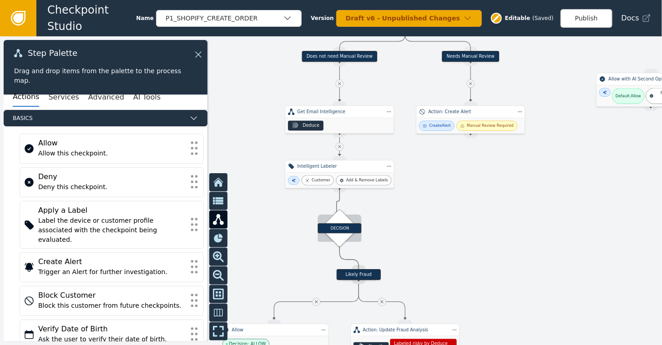
drag, startPoint x: 338, startPoint y: 190, endPoint x: 337, endPoint y: 213, distance: 23.2
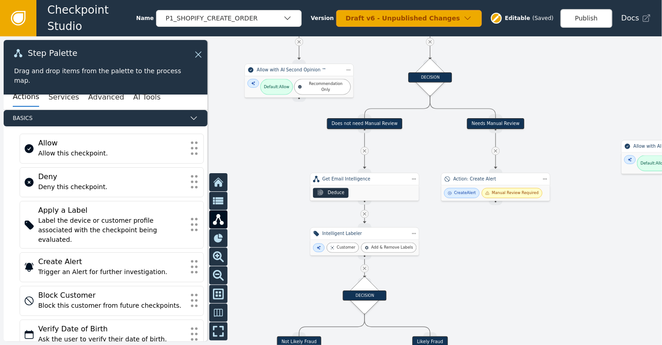
drag, startPoint x: 489, startPoint y: 202, endPoint x: 515, endPoint y: 267, distance: 69.2
click at [515, 267] on div at bounding box center [331, 190] width 662 height 309
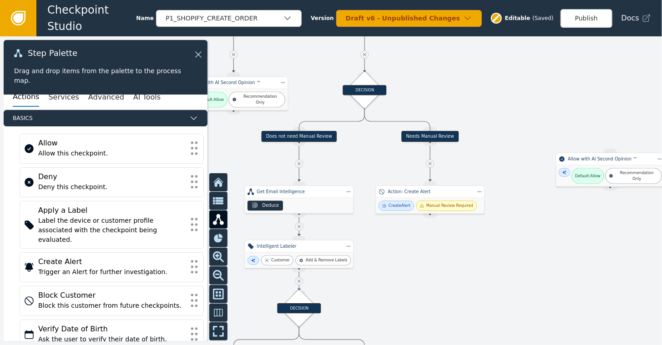
drag, startPoint x: 559, startPoint y: 92, endPoint x: 493, endPoint y: 104, distance: 67.5
click at [493, 104] on div at bounding box center [331, 190] width 662 height 309
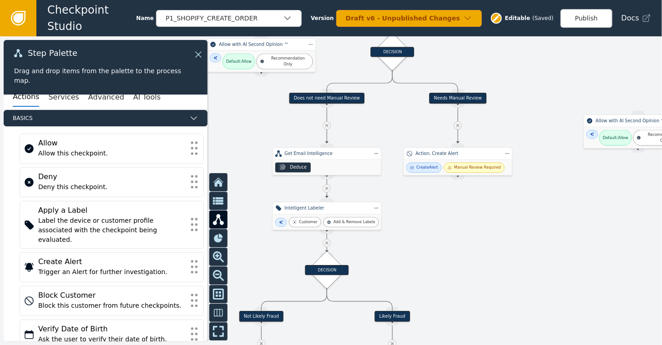
drag, startPoint x: 430, startPoint y: 273, endPoint x: 458, endPoint y: 236, distance: 46.5
click at [458, 237] on div at bounding box center [331, 190] width 662 height 309
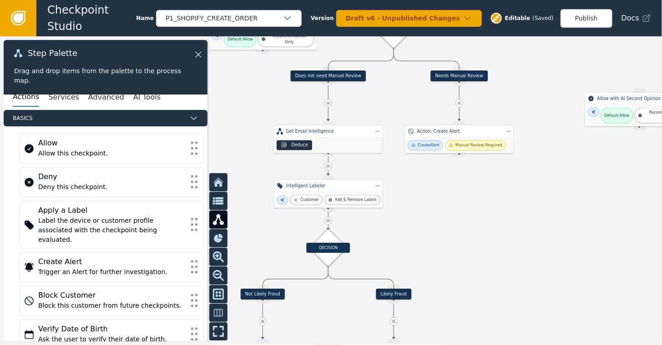
drag, startPoint x: 427, startPoint y: 248, endPoint x: 428, endPoint y: 228, distance: 20.5
click at [428, 228] on div at bounding box center [331, 190] width 662 height 309
click at [302, 188] on div "Intelligent Labeler" at bounding box center [327, 186] width 85 height 6
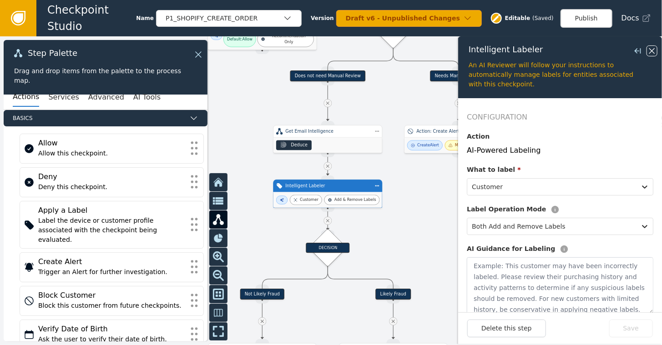
click at [651, 50] on icon at bounding box center [652, 51] width 10 height 10
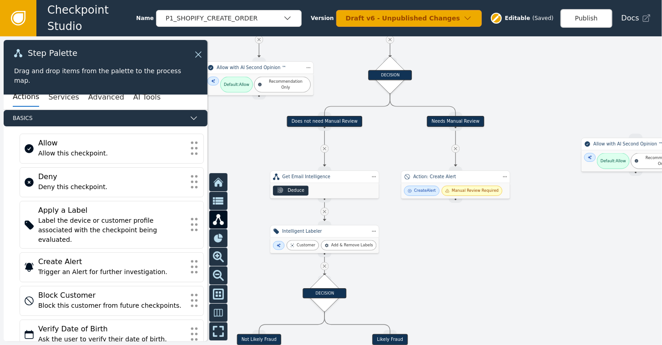
drag, startPoint x: 496, startPoint y: 229, endPoint x: 493, endPoint y: 275, distance: 45.6
click at [493, 275] on div at bounding box center [331, 190] width 662 height 309
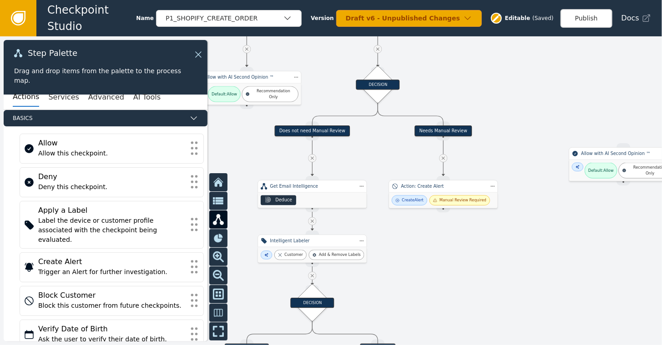
drag, startPoint x: 413, startPoint y: 262, endPoint x: 401, endPoint y: 267, distance: 13.6
click at [401, 267] on div at bounding box center [331, 190] width 662 height 309
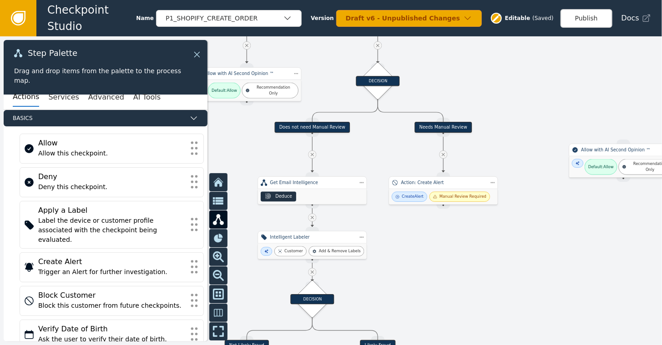
click at [199, 51] on icon at bounding box center [197, 55] width 10 height 10
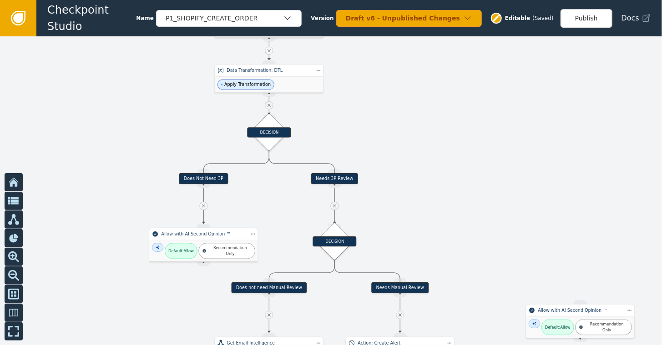
drag, startPoint x: 522, startPoint y: 73, endPoint x: 479, endPoint y: 234, distance: 166.3
click at [479, 234] on div at bounding box center [331, 190] width 662 height 309
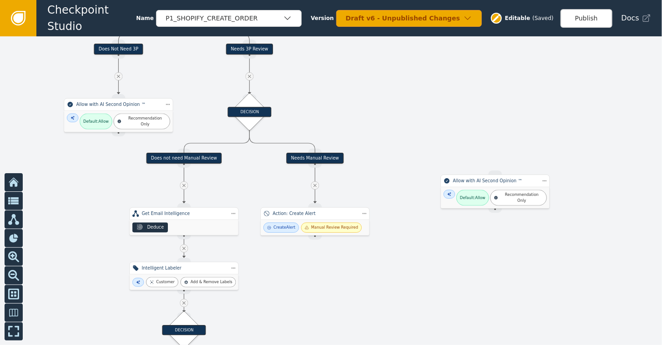
drag, startPoint x: 476, startPoint y: 82, endPoint x: 391, endPoint y: -48, distance: 155.0
click at [391, 0] on html "Checkpoint Studio Name P1_SHOPIFY_CREATE_ORDER Version Draft v6 - Unpublished C…" at bounding box center [331, 0] width 662 height 0
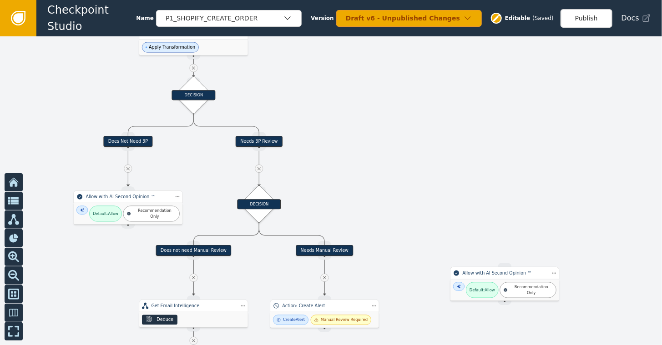
drag, startPoint x: 415, startPoint y: 276, endPoint x: 424, endPoint y: 366, distance: 91.0
click at [424, 0] on html "Checkpoint Studio Name P1_SHOPIFY_CREATE_ORDER Version Draft v6 - Unpublished C…" at bounding box center [331, 0] width 662 height 0
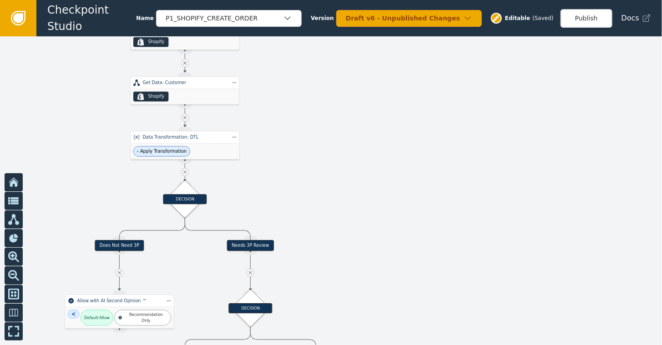
drag, startPoint x: 353, startPoint y: 66, endPoint x: 344, endPoint y: 172, distance: 106.3
click at [344, 172] on div at bounding box center [331, 190] width 662 height 309
click at [584, 14] on button "Publish" at bounding box center [586, 18] width 52 height 19
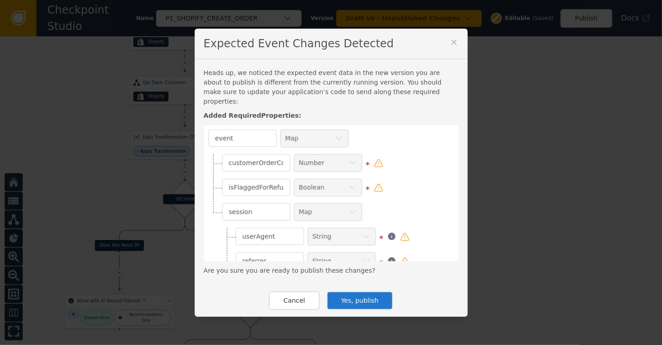
click at [351, 292] on button "Yes, publish" at bounding box center [360, 301] width 66 height 19
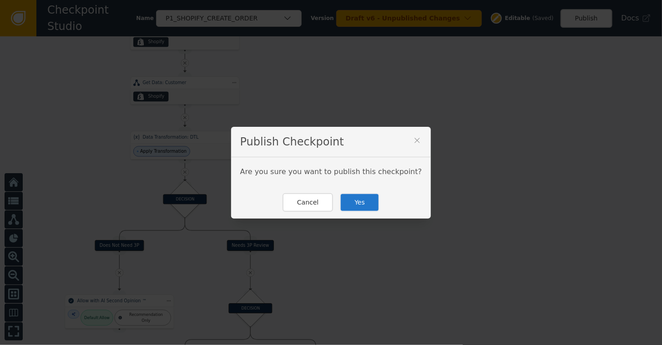
click at [357, 203] on button "Yes" at bounding box center [360, 202] width 40 height 19
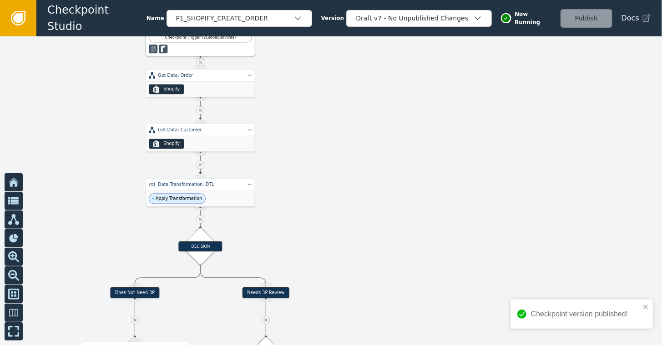
drag, startPoint x: 327, startPoint y: 171, endPoint x: 342, endPoint y: 218, distance: 49.8
click at [342, 218] on div at bounding box center [331, 190] width 662 height 309
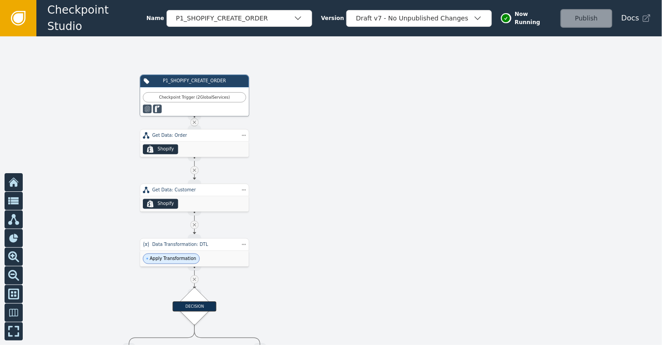
drag, startPoint x: 338, startPoint y: 86, endPoint x: 333, endPoint y: 141, distance: 54.9
click at [333, 141] on div at bounding box center [331, 190] width 662 height 309
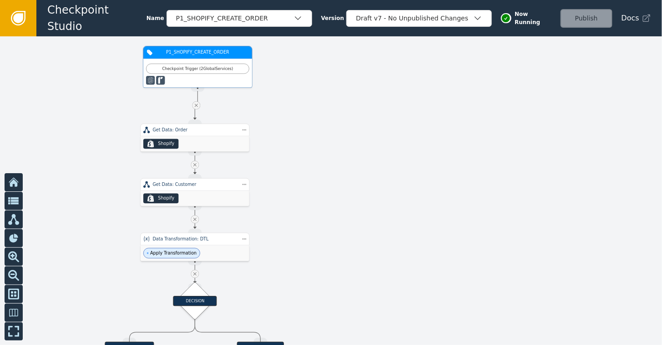
drag, startPoint x: 209, startPoint y: 97, endPoint x: 212, endPoint y: 72, distance: 25.6
click at [212, 74] on div "Checkpoint Trigger ( 2 Global Services )" at bounding box center [197, 74] width 103 height 21
